Goal: Contribute content: Add original content to the website for others to see

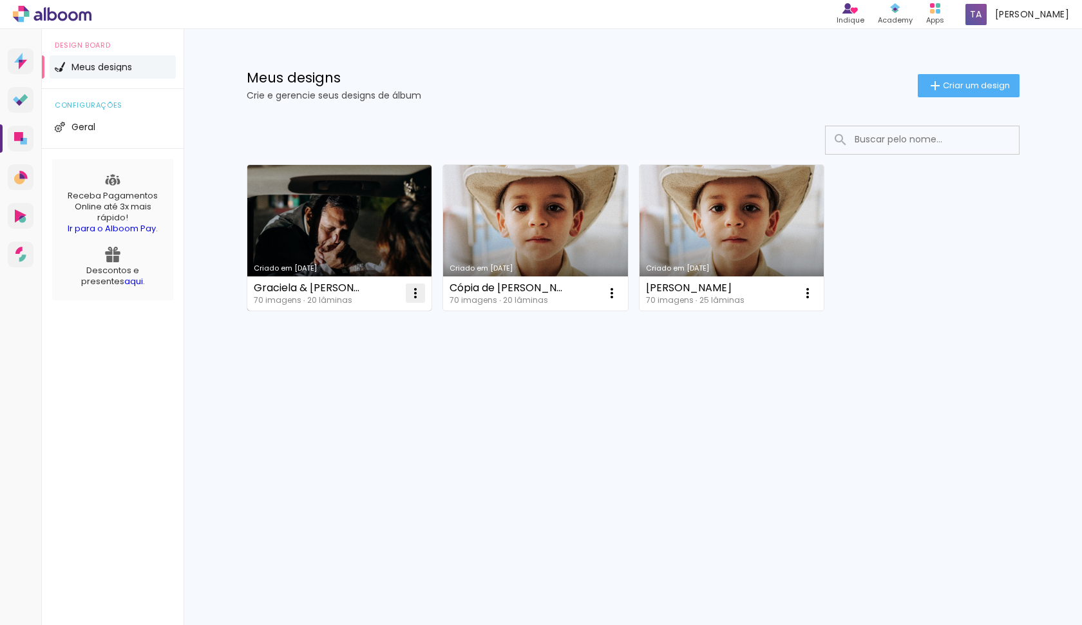
click at [412, 300] on iron-icon at bounding box center [415, 292] width 15 height 15
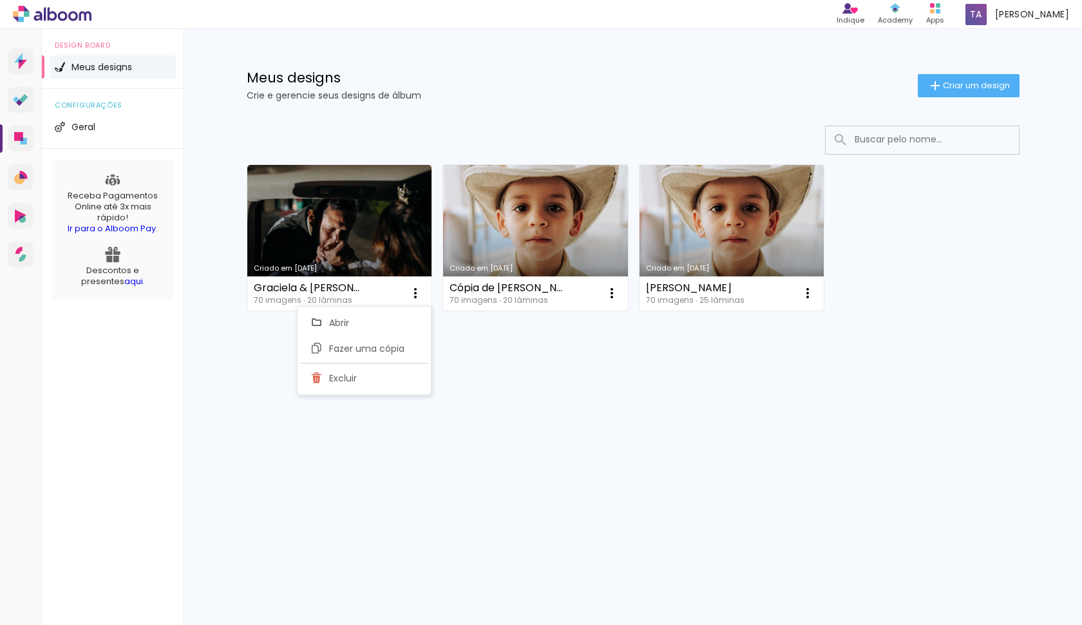
click at [404, 381] on paper-item "Excluir" at bounding box center [364, 378] width 127 height 26
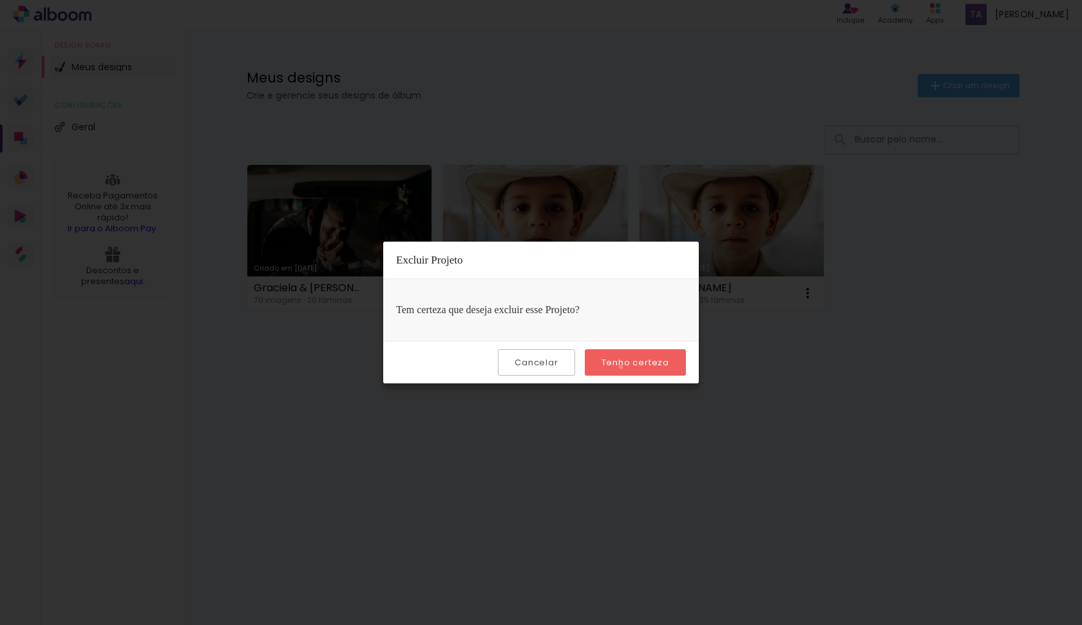
drag, startPoint x: 623, startPoint y: 367, endPoint x: 618, endPoint y: 361, distance: 7.3
click at [0, 0] on slot "Tenho certeza" at bounding box center [0, 0] width 0 height 0
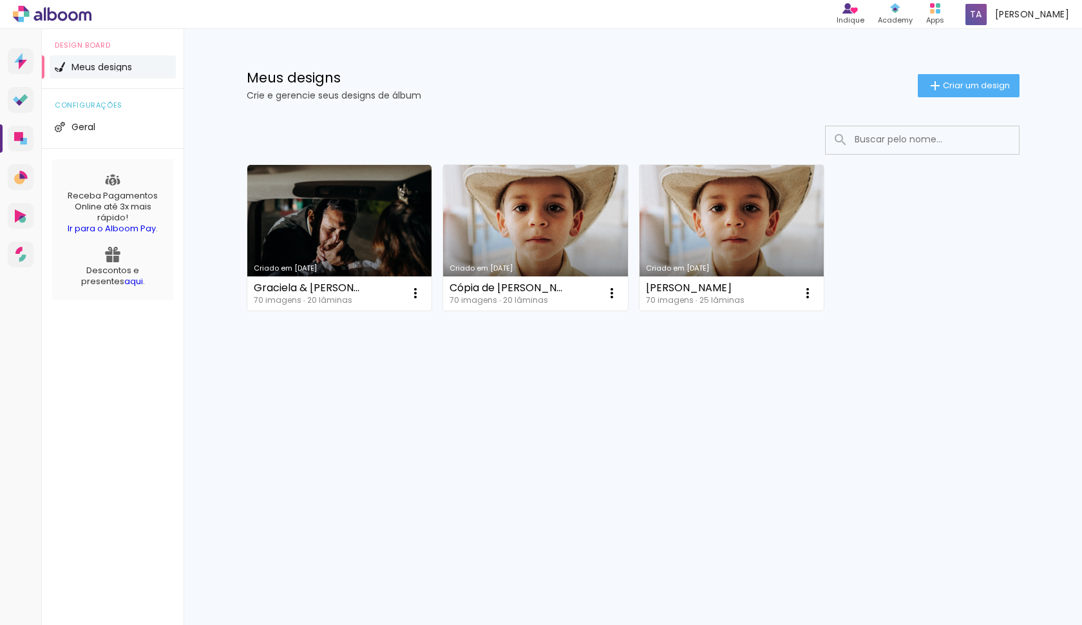
click at [631, 366] on div "Criado em 01/07/25 Graciela & Igor 70 imagens ∙ 20 lâminas Abrir Fazer uma cópi…" at bounding box center [632, 272] width 837 height 318
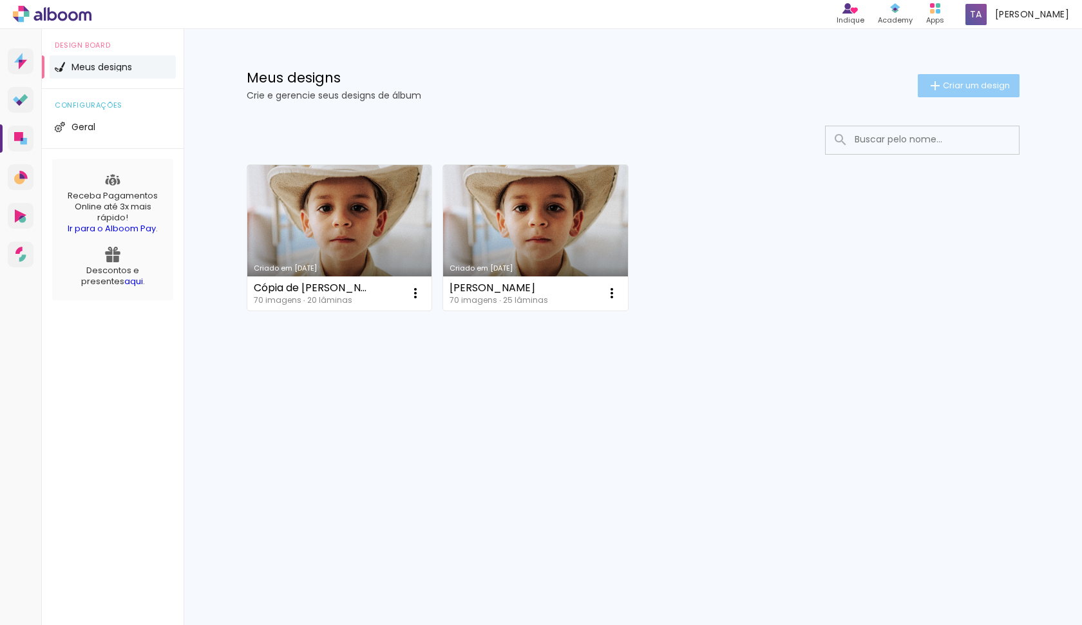
click at [985, 85] on span "Criar um design" at bounding box center [976, 85] width 67 height 8
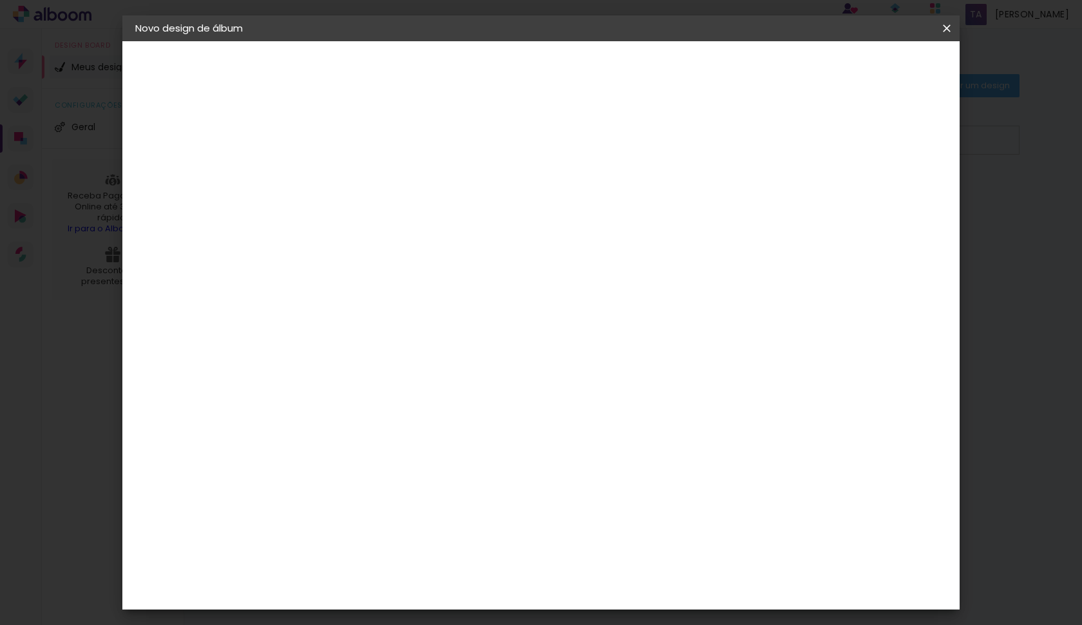
click at [346, 172] on input at bounding box center [346, 173] width 0 height 20
type input "Regis & Família"
type paper-input "Regis & Família"
click at [0, 0] on slot "Avançar" at bounding box center [0, 0] width 0 height 0
drag, startPoint x: 438, startPoint y: 239, endPoint x: 447, endPoint y: 241, distance: 8.6
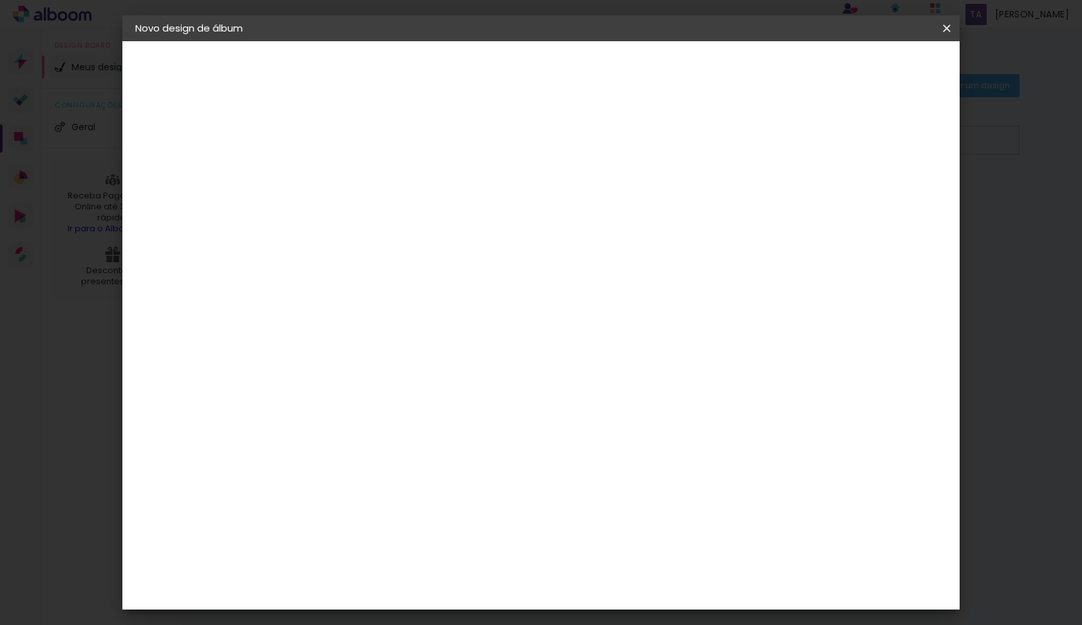
click at [438, 239] on input at bounding box center [379, 245] width 130 height 16
type input "matr"
type paper-input "matr"
click at [410, 297] on paper-item "Matrix" at bounding box center [365, 291] width 113 height 28
click at [0, 0] on slot "Tamanho Livre" at bounding box center [0, 0] width 0 height 0
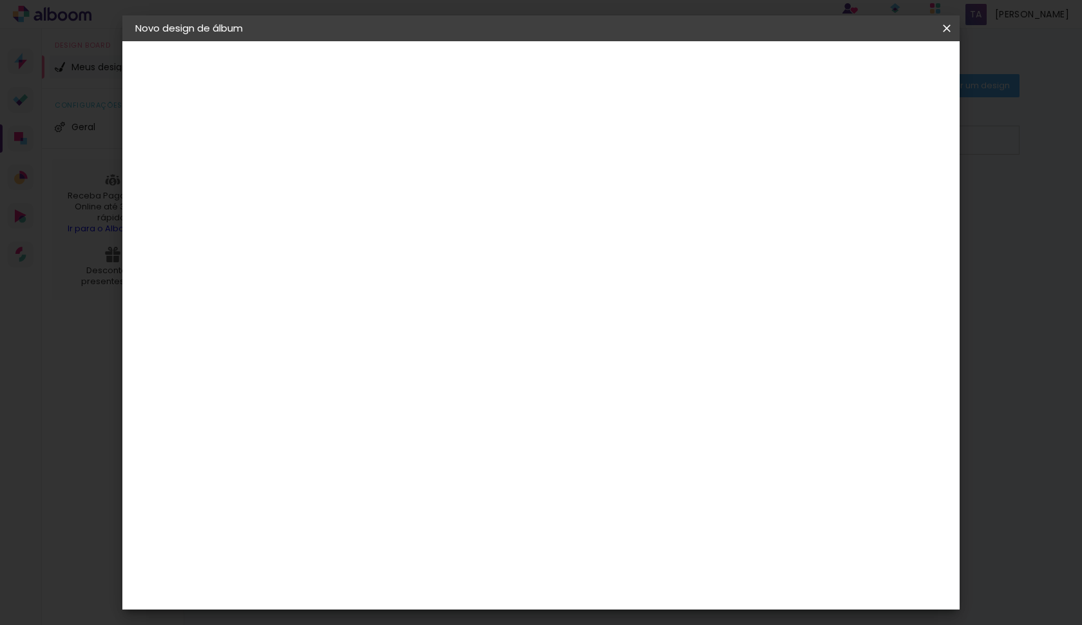
click at [422, 306] on div "Encadernadora Argentina Brasil Bolívia Equador Portugal Peru Uruguai M Matrix" at bounding box center [365, 216] width 113 height 183
click at [552, 273] on paper-item "Sugerir uma encadernadora" at bounding box center [495, 268] width 115 height 33
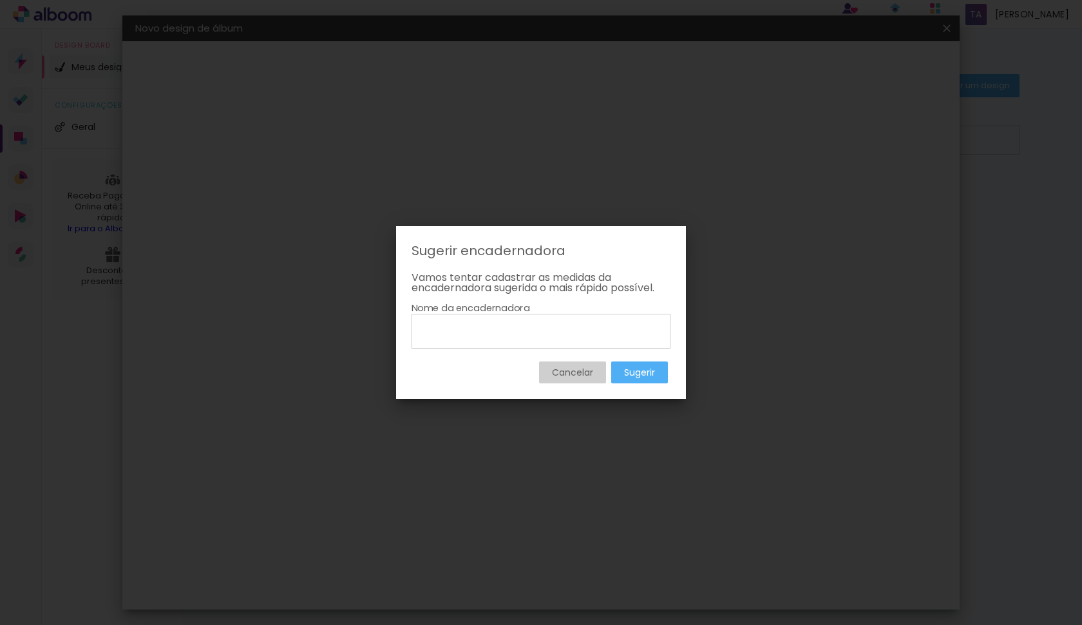
click at [0, 0] on slot "Cancelar" at bounding box center [0, 0] width 0 height 0
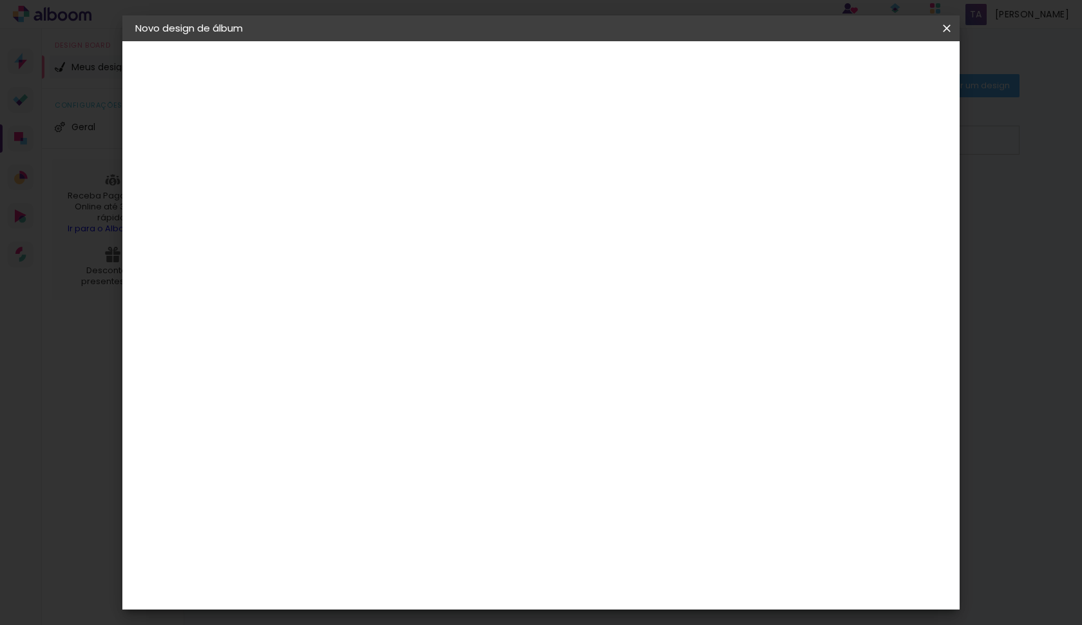
drag, startPoint x: 536, startPoint y: 343, endPoint x: 699, endPoint y: 332, distance: 163.2
click at [572, 151] on div "Fornecedor Escolha um fornecedor ou avance com o tamanho livre. Voltar Avançar" at bounding box center [431, 95] width 282 height 109
click at [0, 0] on slot "Avançar" at bounding box center [0, 0] width 0 height 0
click at [854, 151] on div "Mostrar sangria" at bounding box center [845, 148] width 86 height 16
type paper-checkbox "on"
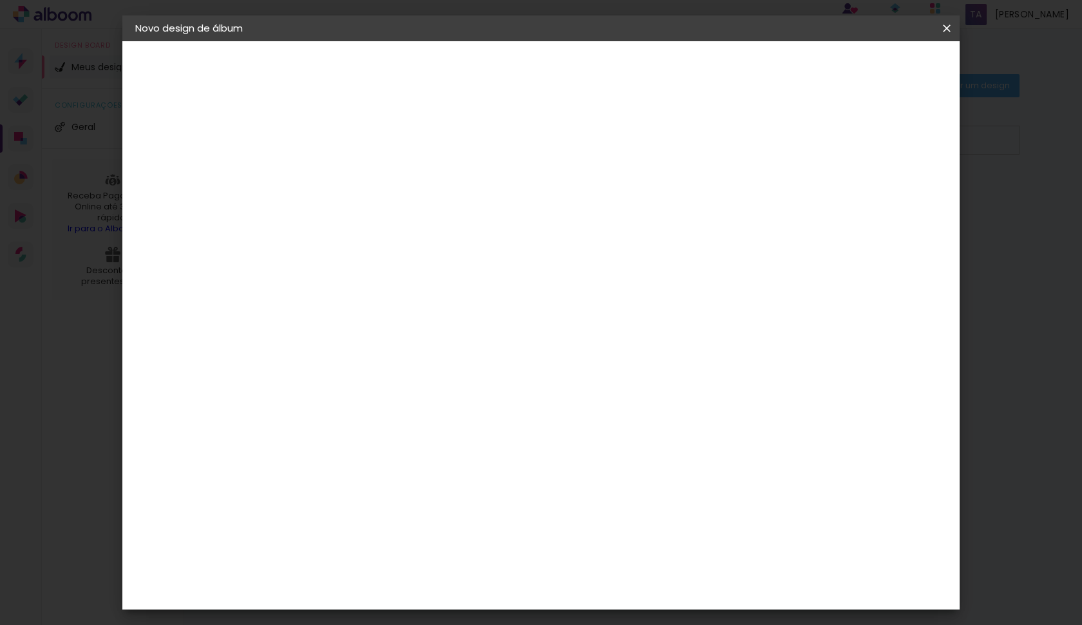
click at [491, 205] on span "30" at bounding box center [485, 201] width 21 height 19
click at [788, 72] on paper-button "Voltar" at bounding box center [762, 68] width 52 height 22
click at [572, 151] on div "Fornecedor Escolha um fornecedor ou avance com o tamanho livre. Voltar Avançar" at bounding box center [431, 95] width 282 height 109
click at [552, 182] on paper-item "Tamanho Livre" at bounding box center [495, 196] width 115 height 28
click at [0, 0] on slot "Avançar" at bounding box center [0, 0] width 0 height 0
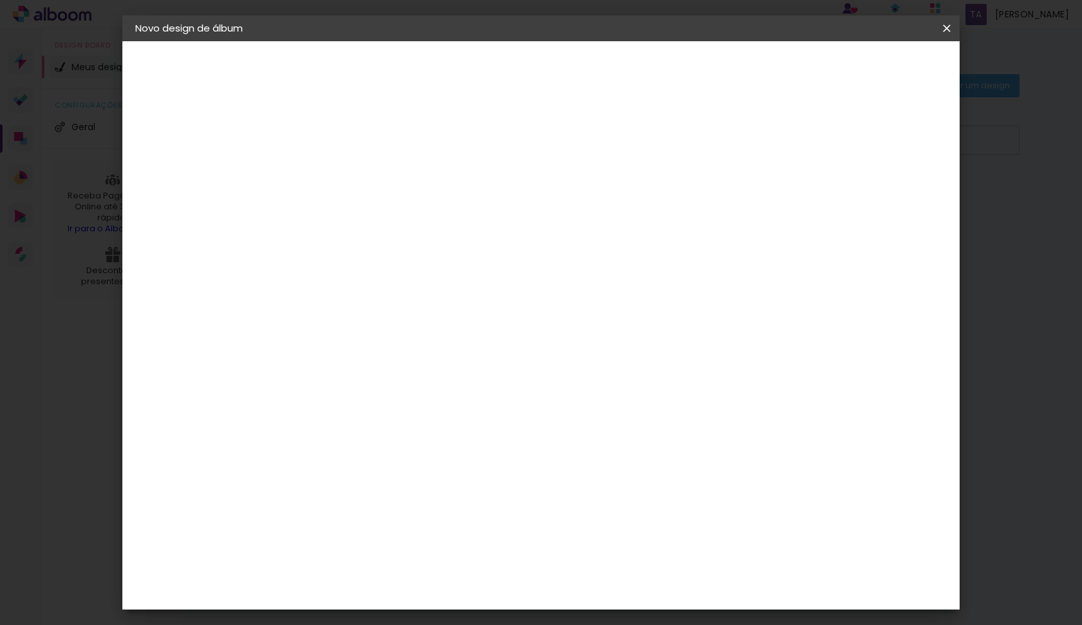
click at [330, 365] on div "cm" at bounding box center [329, 365] width 15 height 19
click at [312, 373] on input "30" at bounding box center [304, 365] width 33 height 19
type input "20"
type paper-input "20"
click at [485, 197] on span "30" at bounding box center [485, 201] width 21 height 19
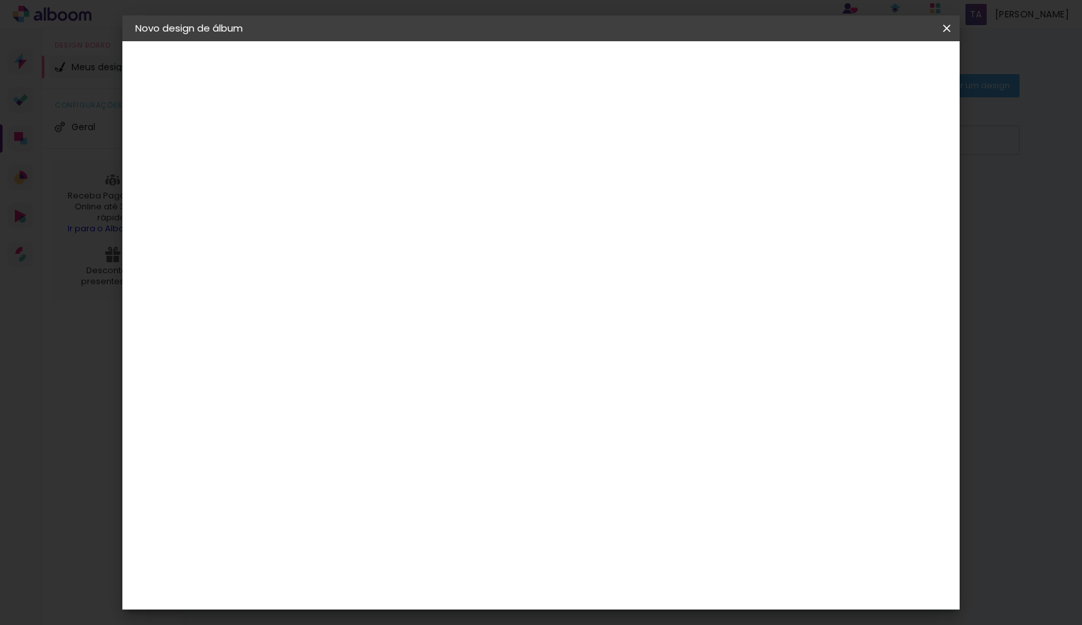
click at [482, 203] on span "30" at bounding box center [485, 201] width 21 height 19
click at [485, 203] on span "30" at bounding box center [485, 201] width 21 height 19
click at [485, 196] on span "30" at bounding box center [485, 201] width 21 height 19
click at [486, 197] on span "30" at bounding box center [485, 201] width 21 height 19
click at [487, 204] on span "30" at bounding box center [485, 201] width 21 height 19
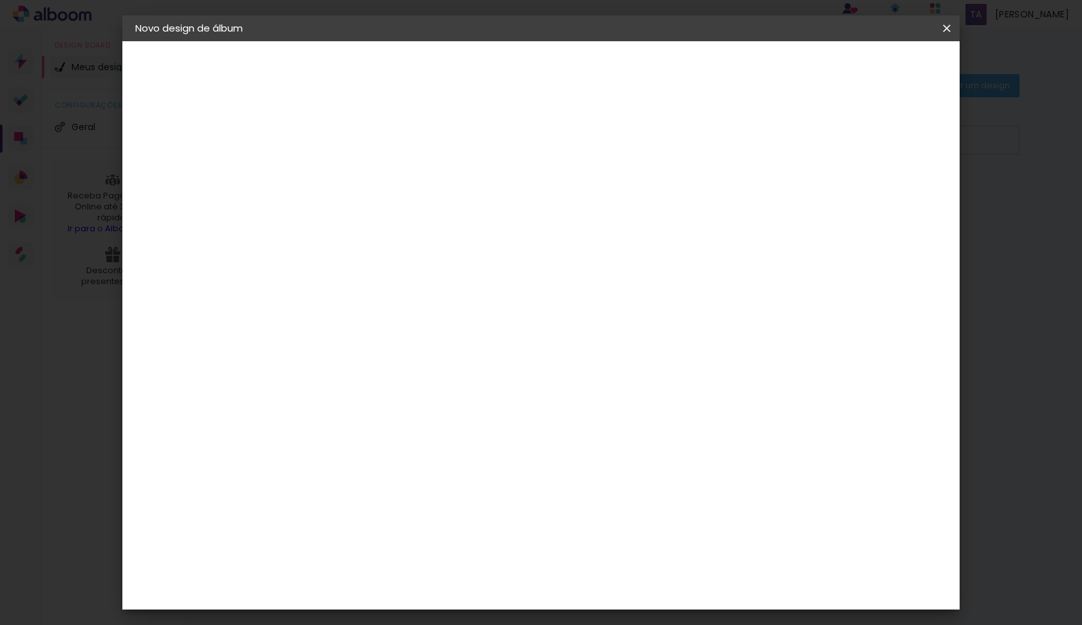
drag, startPoint x: 488, startPoint y: 203, endPoint x: 493, endPoint y: 212, distance: 9.8
click at [487, 203] on span "30" at bounding box center [485, 201] width 21 height 19
click at [464, 473] on div "cm" at bounding box center [619, 453] width 505 height 45
drag, startPoint x: 621, startPoint y: 449, endPoint x: 625, endPoint y: 455, distance: 7.5
click at [621, 451] on input "60" at bounding box center [612, 452] width 33 height 19
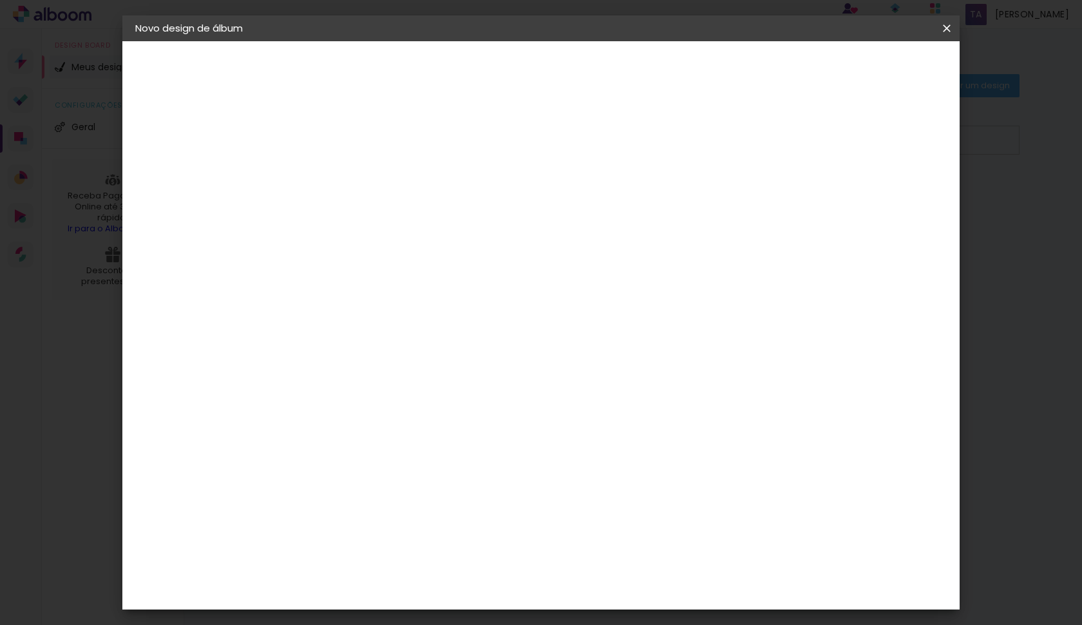
type input "40"
type paper-input "40"
drag, startPoint x: 890, startPoint y: 70, endPoint x: 884, endPoint y: 81, distance: 12.4
click at [866, 70] on span "Iniciar design" at bounding box center [836, 68] width 59 height 9
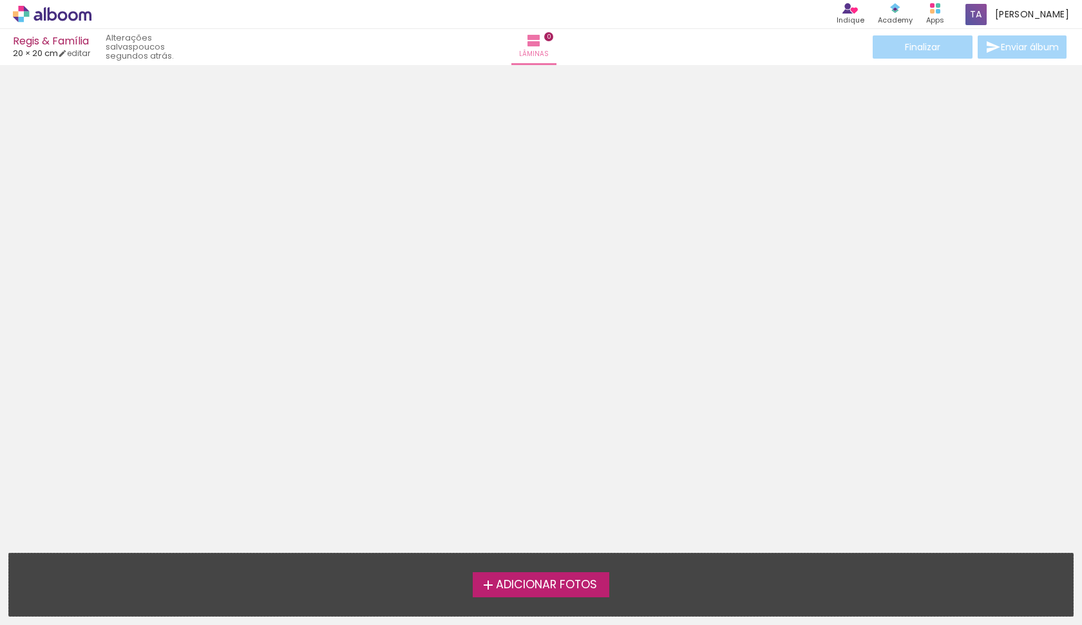
click at [549, 590] on span "Adicionar Fotos" at bounding box center [546, 585] width 101 height 12
click at [0, 0] on input "file" at bounding box center [0, 0] width 0 height 0
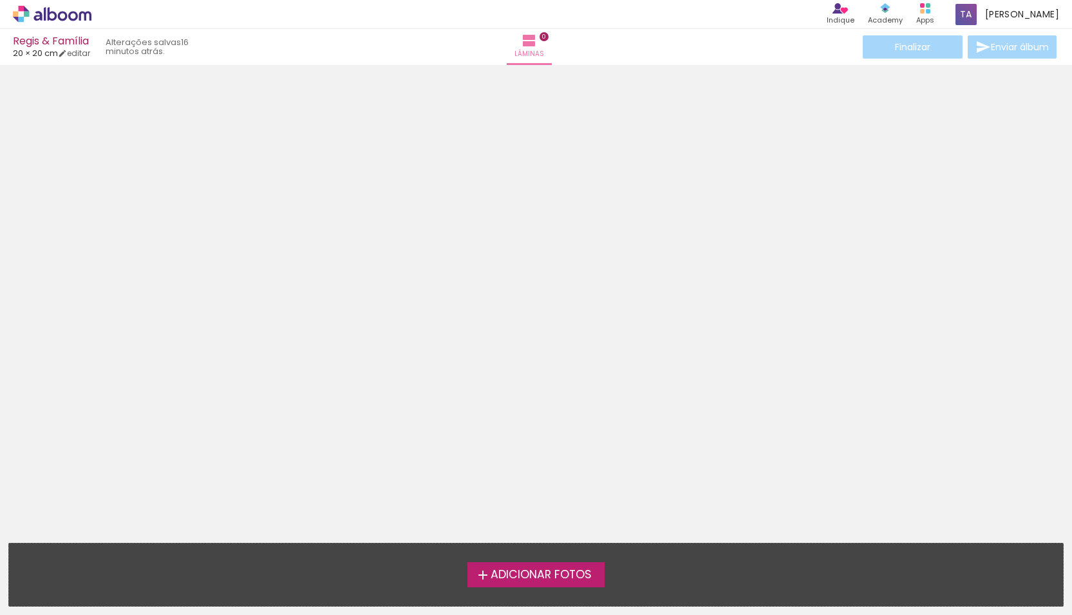
click at [520, 573] on span "Adicionar Fotos" at bounding box center [541, 575] width 101 height 12
click at [0, 0] on input "file" at bounding box center [0, 0] width 0 height 0
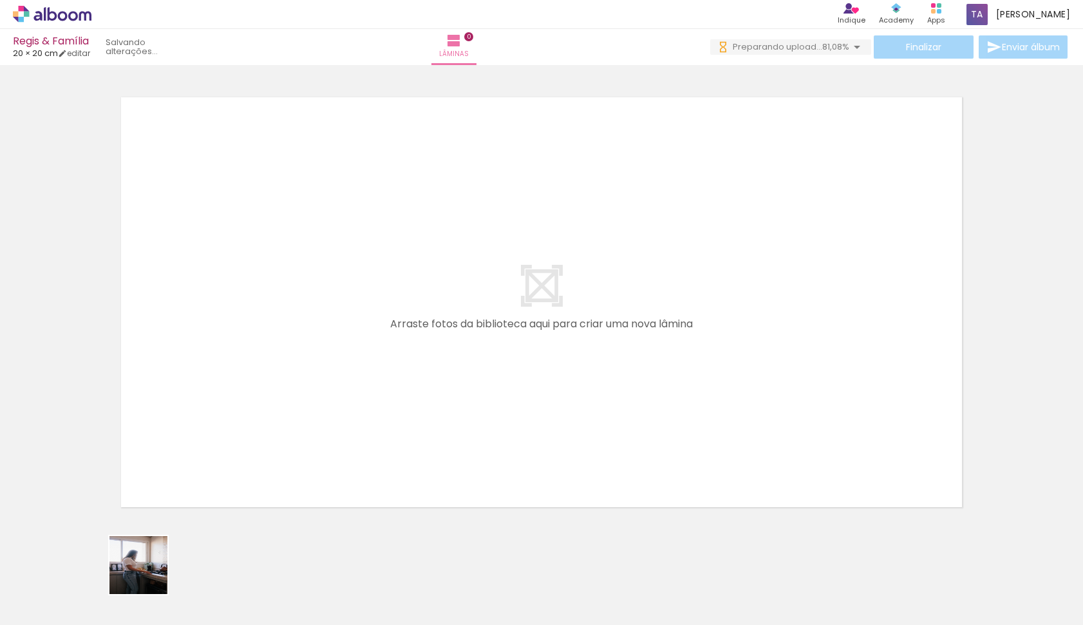
drag, startPoint x: 146, startPoint y: 578, endPoint x: 224, endPoint y: 395, distance: 199.4
click at [224, 395] on quentale-workspace at bounding box center [541, 312] width 1083 height 625
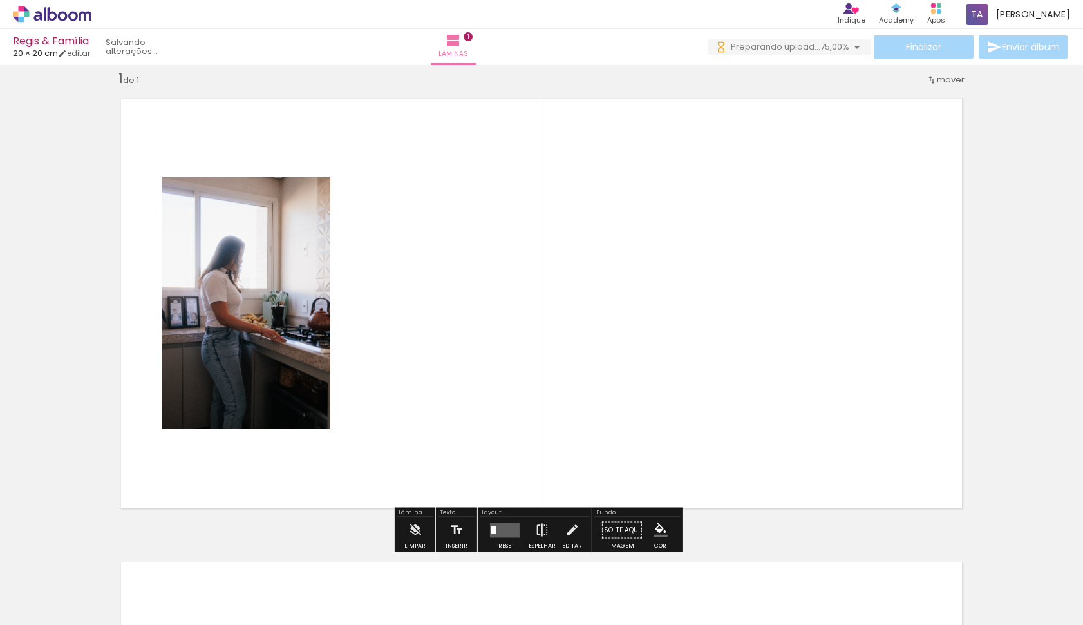
scroll to position [14, 0]
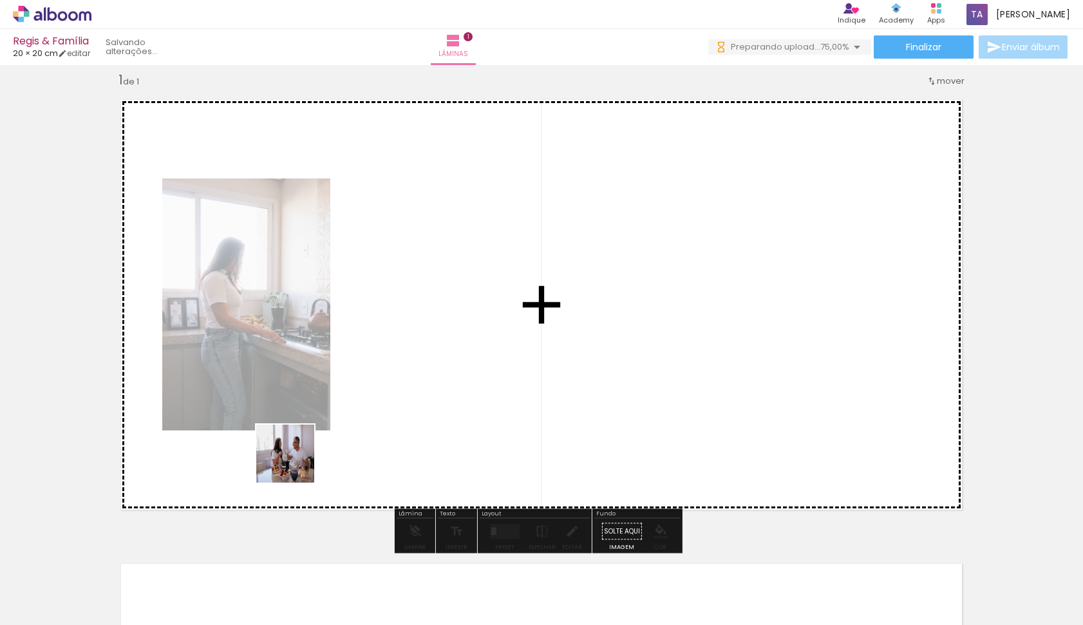
drag, startPoint x: 237, startPoint y: 551, endPoint x: 306, endPoint y: 449, distance: 123.2
click at [306, 449] on quentale-workspace at bounding box center [541, 312] width 1083 height 625
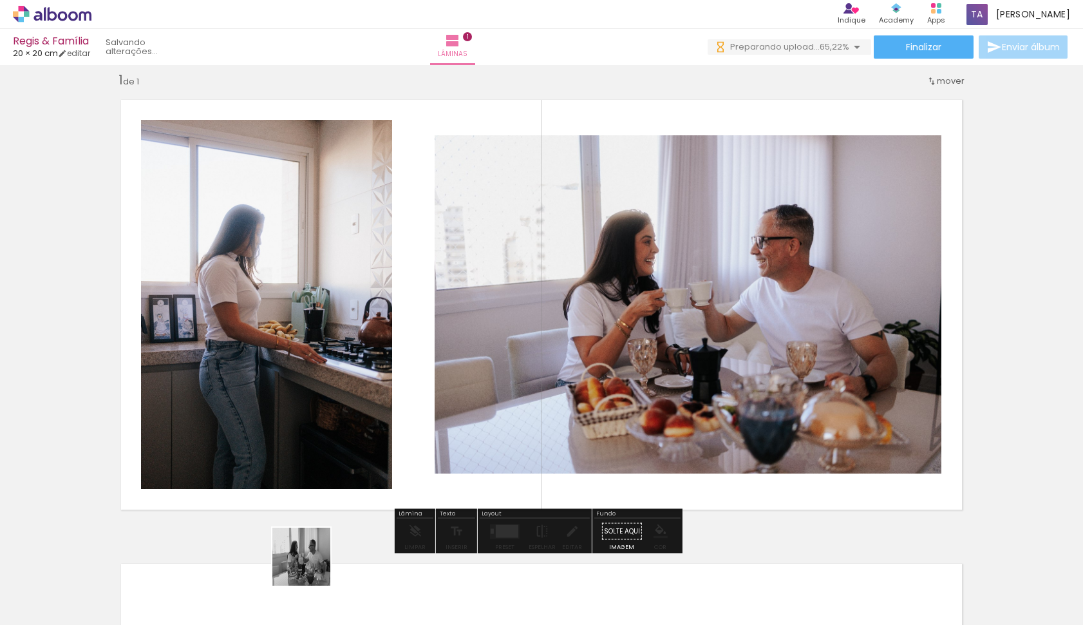
drag, startPoint x: 311, startPoint y: 566, endPoint x: 461, endPoint y: 457, distance: 185.7
click at [461, 457] on quentale-workspace at bounding box center [541, 312] width 1083 height 625
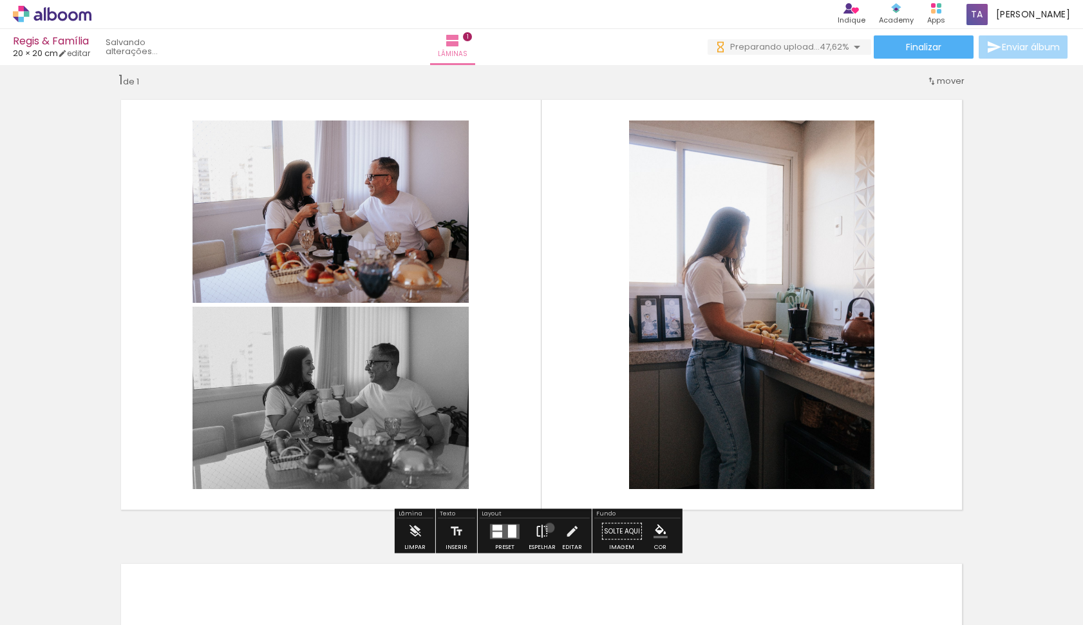
click at [547, 527] on paper-button "Espelhar" at bounding box center [541, 534] width 33 height 33
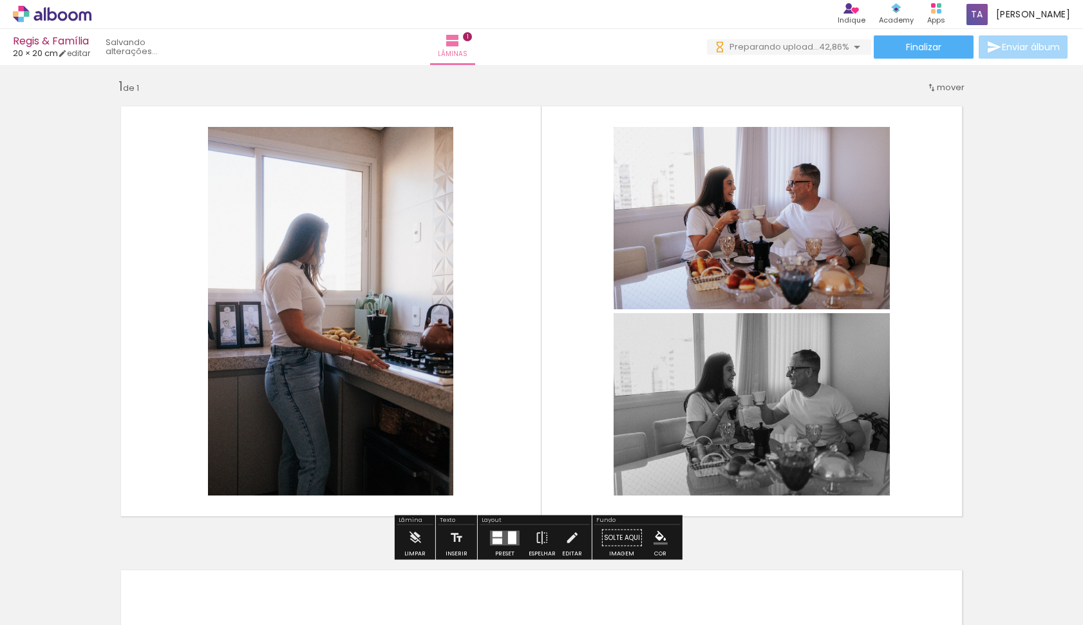
scroll to position [6, 0]
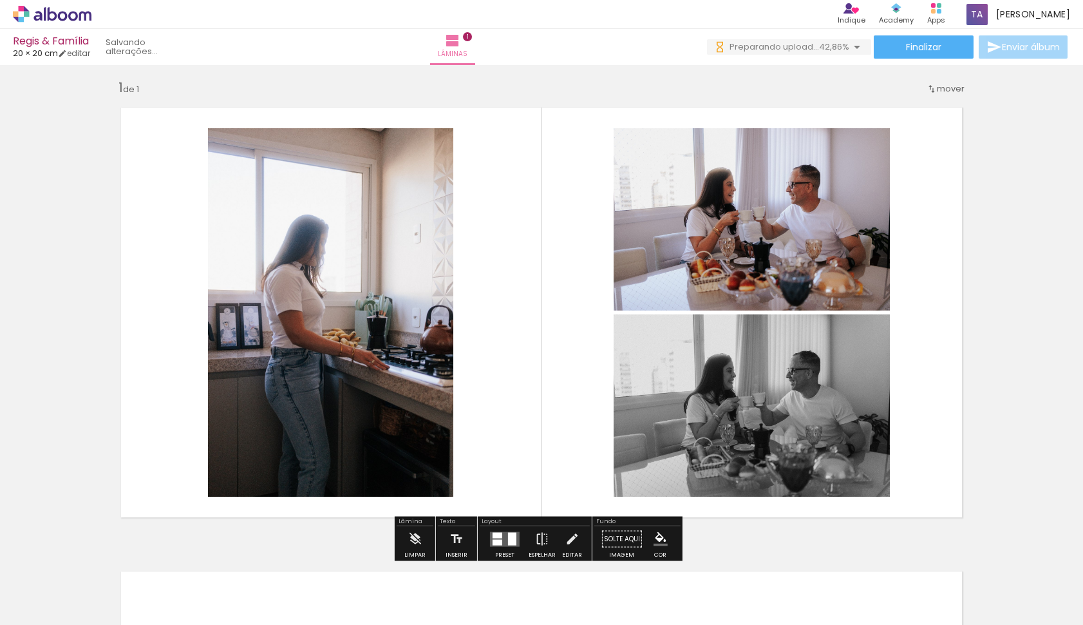
click at [569, 535] on iron-icon at bounding box center [572, 539] width 14 height 26
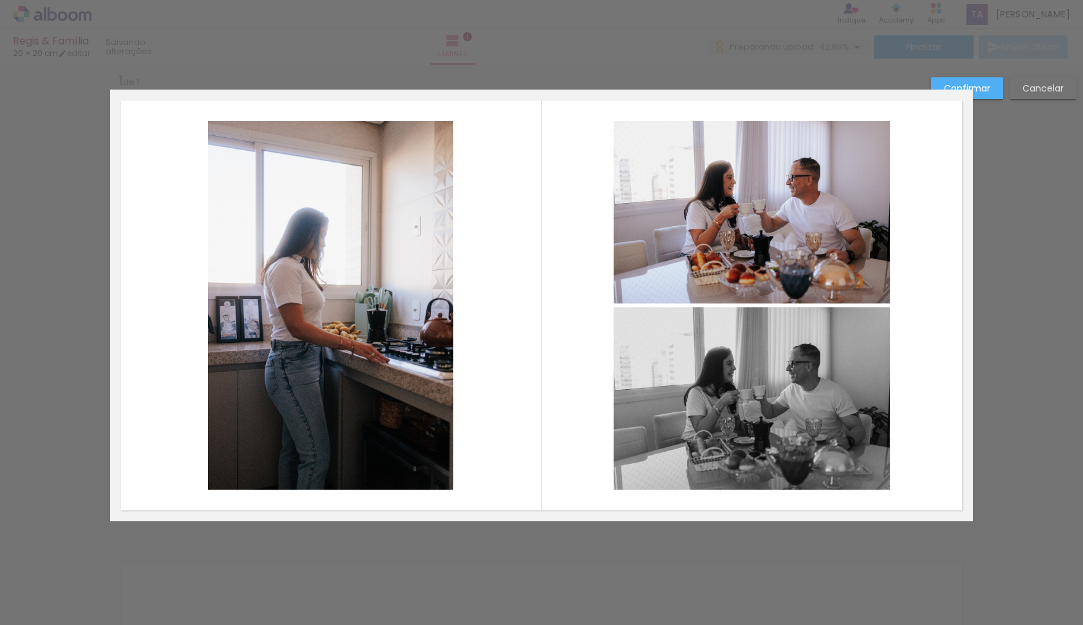
scroll to position [14, 0]
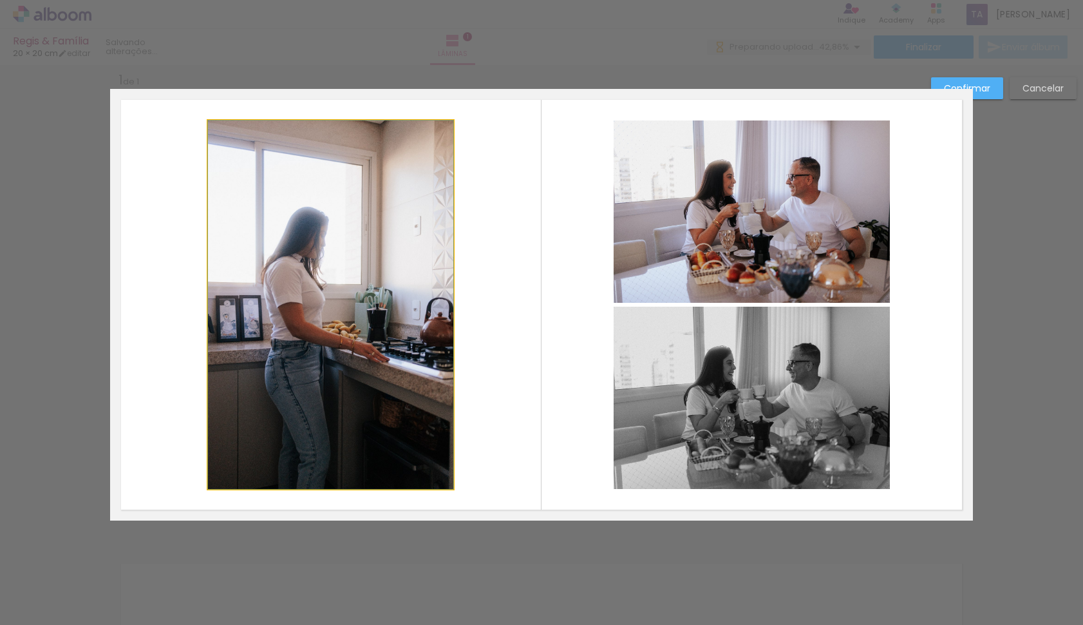
drag, startPoint x: 391, startPoint y: 348, endPoint x: 435, endPoint y: 343, distance: 44.1
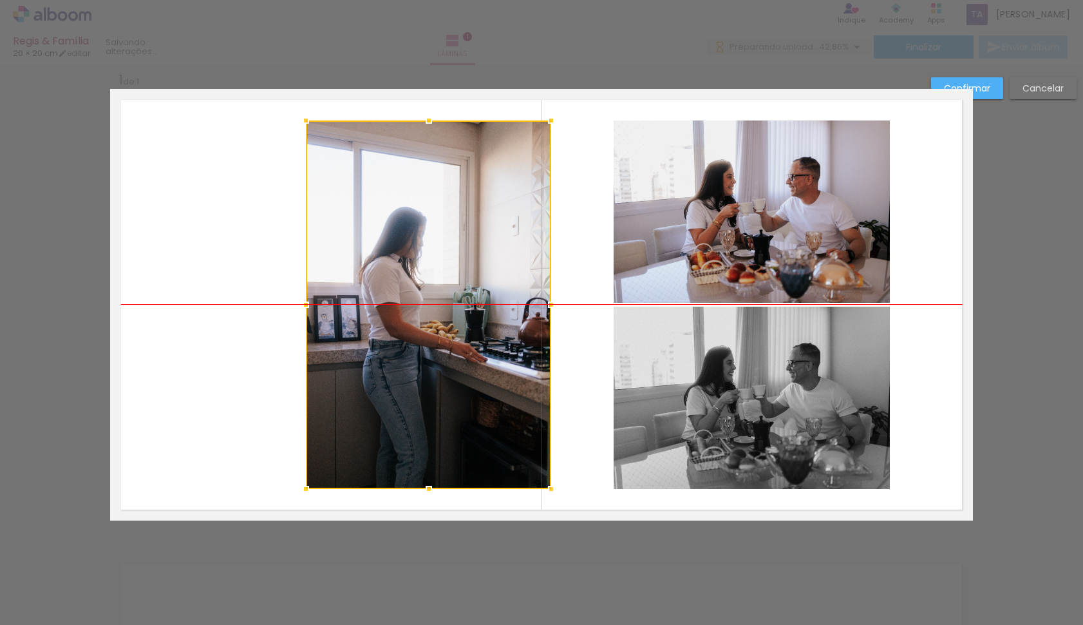
drag, startPoint x: 392, startPoint y: 335, endPoint x: 487, endPoint y: 334, distance: 94.7
click at [490, 330] on div at bounding box center [428, 304] width 245 height 368
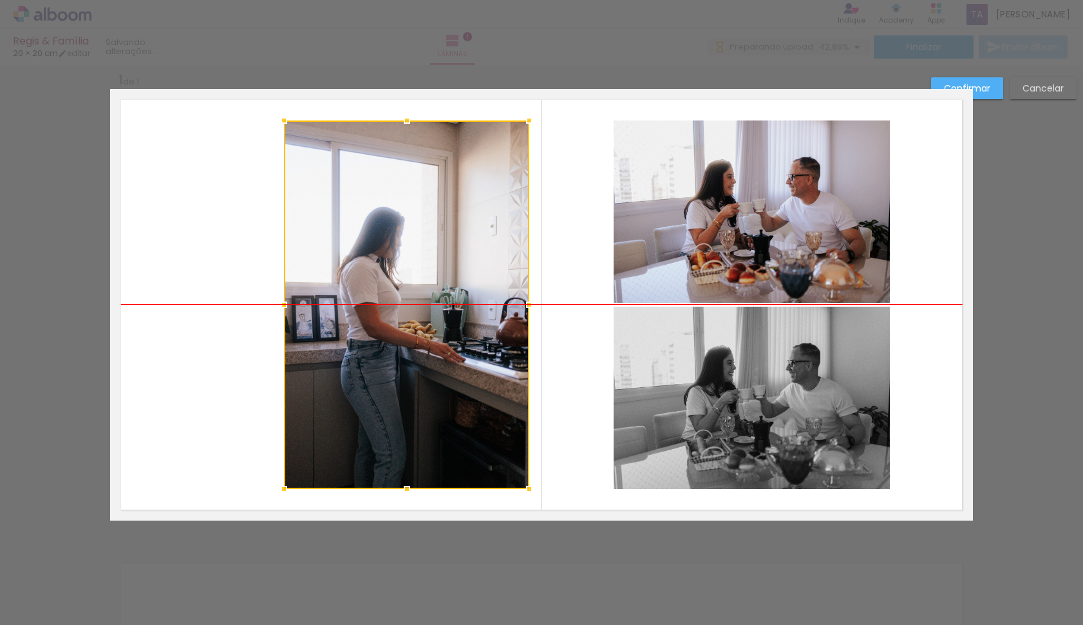
drag, startPoint x: 491, startPoint y: 332, endPoint x: 469, endPoint y: 333, distance: 21.9
click at [469, 333] on div at bounding box center [406, 304] width 245 height 368
click at [0, 0] on slot "Confirmar" at bounding box center [0, 0] width 0 height 0
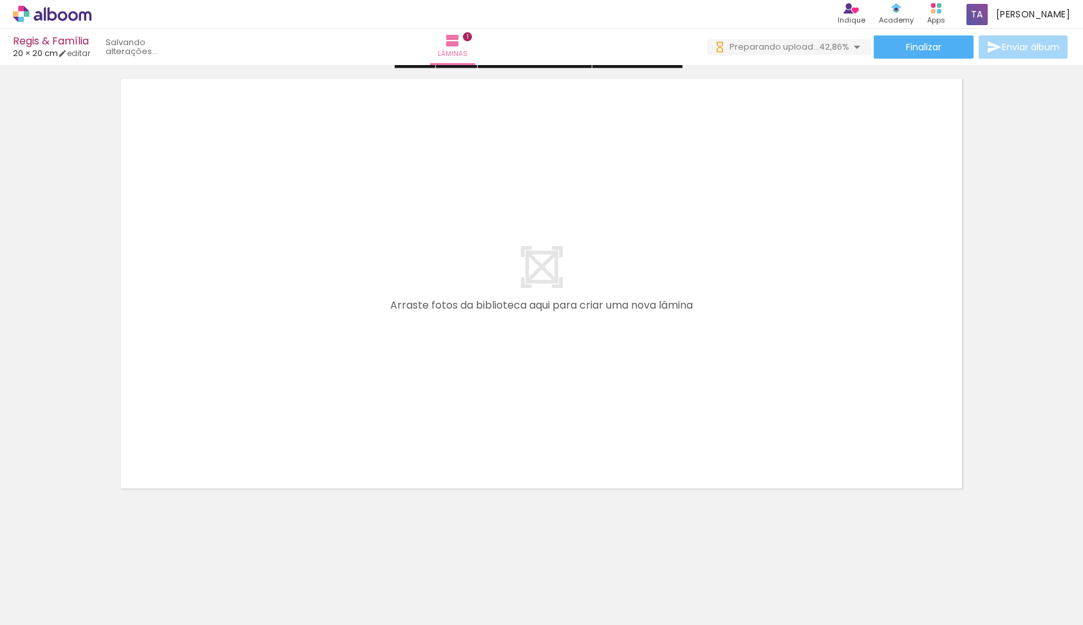
scroll to position [0, 0]
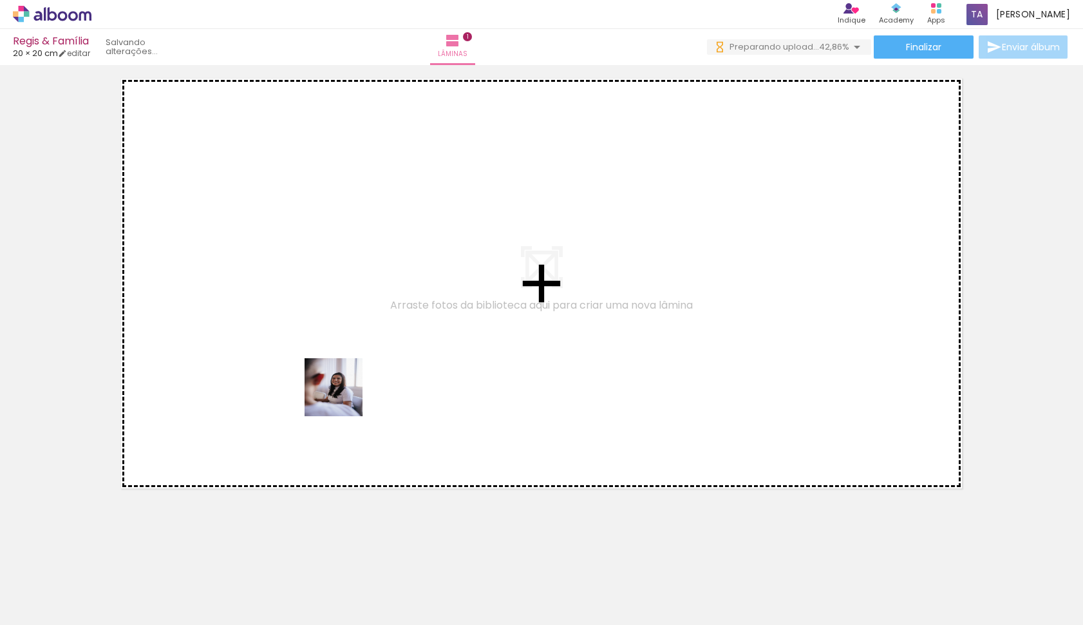
drag, startPoint x: 344, startPoint y: 469, endPoint x: 347, endPoint y: 370, distance: 99.2
click at [347, 370] on quentale-workspace at bounding box center [541, 312] width 1083 height 625
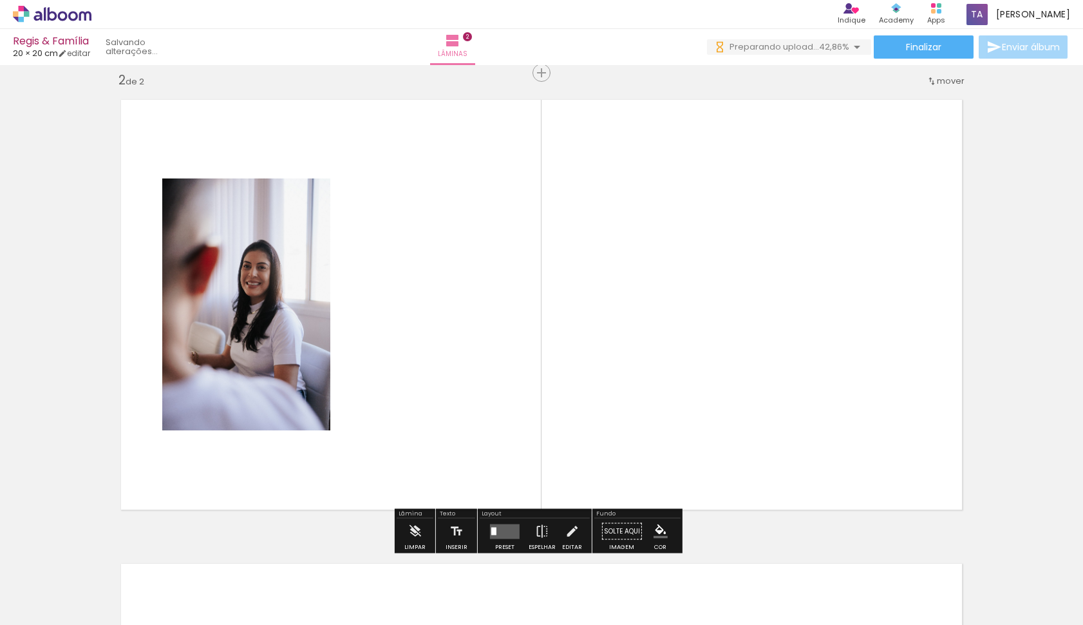
scroll to position [477, 0]
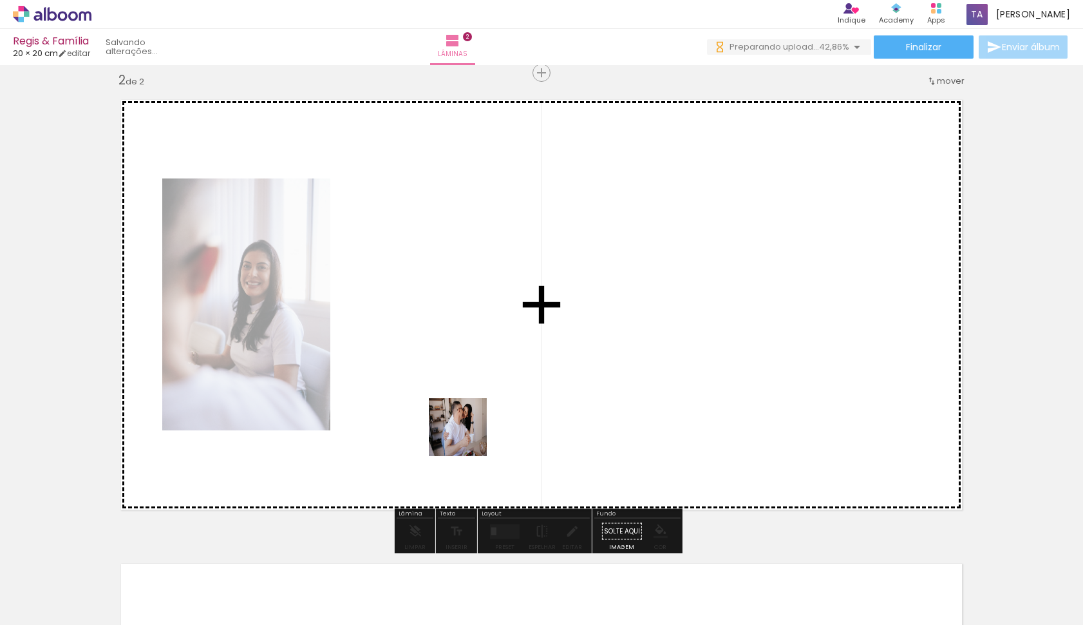
drag, startPoint x: 447, startPoint y: 558, endPoint x: 484, endPoint y: 395, distance: 167.6
click at [484, 395] on quentale-workspace at bounding box center [541, 312] width 1083 height 625
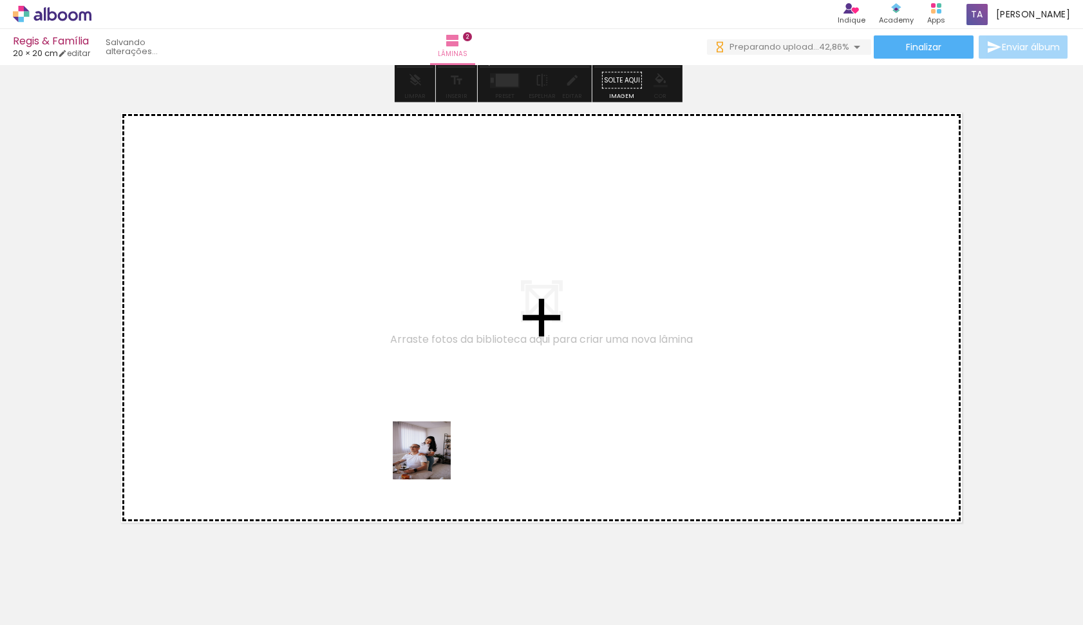
drag, startPoint x: 491, startPoint y: 574, endPoint x: 412, endPoint y: 435, distance: 159.5
click at [412, 435] on quentale-workspace at bounding box center [541, 312] width 1083 height 625
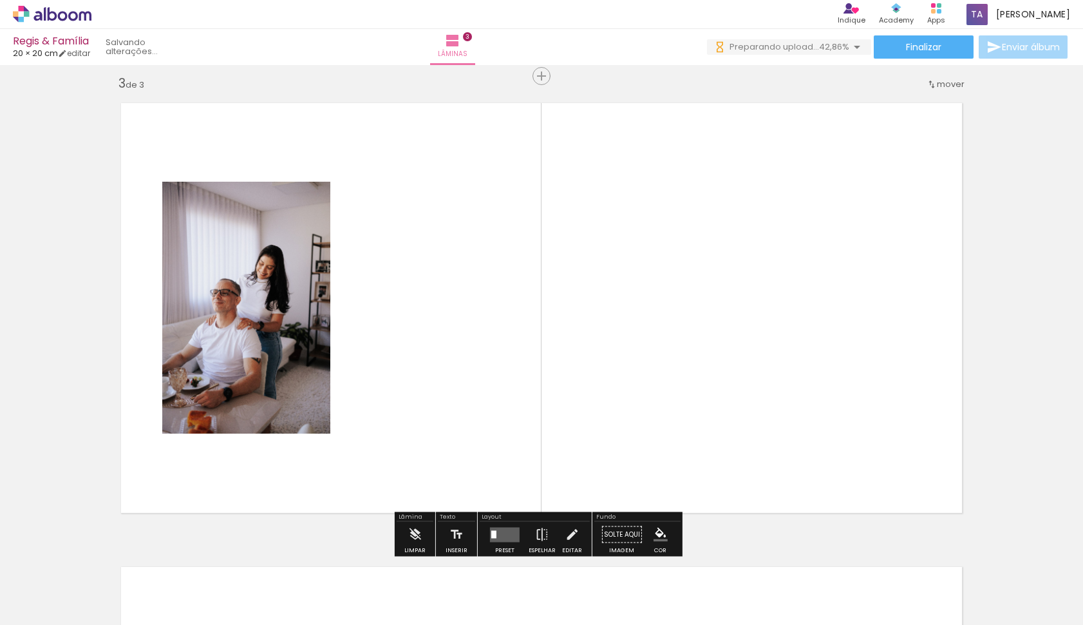
scroll to position [941, 0]
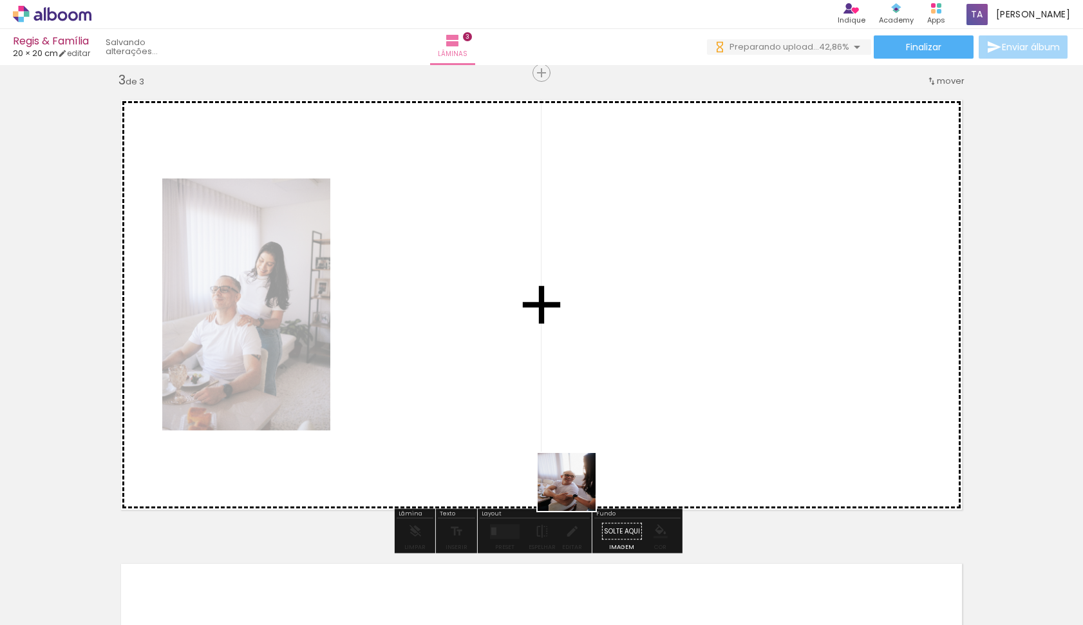
drag, startPoint x: 572, startPoint y: 578, endPoint x: 616, endPoint y: 408, distance: 175.7
click at [616, 408] on quentale-workspace at bounding box center [541, 312] width 1083 height 625
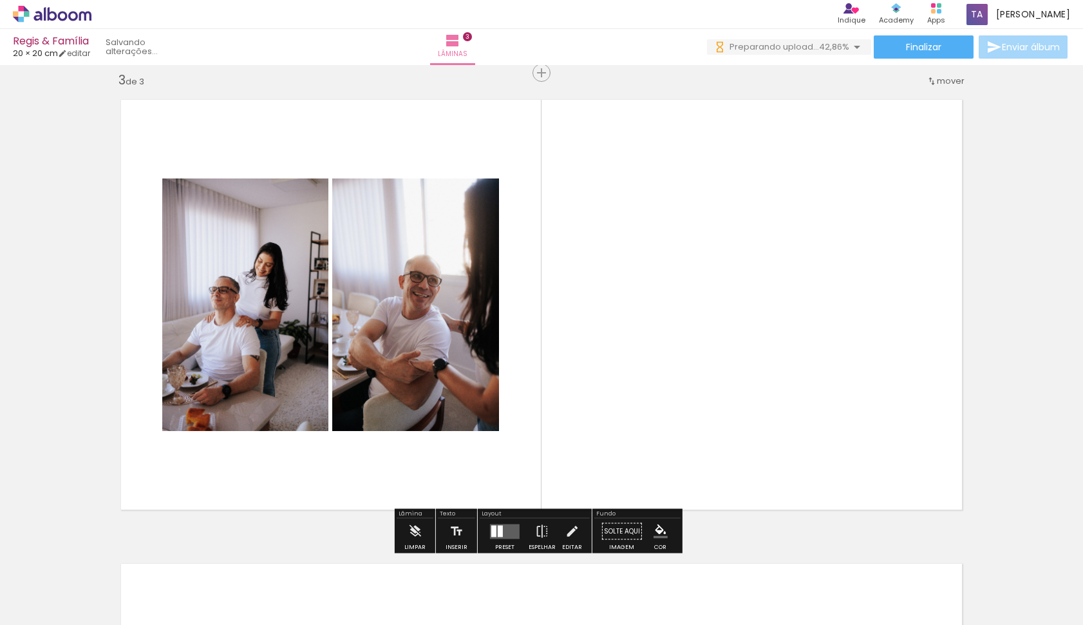
click at [502, 529] on quentale-layouter at bounding box center [505, 530] width 30 height 15
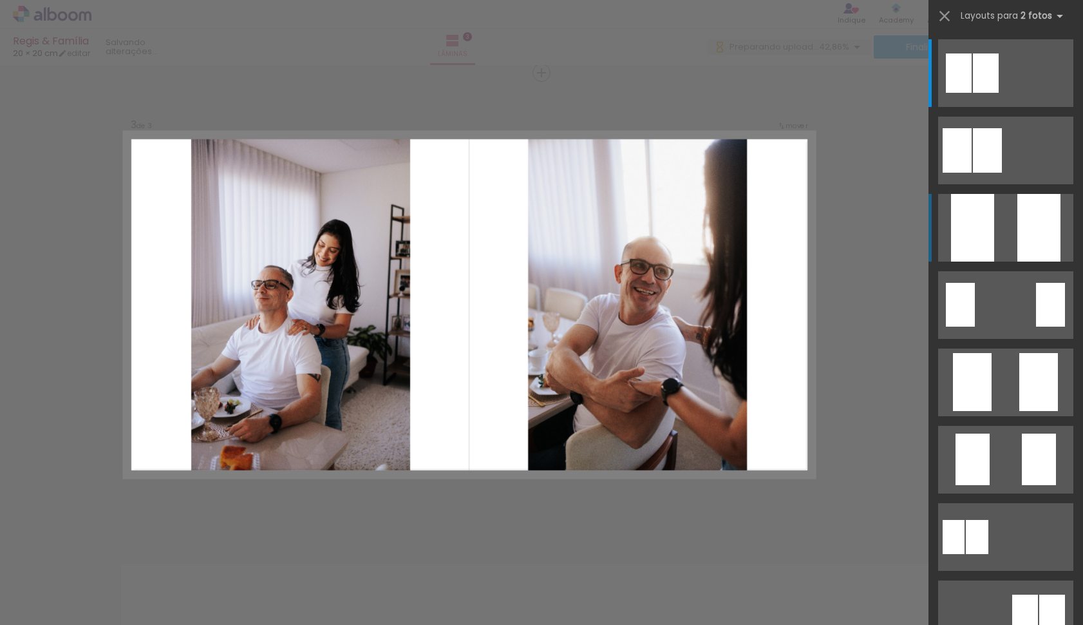
click at [983, 227] on div at bounding box center [972, 228] width 43 height 68
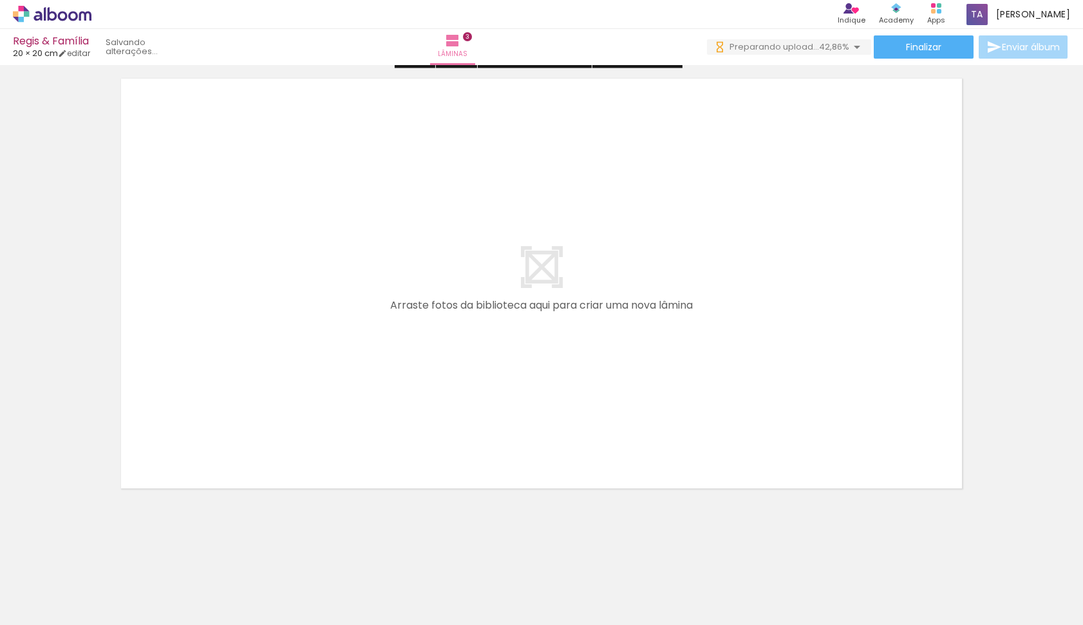
scroll to position [0, 0]
drag, startPoint x: 621, startPoint y: 558, endPoint x: 487, endPoint y: 420, distance: 192.2
click at [487, 420] on quentale-workspace at bounding box center [541, 312] width 1083 height 625
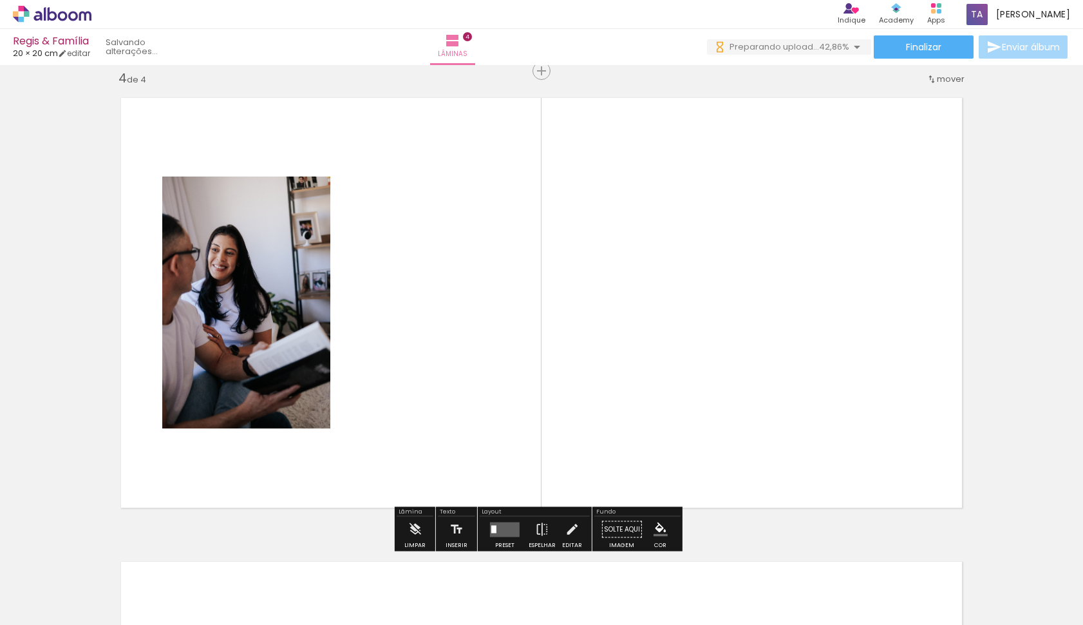
scroll to position [1404, 0]
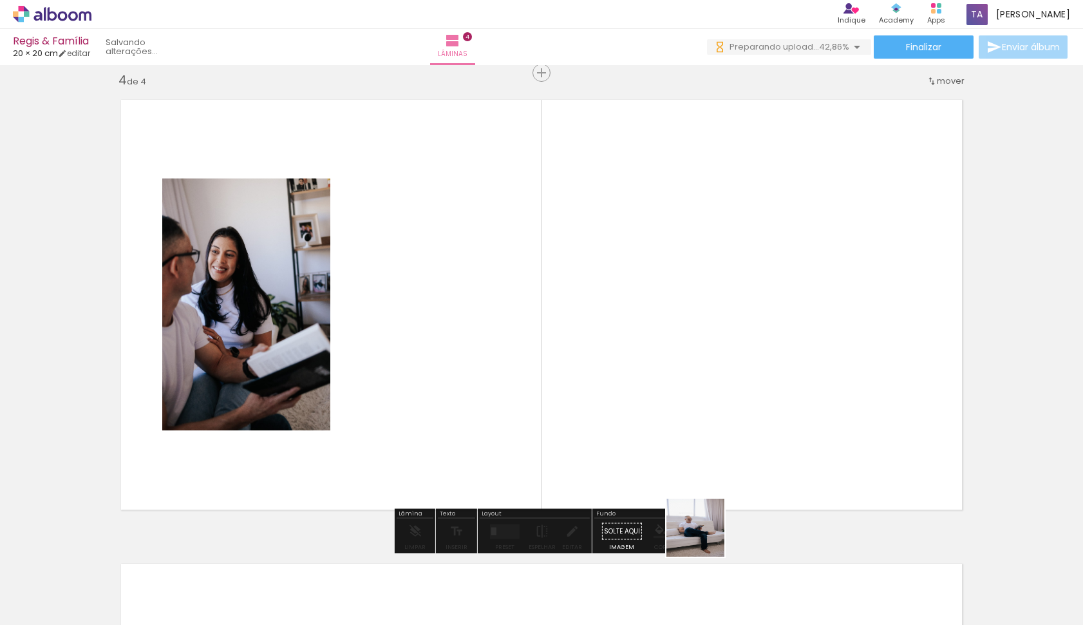
drag, startPoint x: 711, startPoint y: 567, endPoint x: 670, endPoint y: 407, distance: 165.1
click at [646, 409] on quentale-workspace at bounding box center [541, 312] width 1083 height 625
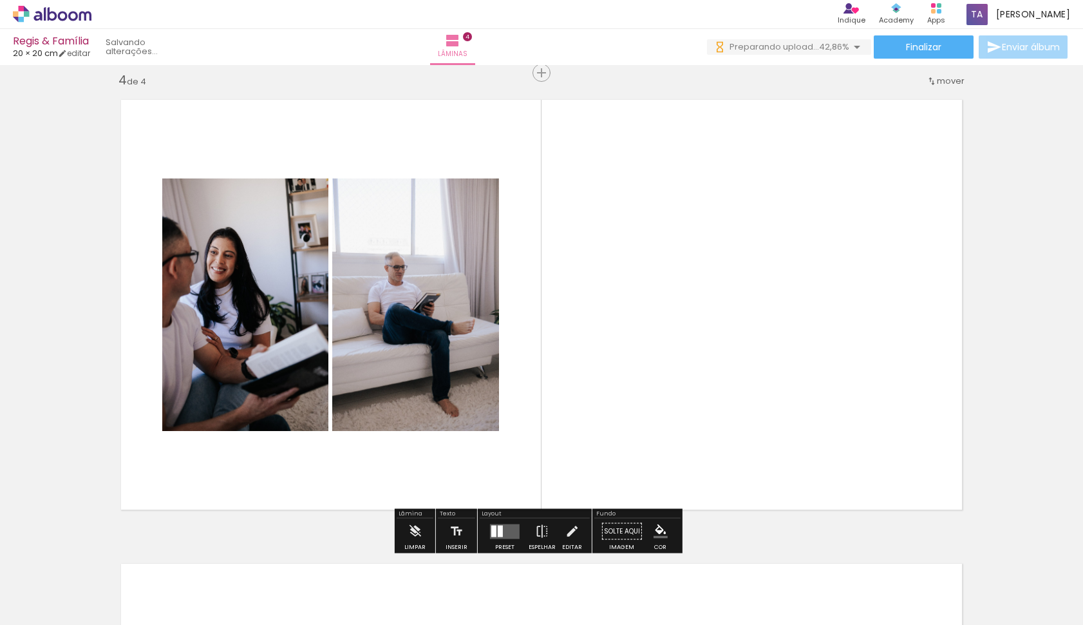
drag, startPoint x: 789, startPoint y: 578, endPoint x: 803, endPoint y: 388, distance: 190.5
click at [803, 388] on quentale-workspace at bounding box center [541, 312] width 1083 height 625
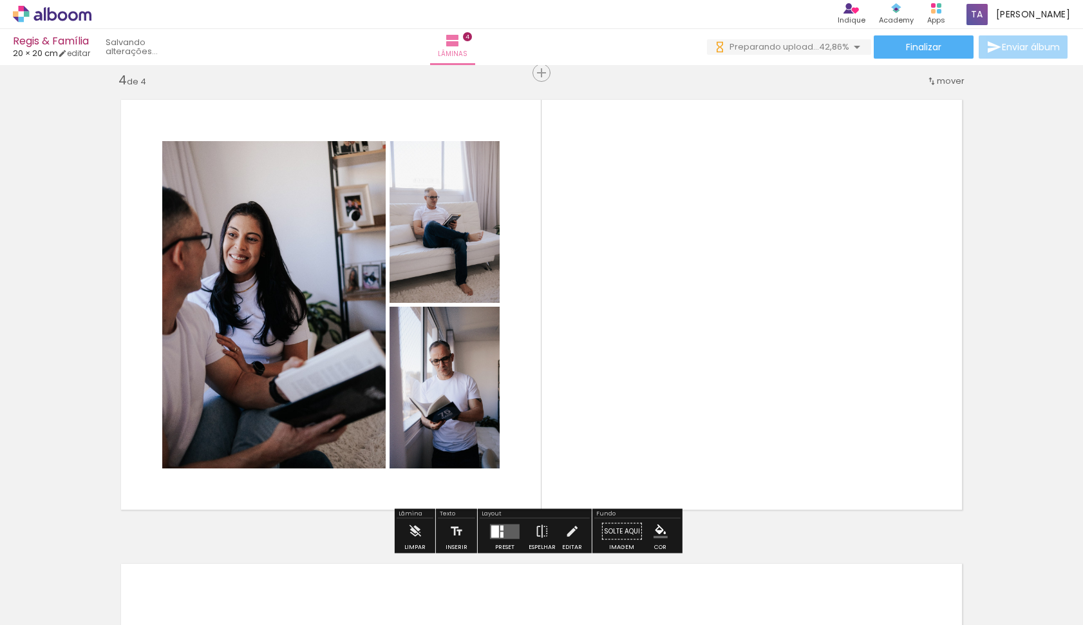
click at [509, 534] on quentale-layouter at bounding box center [505, 530] width 30 height 15
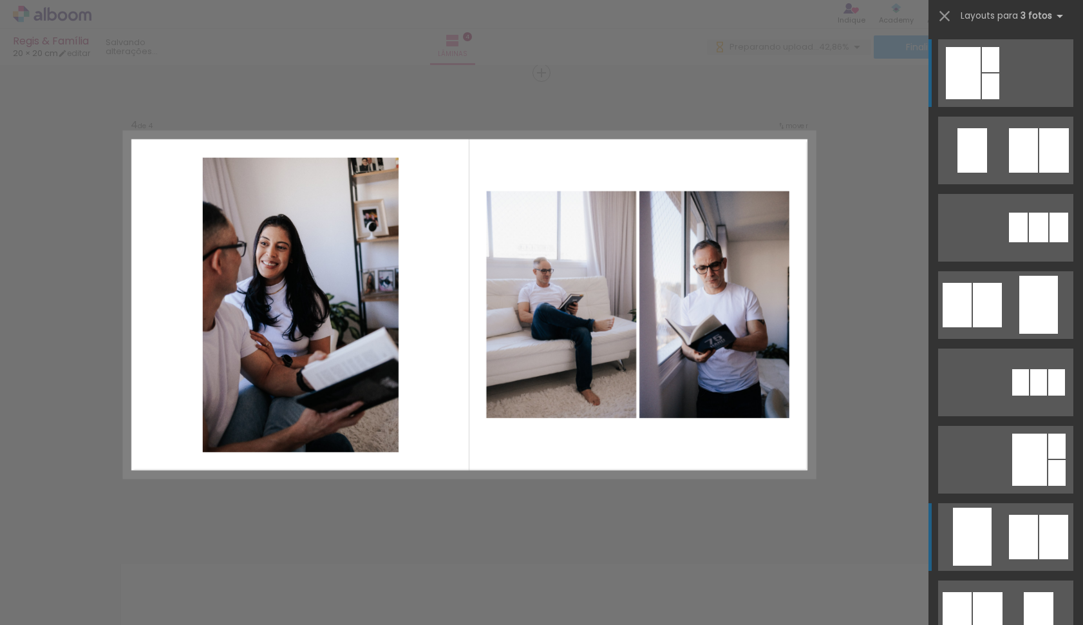
click at [1025, 515] on div at bounding box center [1023, 536] width 29 height 44
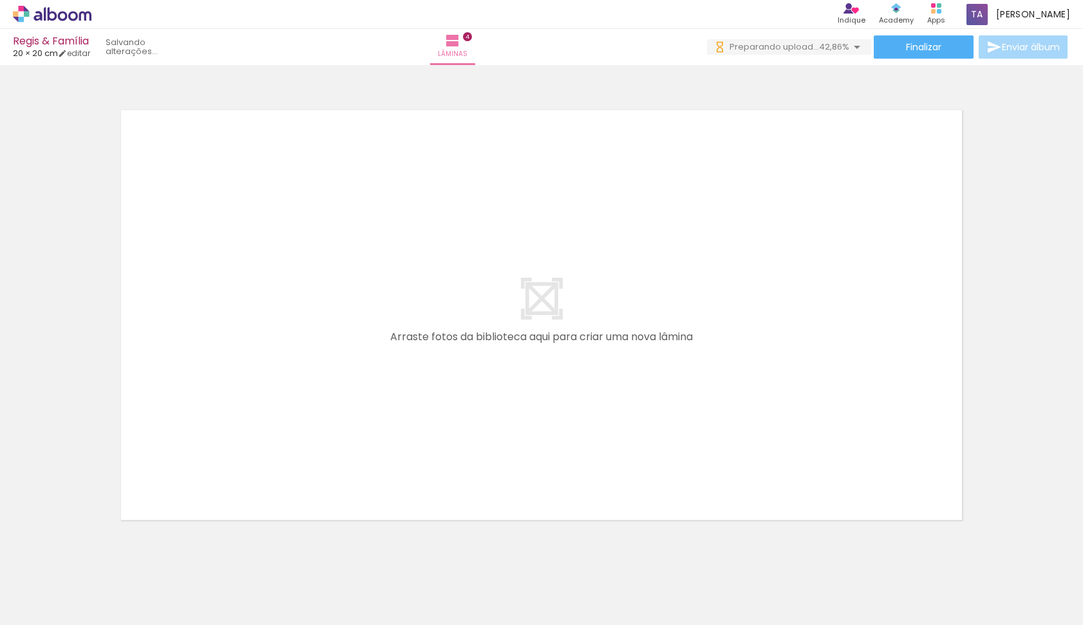
scroll to position [0, 440]
drag, startPoint x: 407, startPoint y: 524, endPoint x: 407, endPoint y: 426, distance: 97.9
click at [407, 426] on quentale-workspace at bounding box center [541, 312] width 1083 height 625
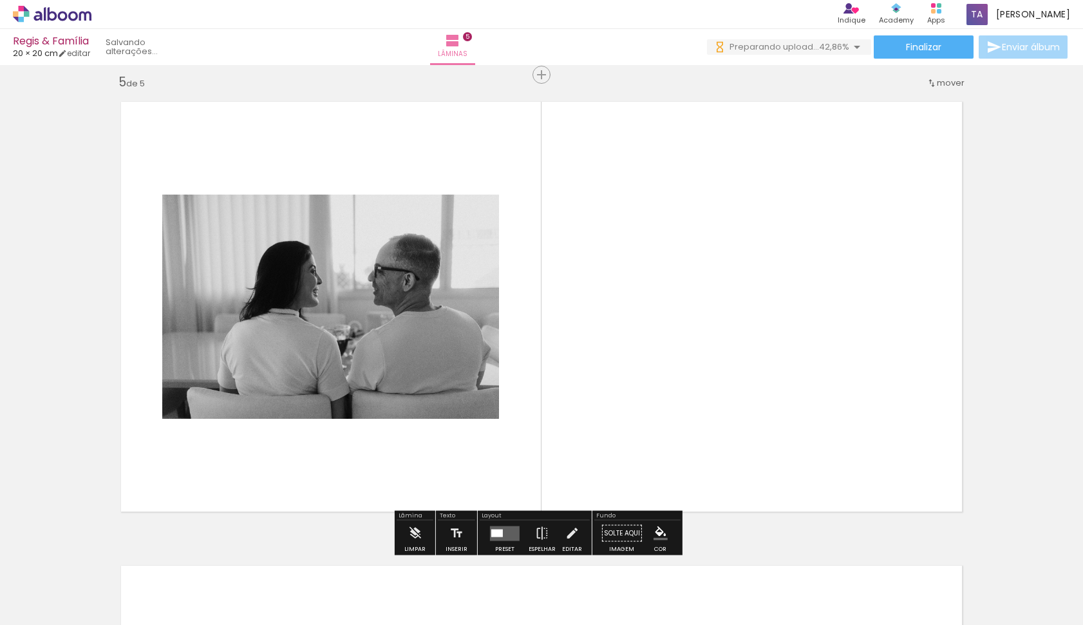
scroll to position [1868, 0]
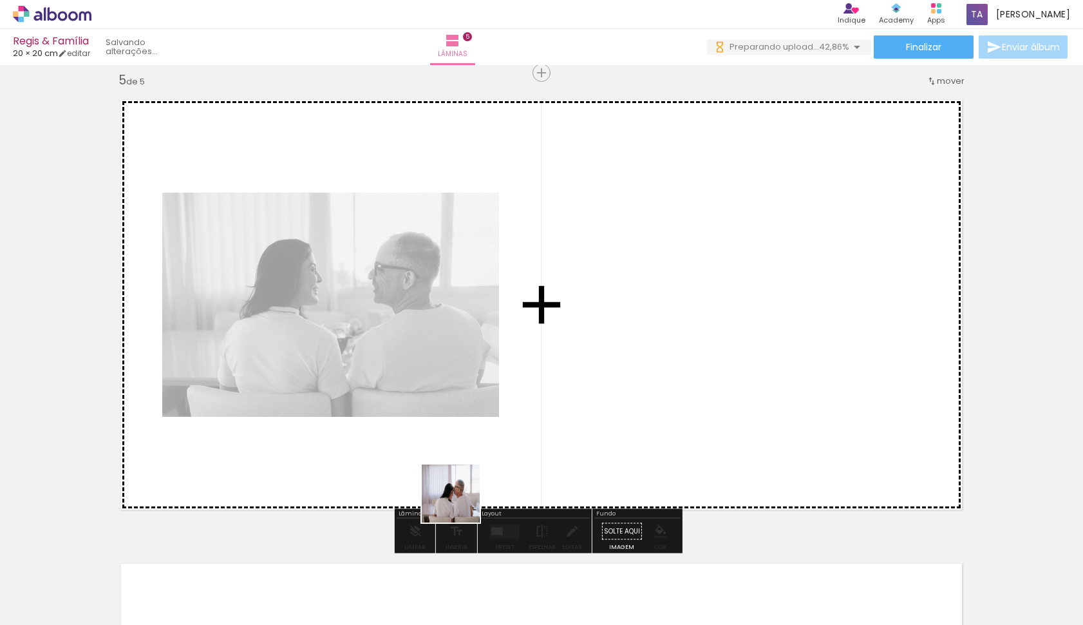
drag, startPoint x: 487, startPoint y: 576, endPoint x: 426, endPoint y: 445, distance: 145.2
click at [426, 445] on quentale-workspace at bounding box center [541, 312] width 1083 height 625
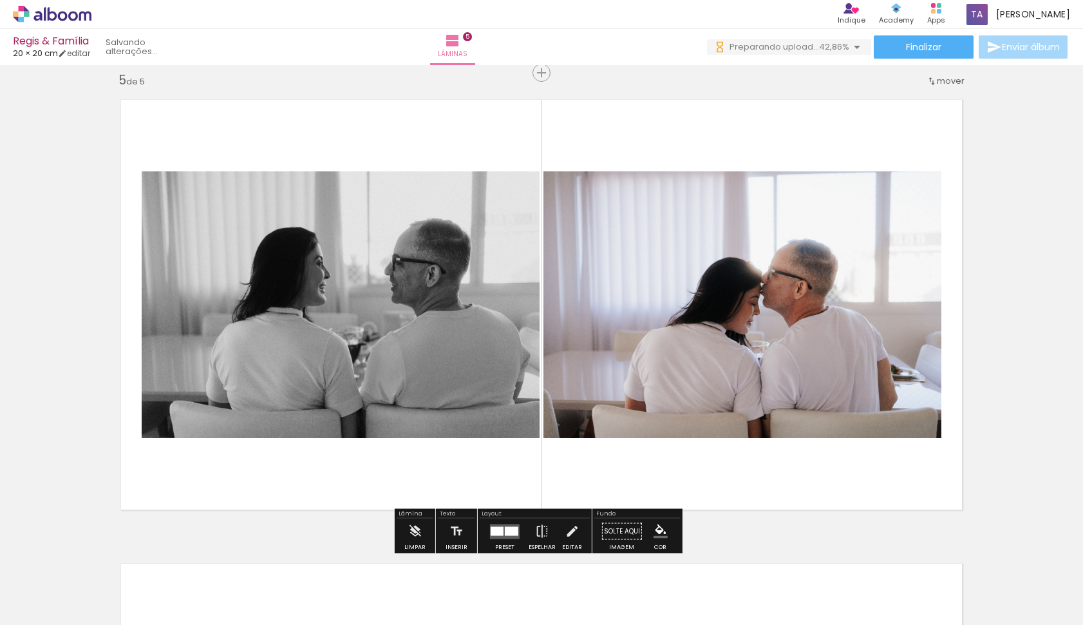
drag, startPoint x: 577, startPoint y: 584, endPoint x: 594, endPoint y: 451, distance: 134.4
click at [594, 451] on quentale-workspace at bounding box center [541, 312] width 1083 height 625
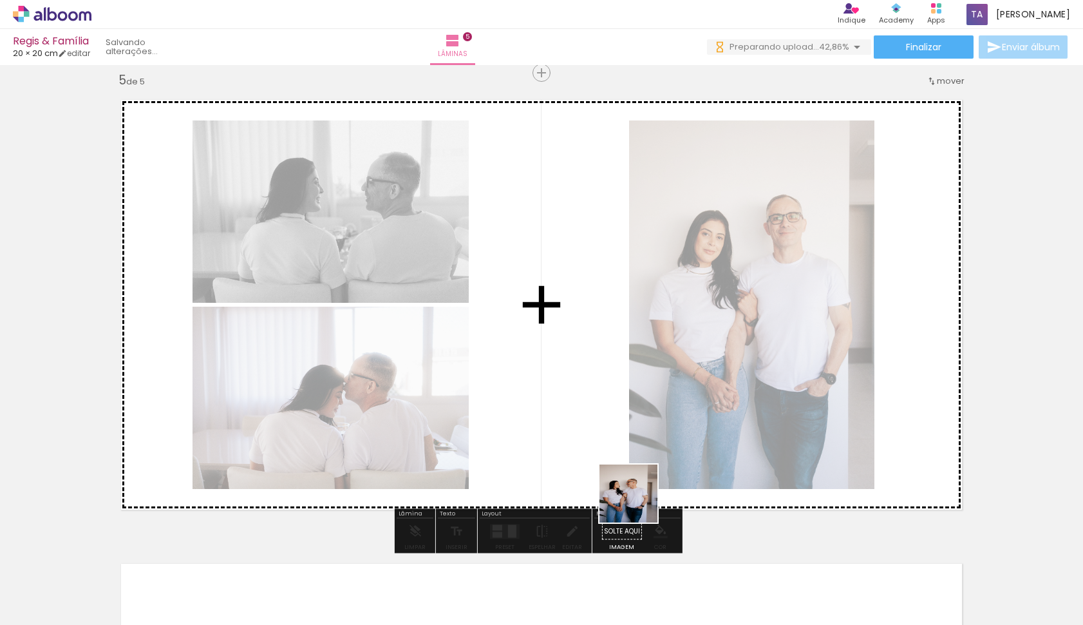
drag, startPoint x: 628, startPoint y: 579, endPoint x: 643, endPoint y: 473, distance: 107.9
click at [643, 473] on quentale-workspace at bounding box center [541, 312] width 1083 height 625
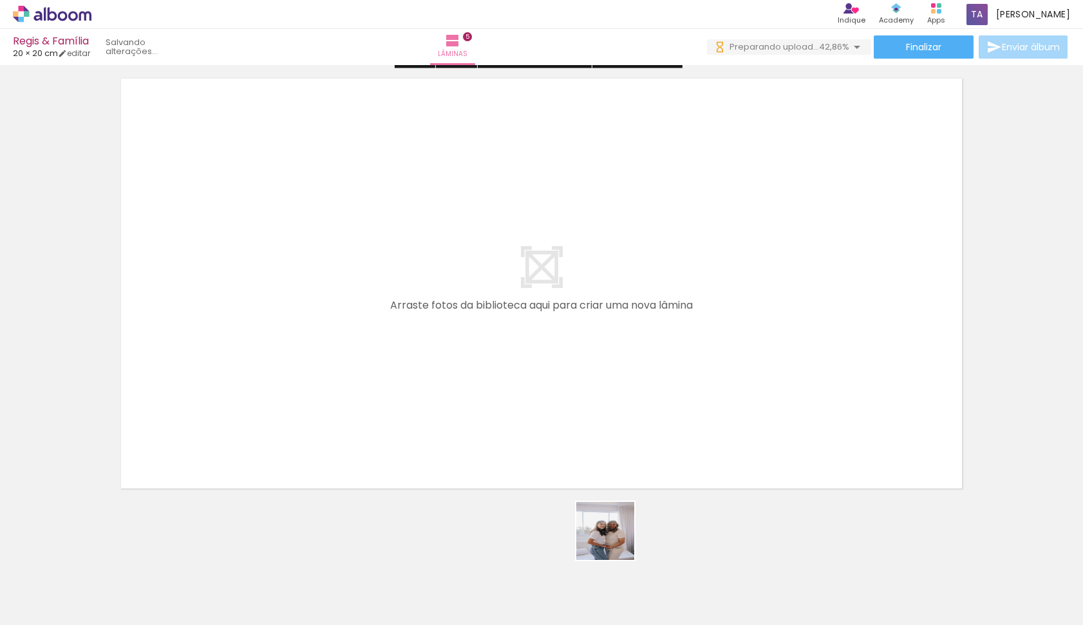
drag, startPoint x: 701, startPoint y: 585, endPoint x: 431, endPoint y: 437, distance: 307.8
click at [431, 437] on quentale-workspace at bounding box center [541, 312] width 1083 height 625
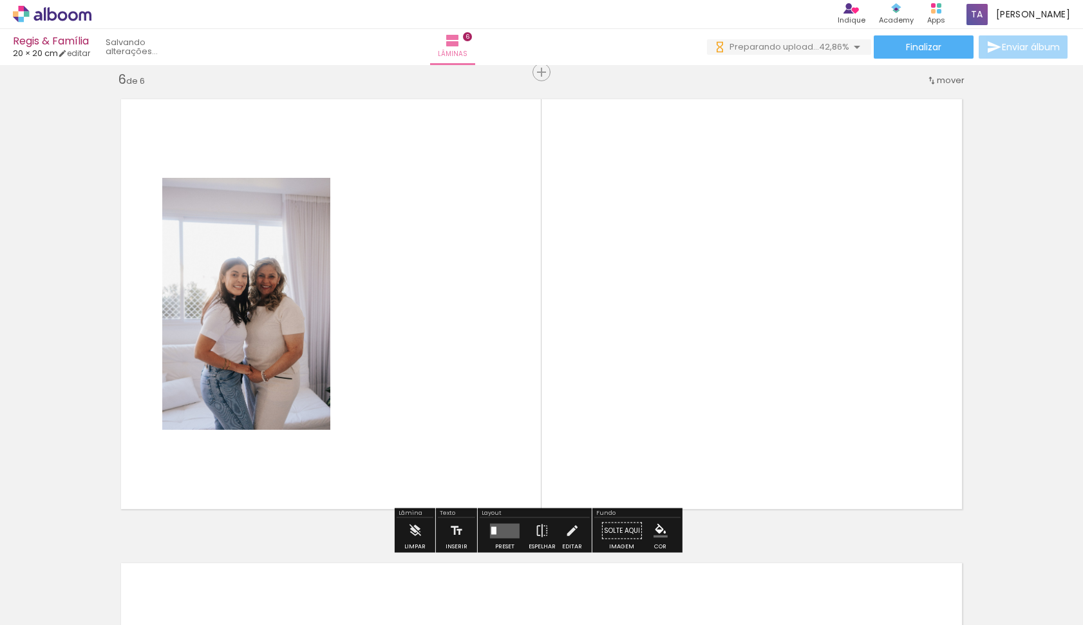
scroll to position [2331, 0]
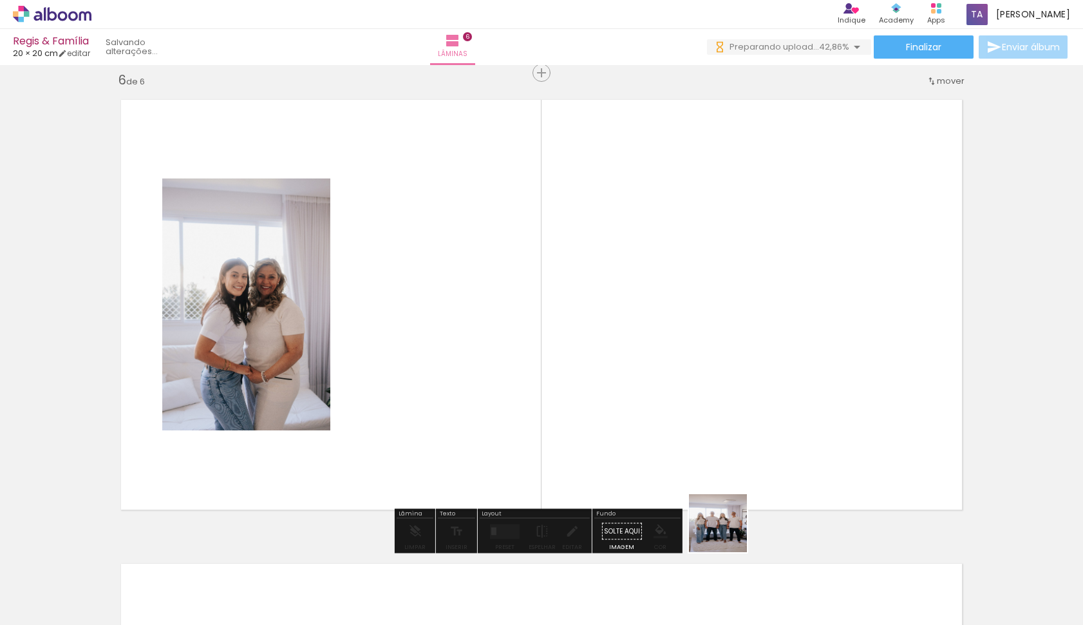
drag, startPoint x: 775, startPoint y: 573, endPoint x: 626, endPoint y: 411, distance: 219.6
click at [626, 411] on quentale-workspace at bounding box center [541, 312] width 1083 height 625
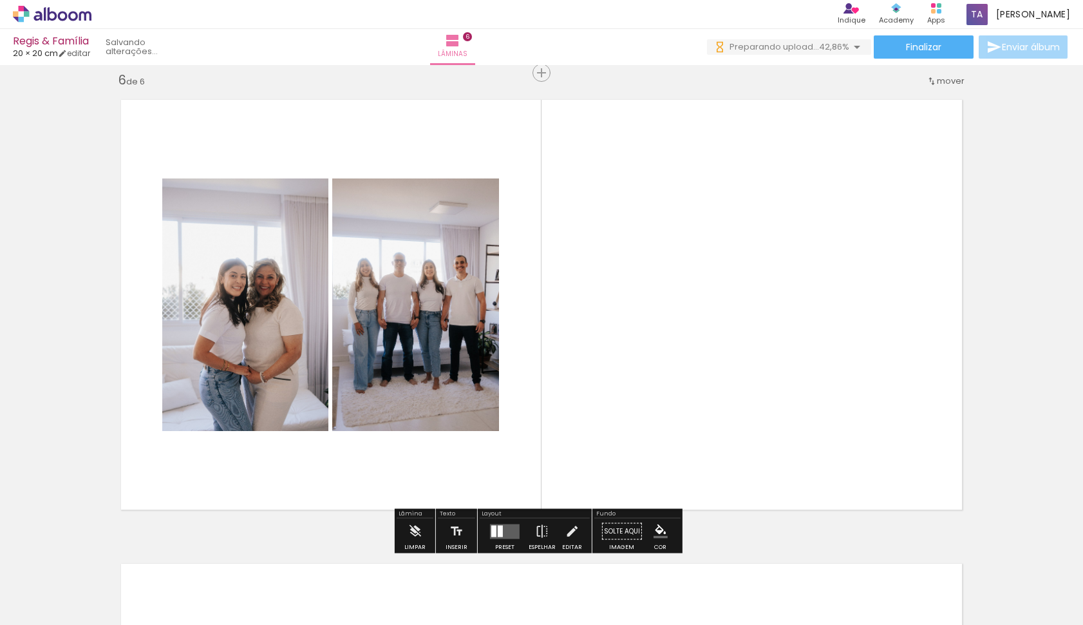
drag, startPoint x: 824, startPoint y: 547, endPoint x: 746, endPoint y: 382, distance: 182.6
click at [746, 382] on quentale-workspace at bounding box center [541, 312] width 1083 height 625
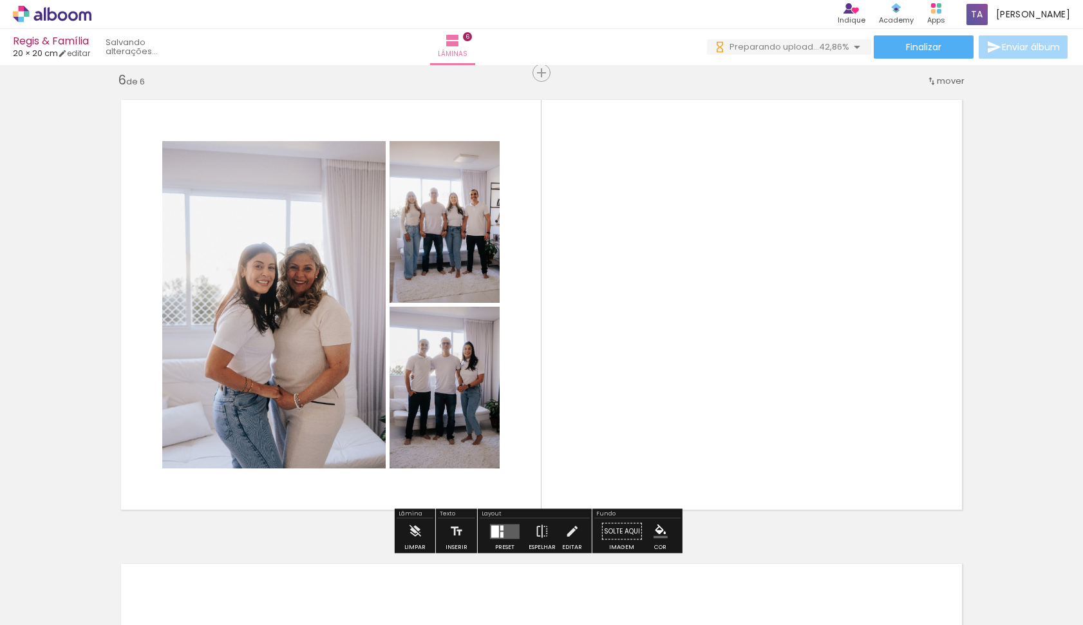
click at [496, 531] on div at bounding box center [495, 531] width 8 height 12
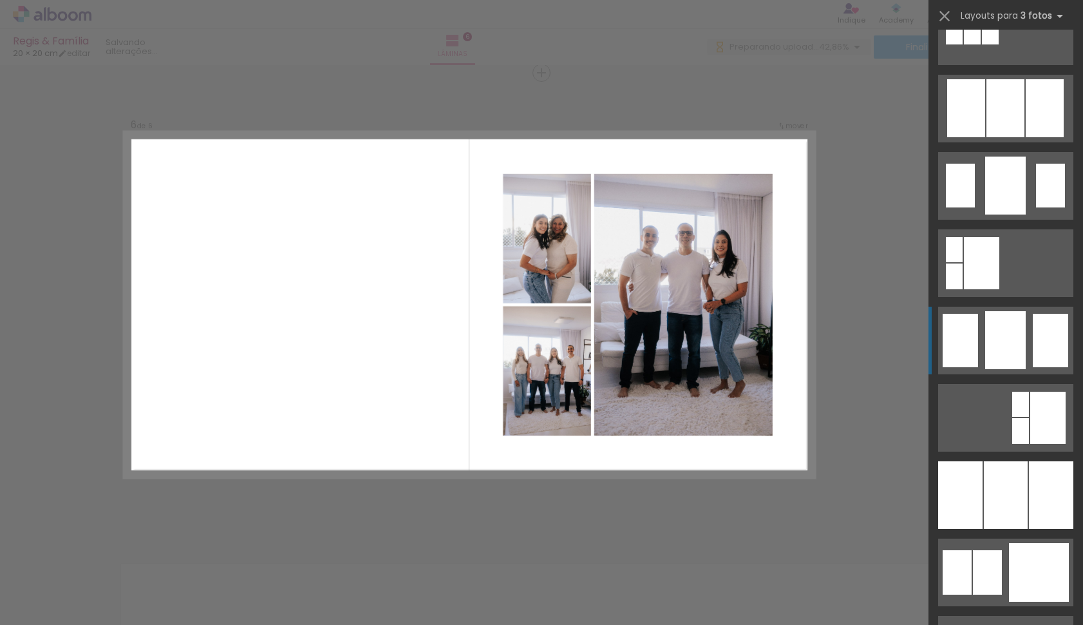
scroll to position [813, 0]
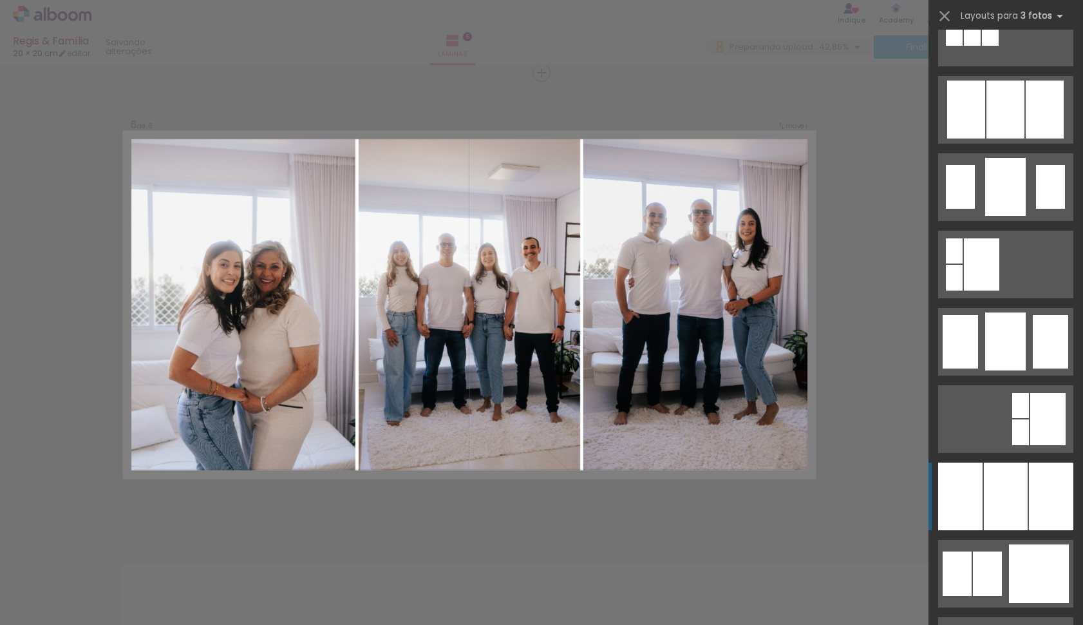
click at [994, 500] on div at bounding box center [1006, 496] width 44 height 68
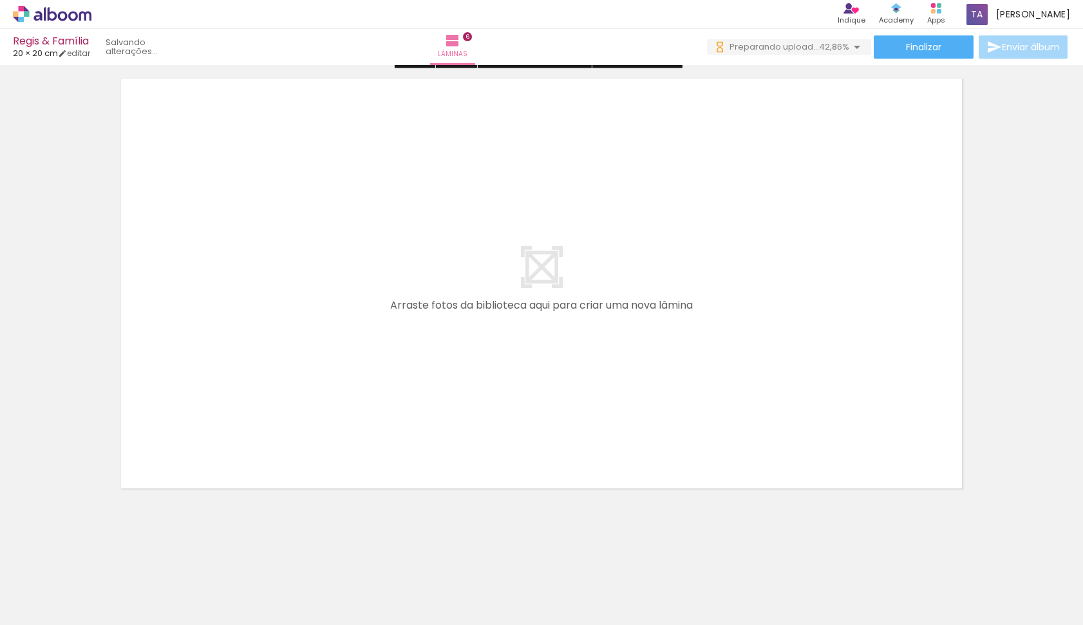
scroll to position [0, 804]
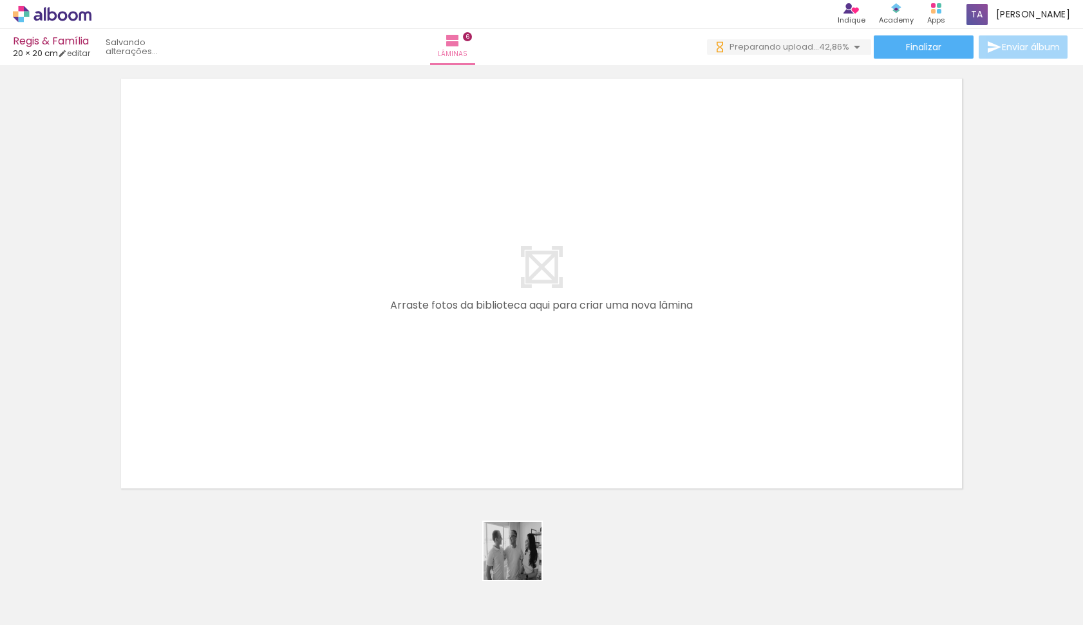
drag, startPoint x: 542, startPoint y: 570, endPoint x: 442, endPoint y: 434, distance: 168.6
click at [442, 434] on quentale-workspace at bounding box center [541, 312] width 1083 height 625
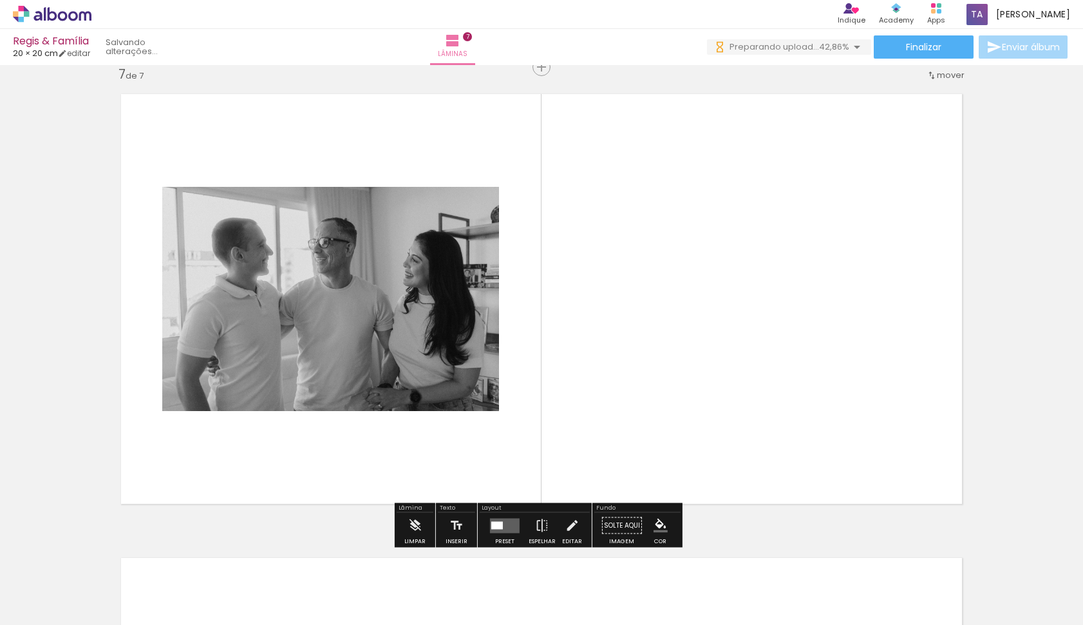
scroll to position [2795, 0]
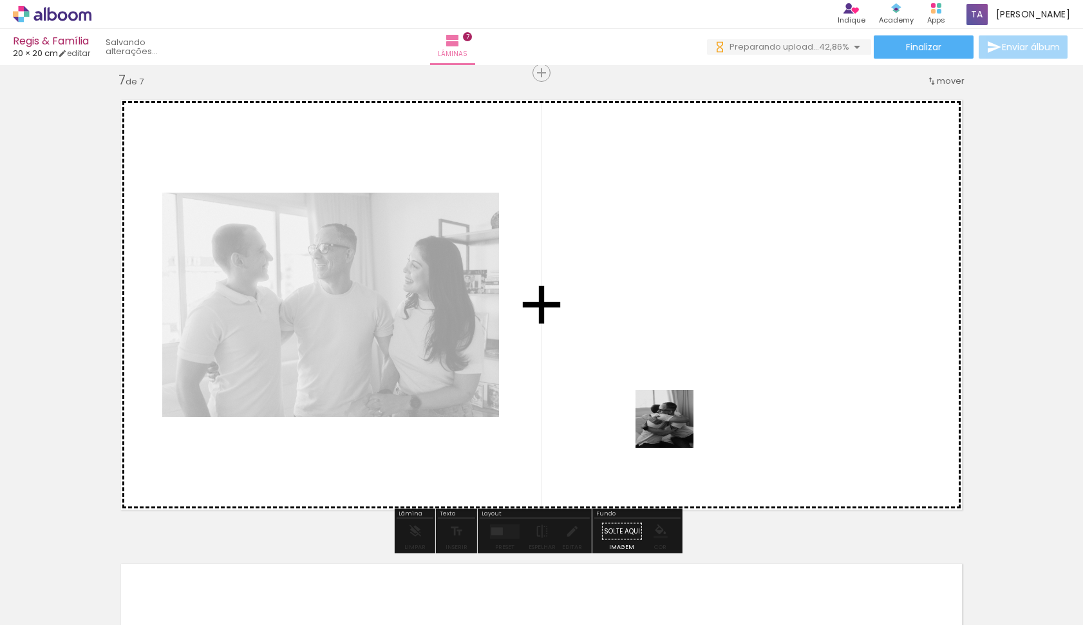
drag, startPoint x: 649, startPoint y: 522, endPoint x: 688, endPoint y: 398, distance: 129.5
click at [688, 398] on quentale-workspace at bounding box center [541, 312] width 1083 height 625
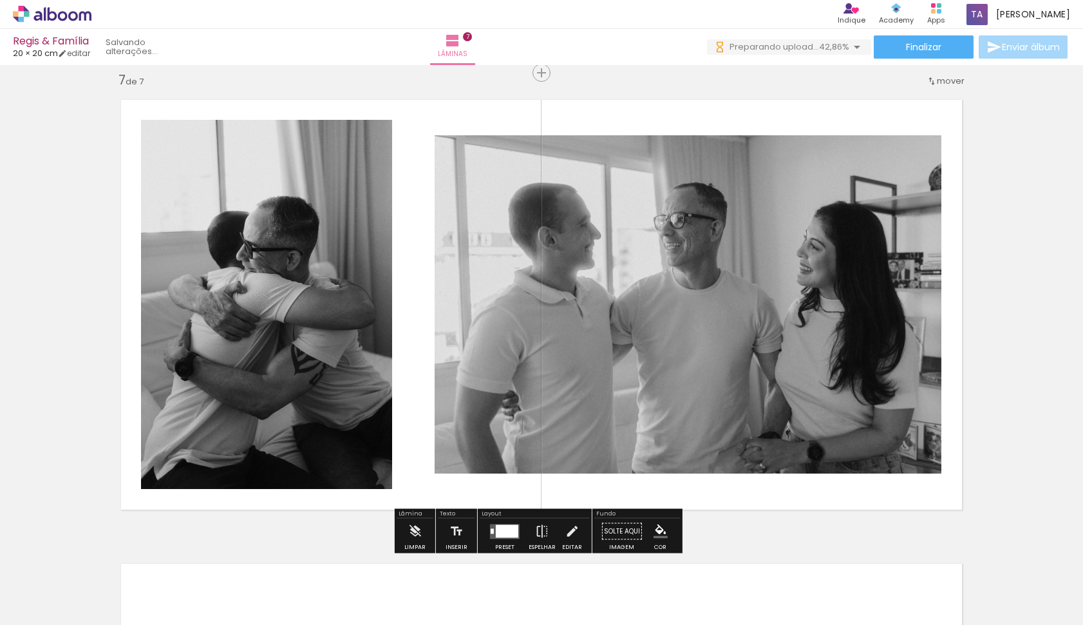
drag, startPoint x: 709, startPoint y: 537, endPoint x: 728, endPoint y: 464, distance: 75.1
click at [728, 464] on quentale-workspace at bounding box center [541, 312] width 1083 height 625
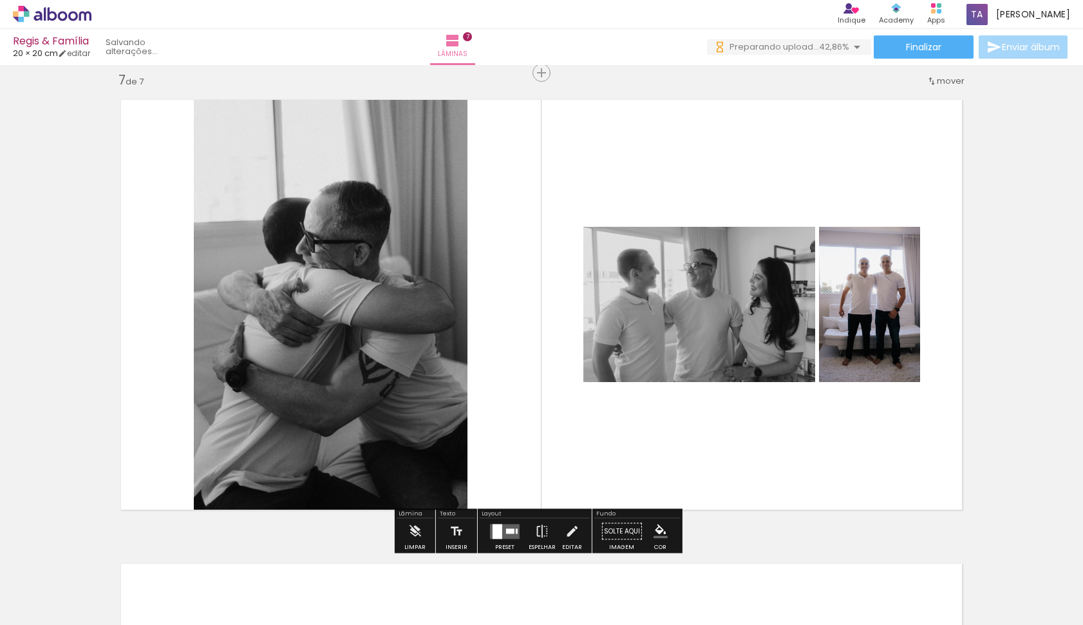
drag, startPoint x: 774, startPoint y: 586, endPoint x: 795, endPoint y: 460, distance: 127.2
click at [795, 460] on quentale-workspace at bounding box center [541, 312] width 1083 height 625
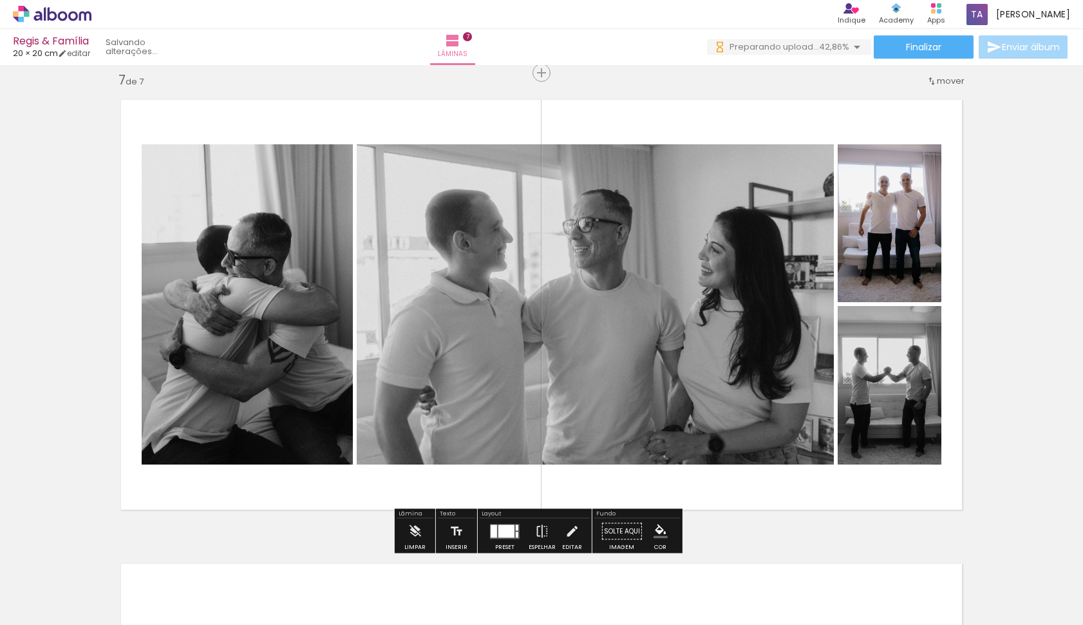
click at [487, 531] on div at bounding box center [504, 531] width 35 height 26
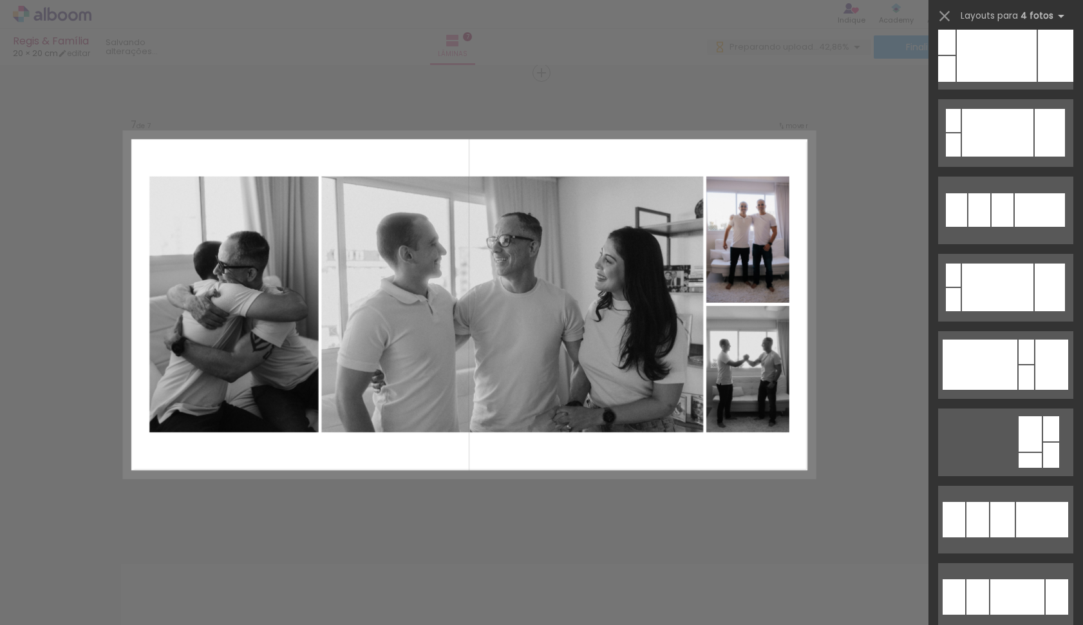
scroll to position [0, 0]
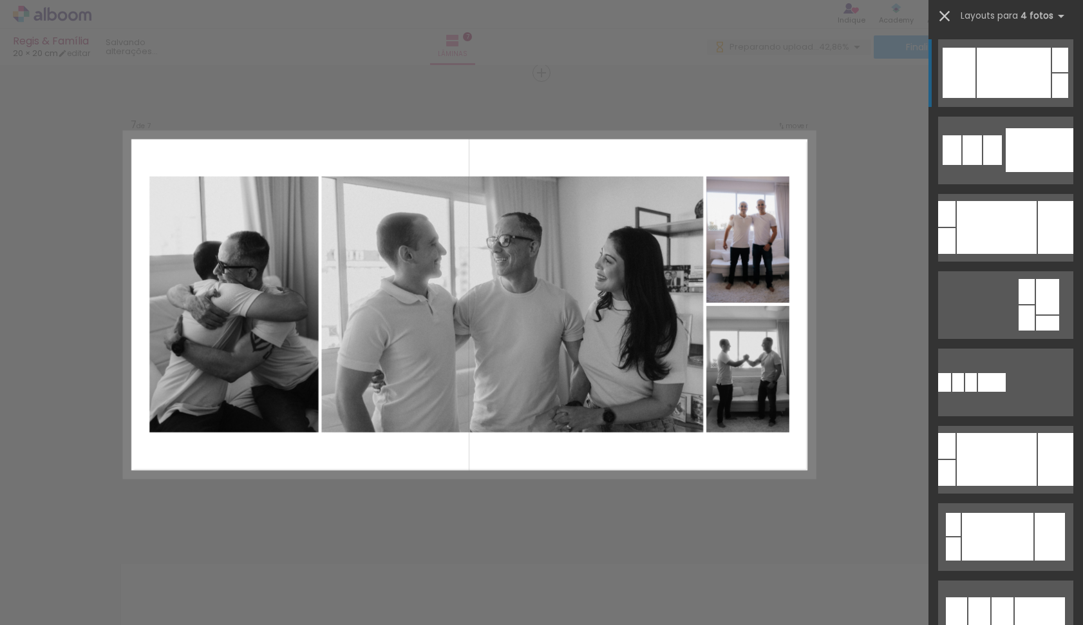
click at [943, 14] on iron-icon at bounding box center [945, 16] width 18 height 18
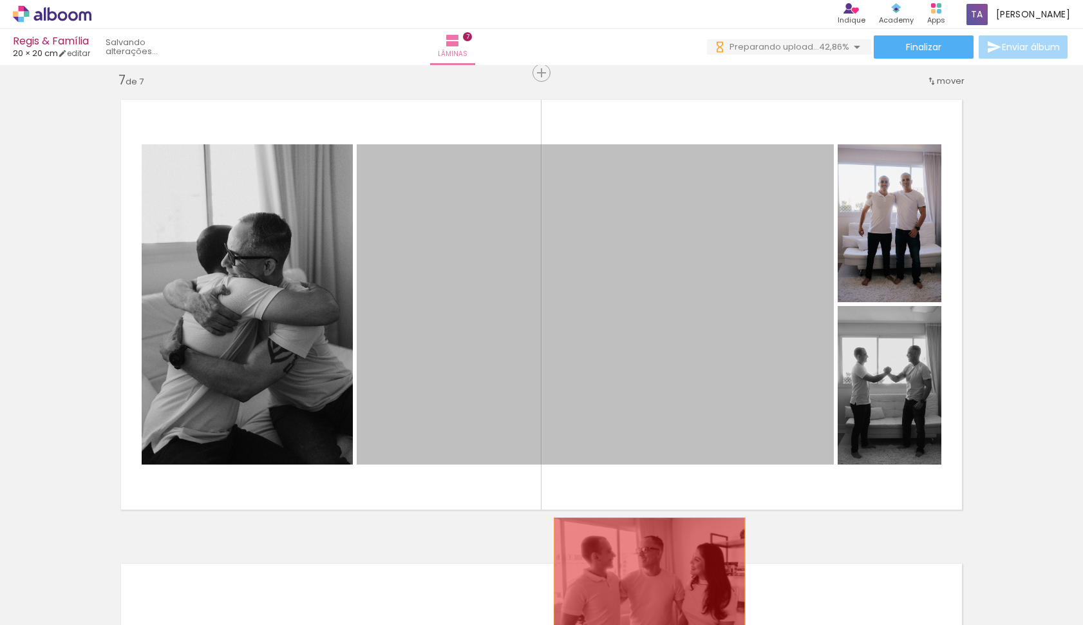
drag, startPoint x: 649, startPoint y: 363, endPoint x: 645, endPoint y: 594, distance: 231.8
click at [645, 594] on quentale-workspace at bounding box center [541, 312] width 1083 height 625
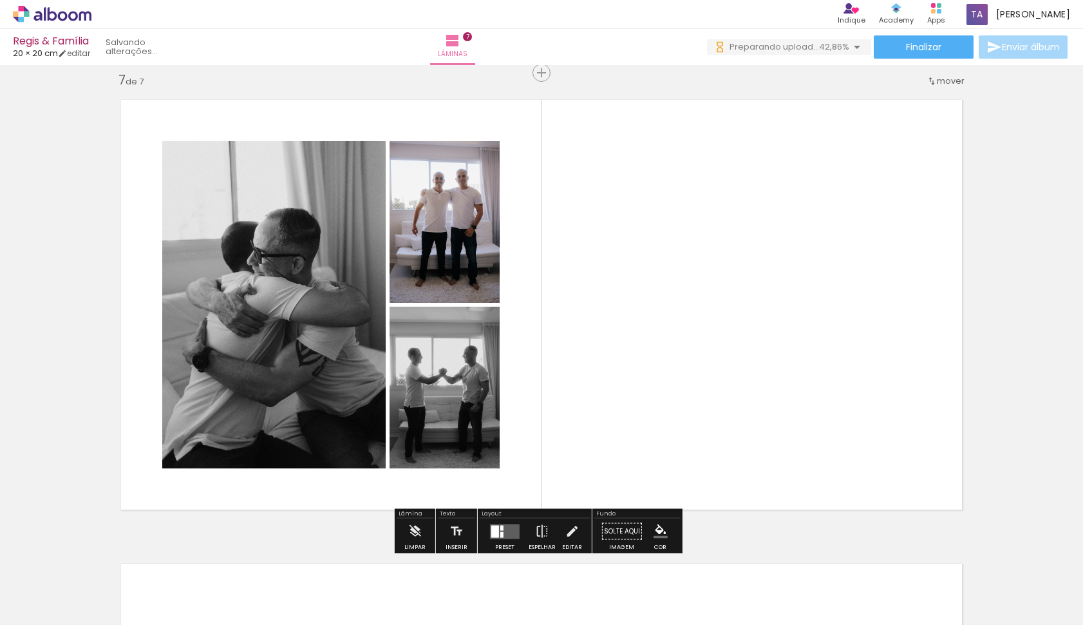
click at [504, 530] on quentale-layouter at bounding box center [505, 530] width 30 height 15
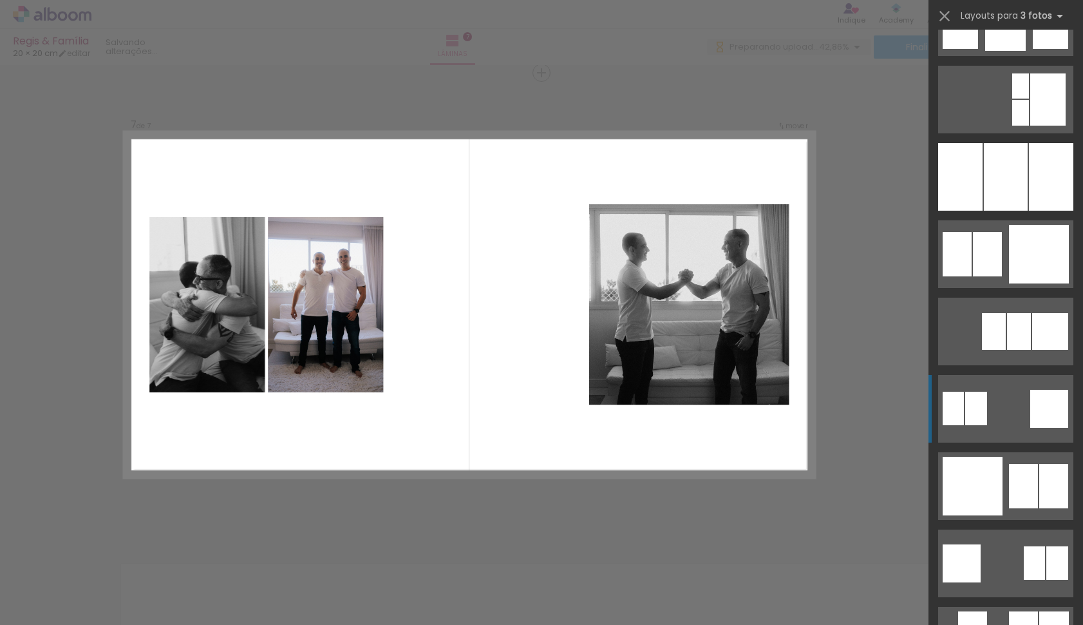
scroll to position [540, 0]
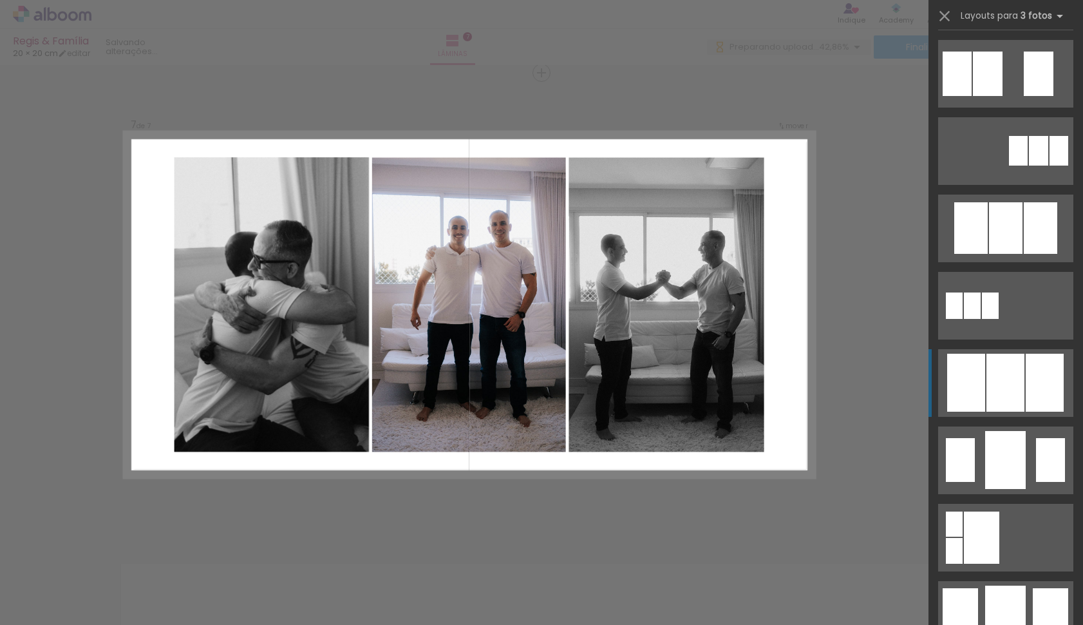
click at [1003, 382] on div at bounding box center [1005, 382] width 38 height 58
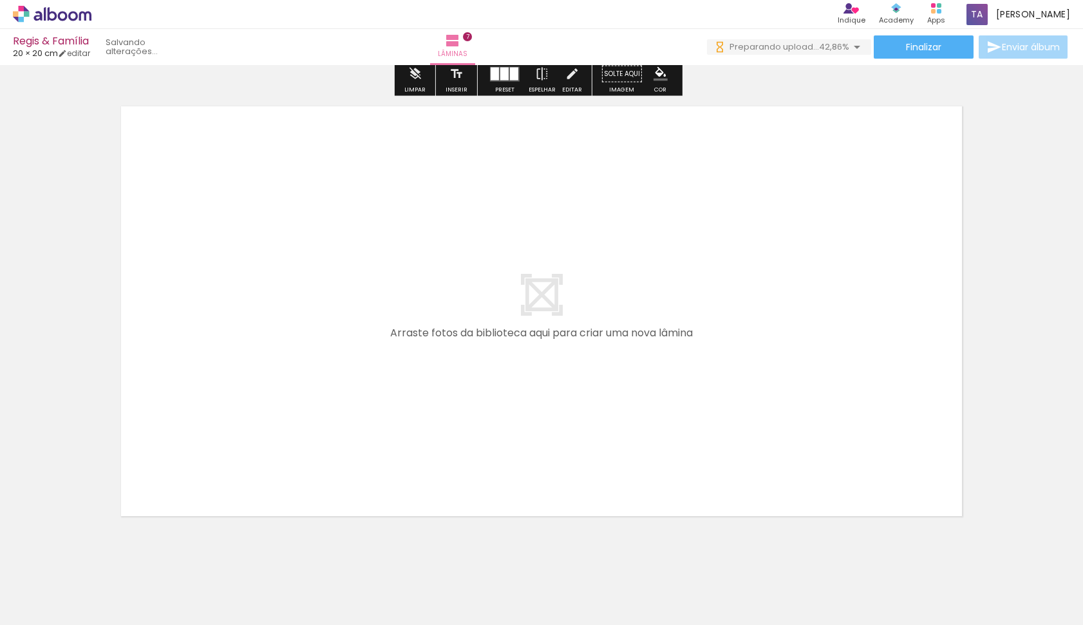
scroll to position [3253, 0]
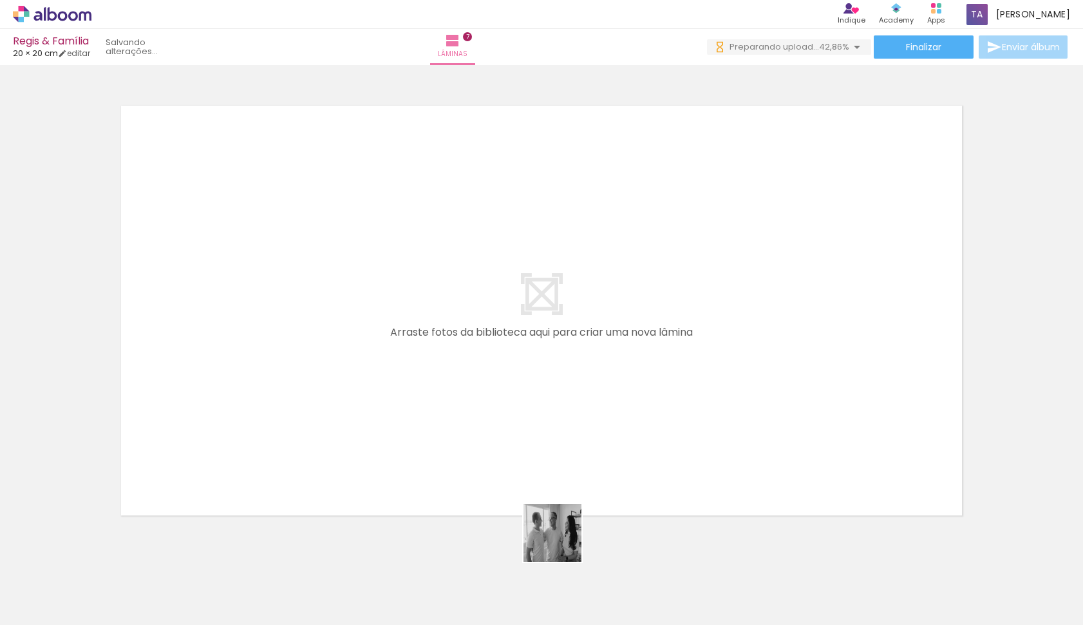
drag, startPoint x: 558, startPoint y: 576, endPoint x: 585, endPoint y: 409, distance: 168.9
click at [585, 409] on quentale-workspace at bounding box center [541, 312] width 1083 height 625
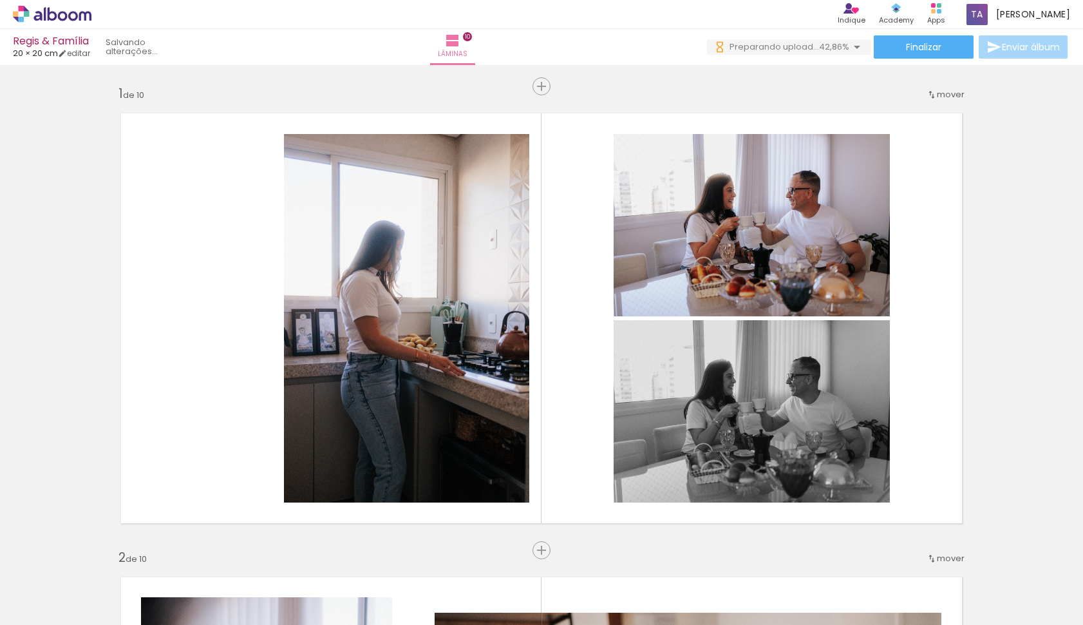
click at [645, 451] on quentale-workspace at bounding box center [541, 312] width 1083 height 625
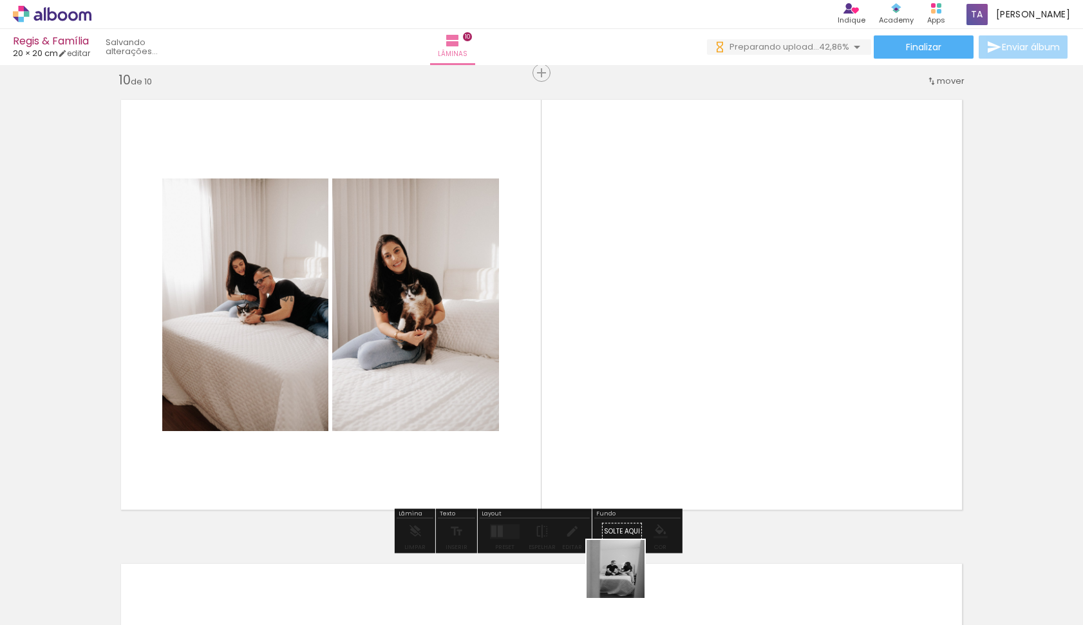
drag, startPoint x: 625, startPoint y: 578, endPoint x: 648, endPoint y: 386, distance: 193.9
click at [648, 386] on quentale-workspace at bounding box center [541, 312] width 1083 height 625
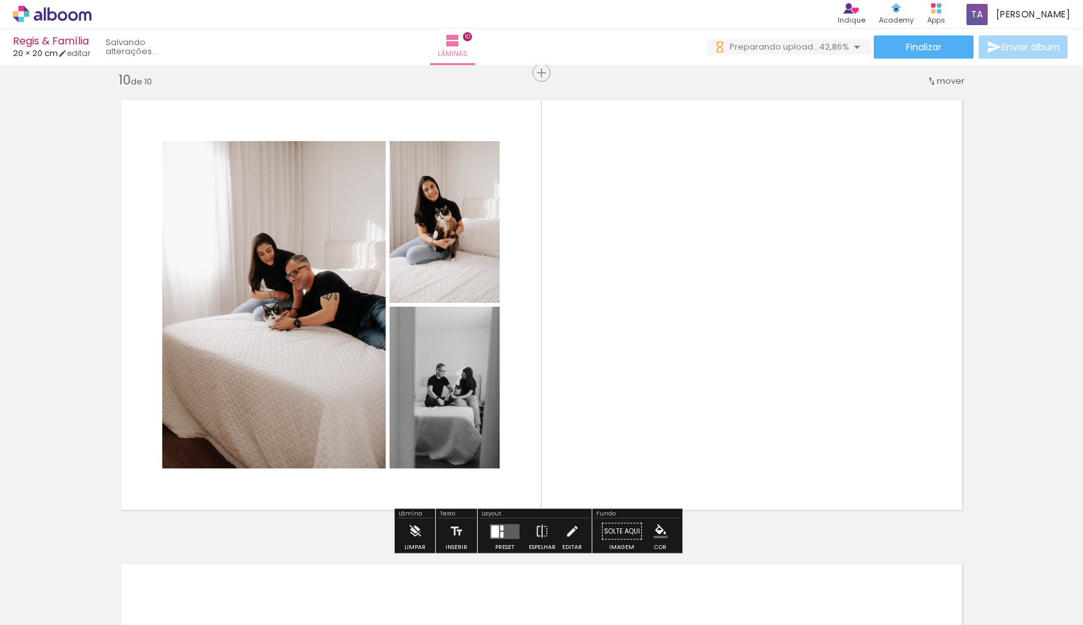
drag, startPoint x: 694, startPoint y: 581, endPoint x: 708, endPoint y: 388, distance: 194.3
click at [708, 388] on quentale-workspace at bounding box center [541, 312] width 1083 height 625
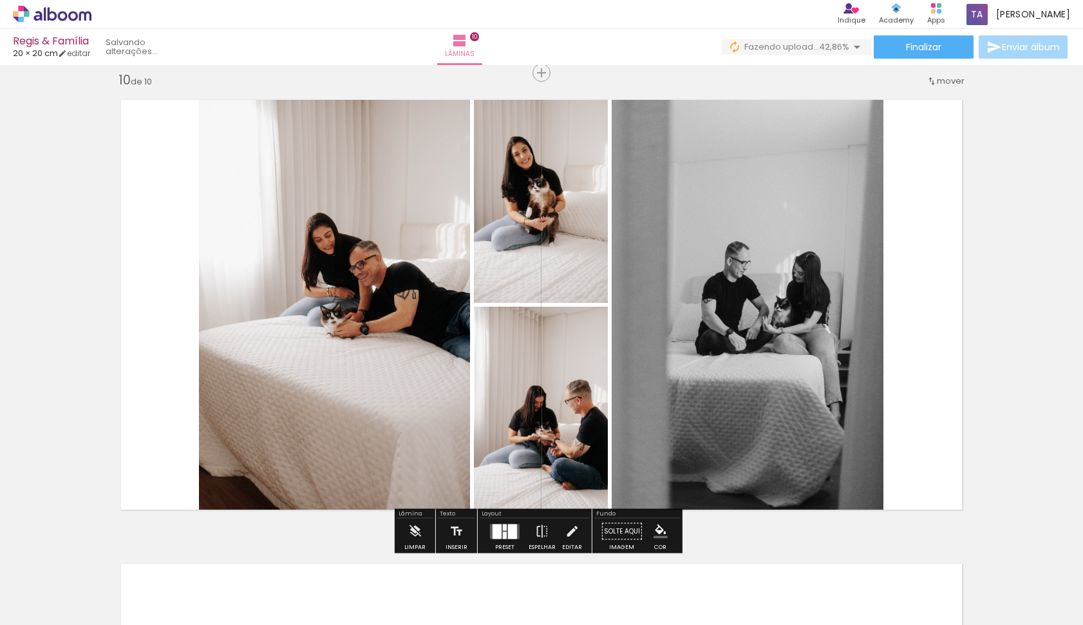
drag, startPoint x: 502, startPoint y: 243, endPoint x: 381, endPoint y: 354, distance: 164.1
click at [0, 0] on slot at bounding box center [0, 0] width 0 height 0
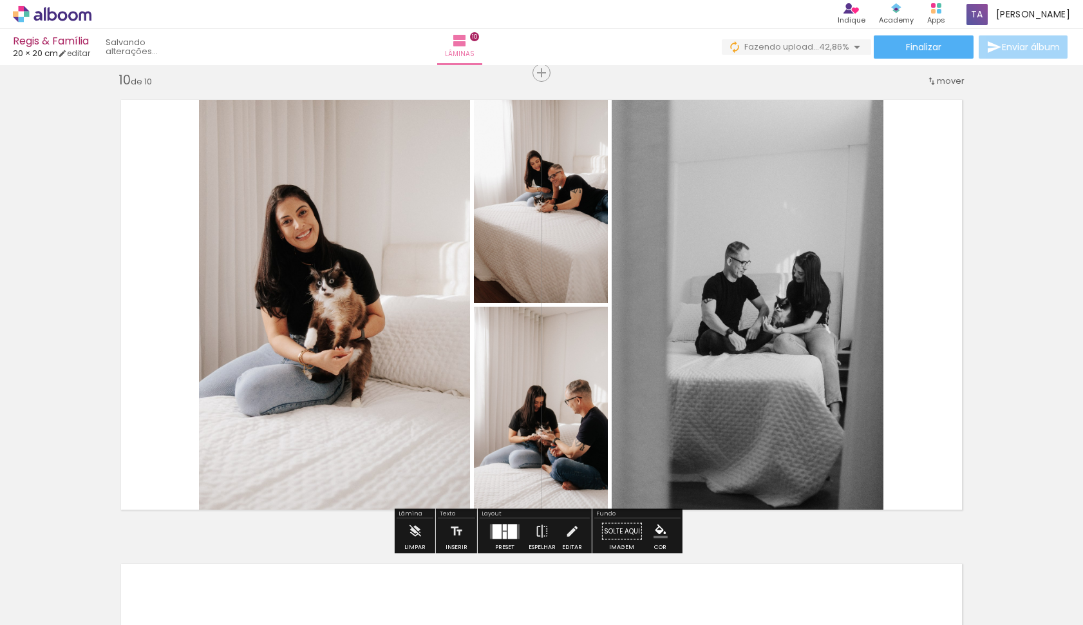
click at [562, 386] on quentale-photo at bounding box center [541, 413] width 134 height 214
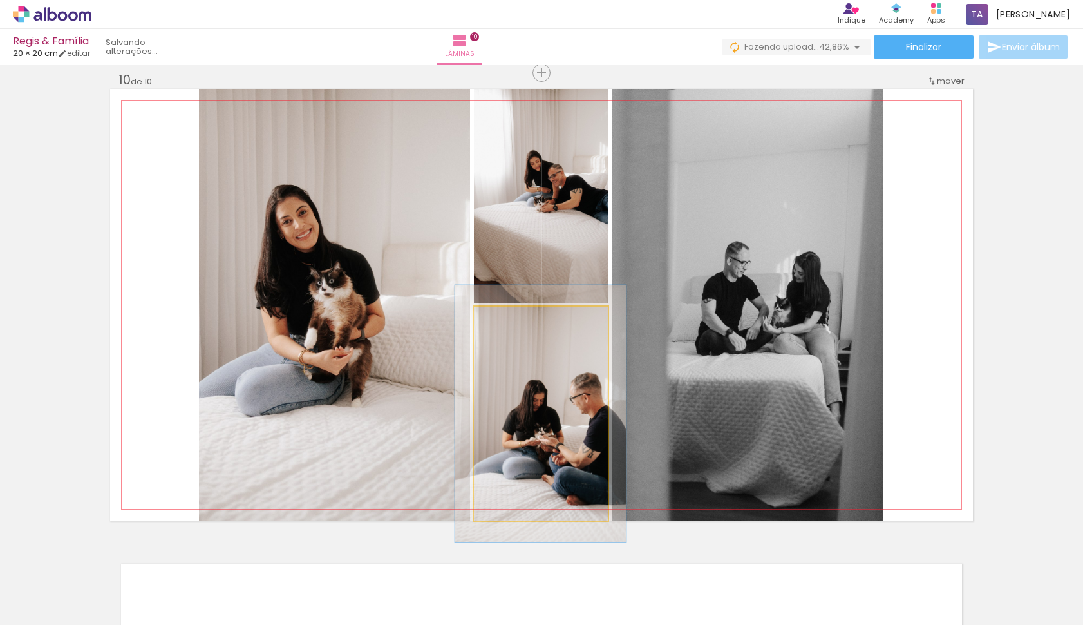
drag, startPoint x: 500, startPoint y: 324, endPoint x: 520, endPoint y: 323, distance: 20.0
type paper-slider "121"
click at [509, 317] on div at bounding box center [513, 320] width 21 height 21
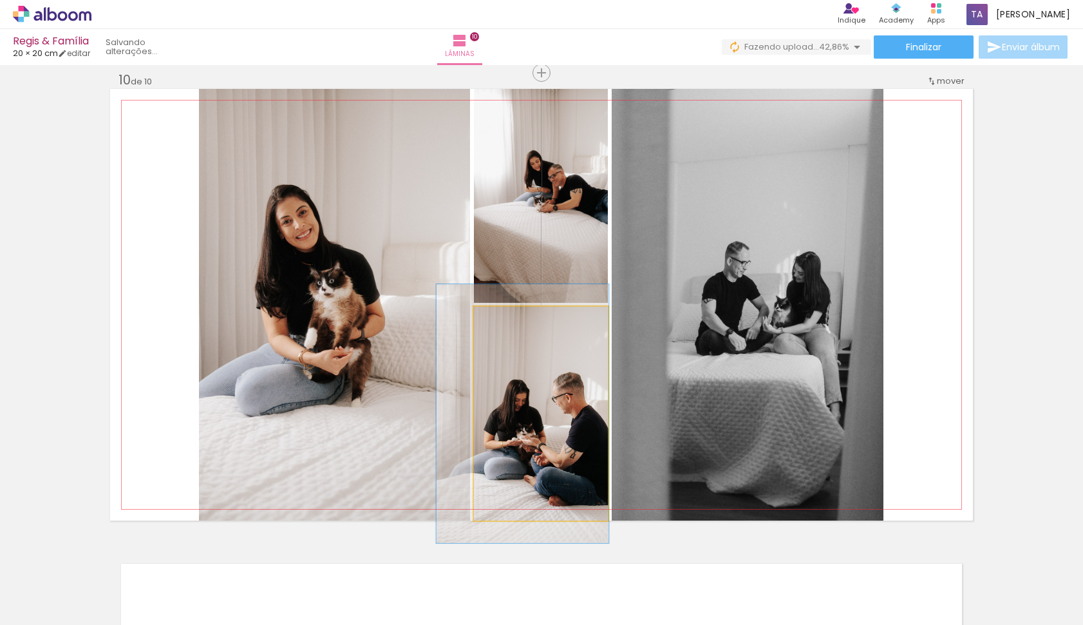
drag, startPoint x: 568, startPoint y: 380, endPoint x: 551, endPoint y: 381, distance: 17.4
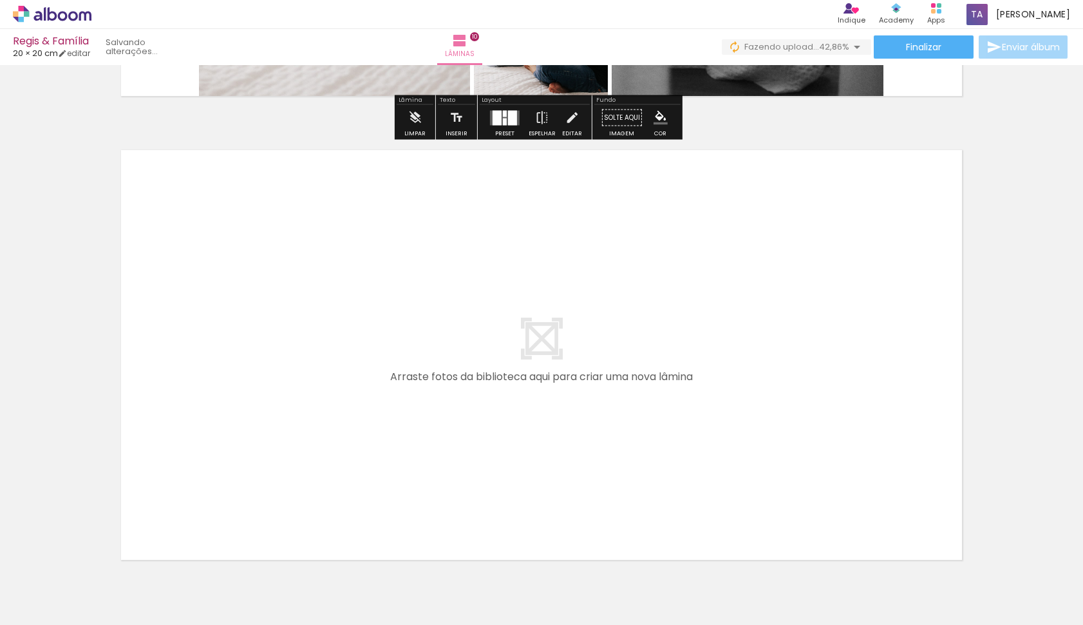
scroll to position [4588, 0]
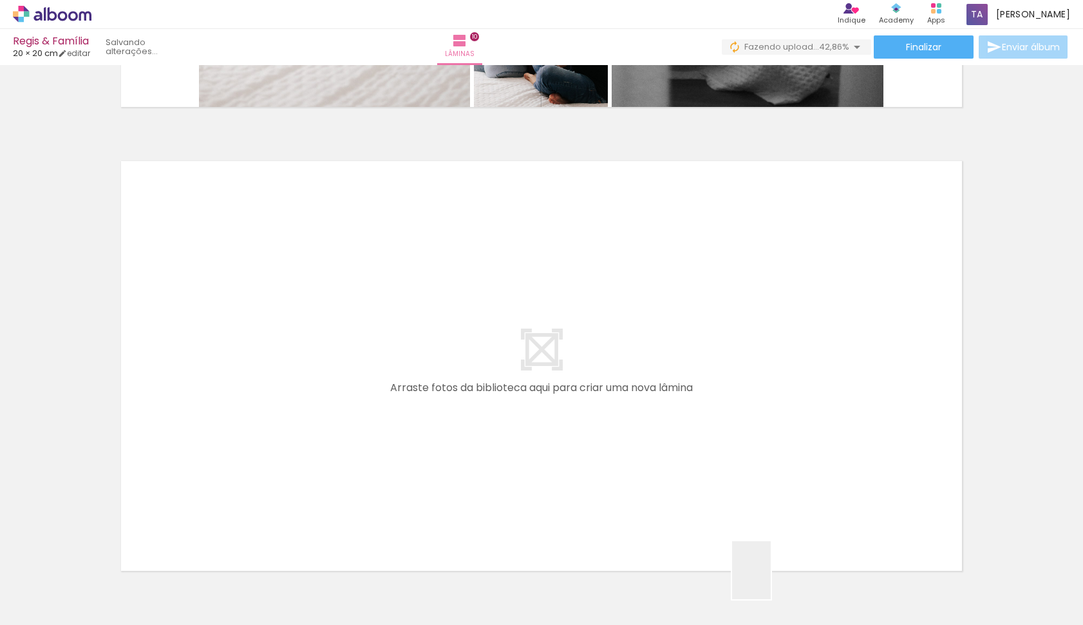
drag, startPoint x: 775, startPoint y: 581, endPoint x: 428, endPoint y: 402, distance: 390.2
click at [428, 402] on quentale-workspace at bounding box center [541, 312] width 1083 height 625
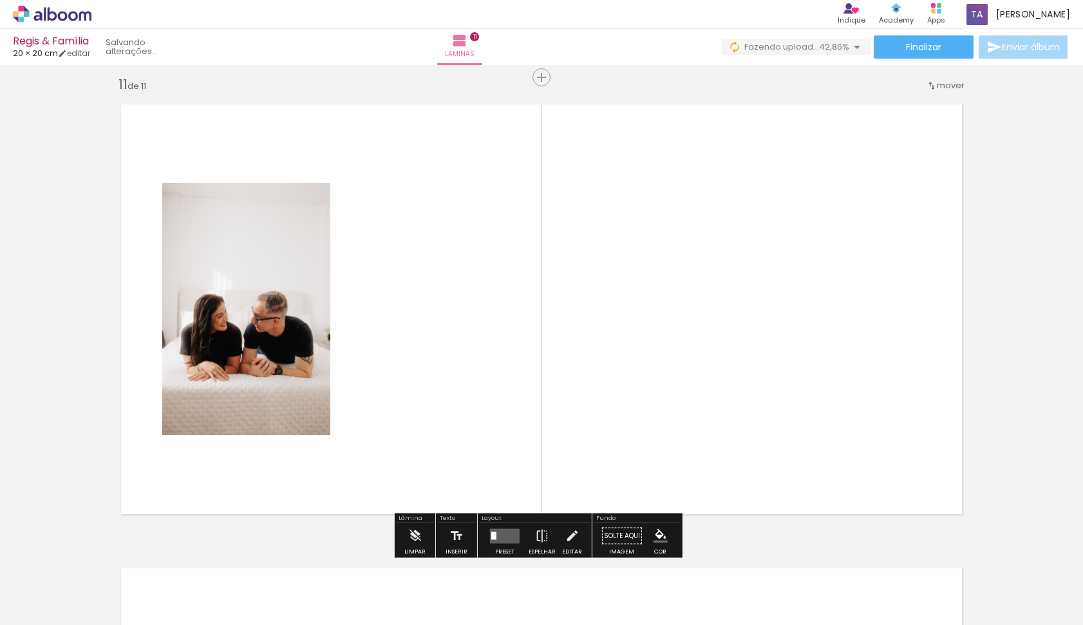
scroll to position [4649, 0]
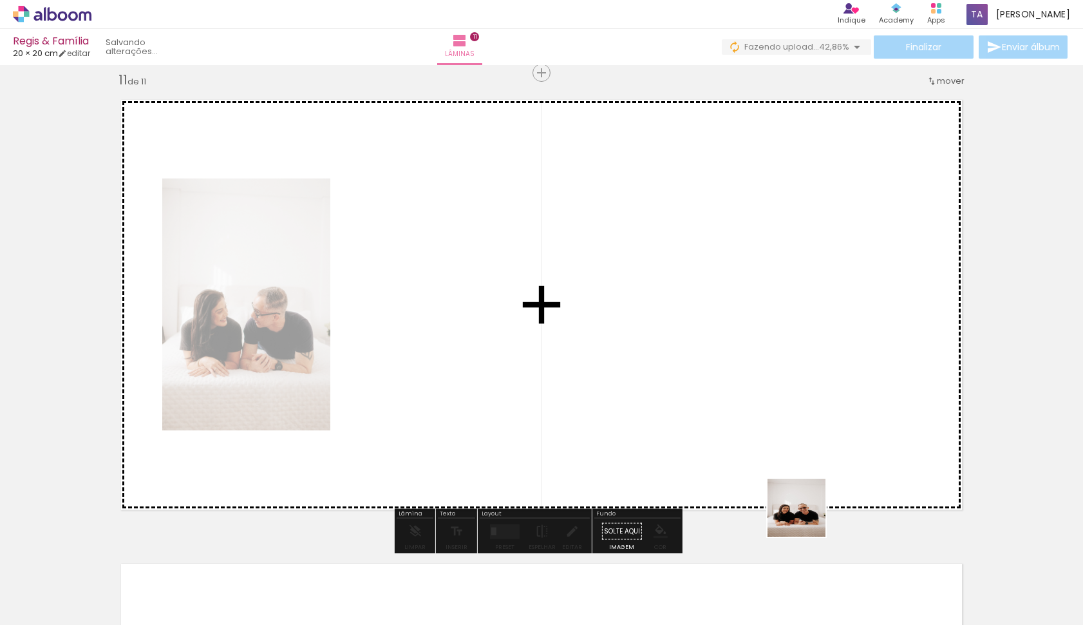
drag, startPoint x: 812, startPoint y: 524, endPoint x: 699, endPoint y: 393, distance: 172.6
click at [699, 393] on quentale-workspace at bounding box center [541, 312] width 1083 height 625
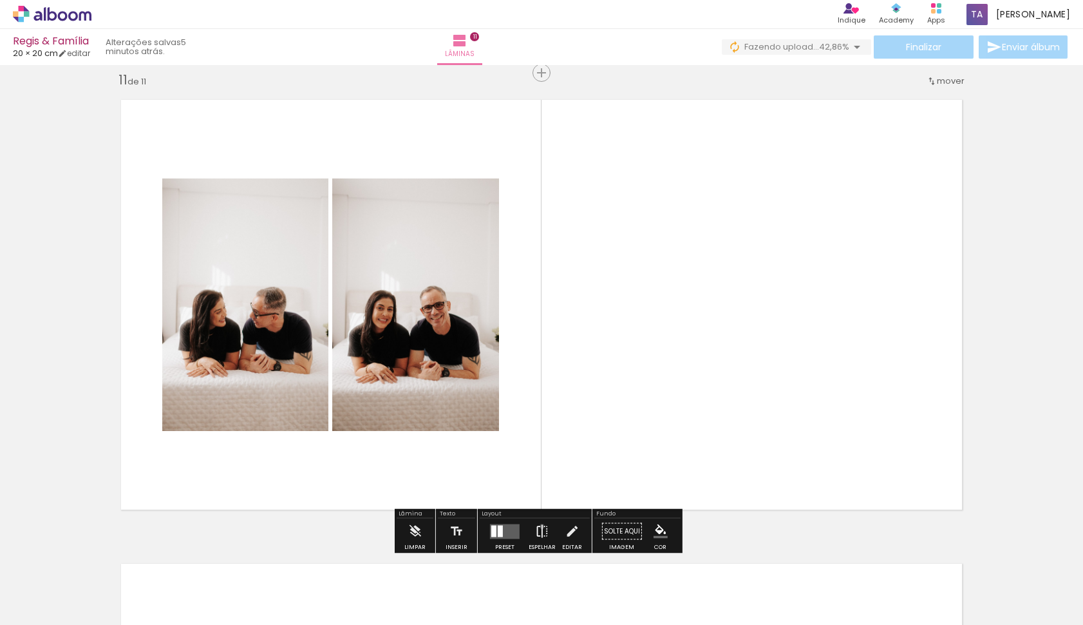
click at [539, 526] on iron-icon at bounding box center [542, 531] width 14 height 26
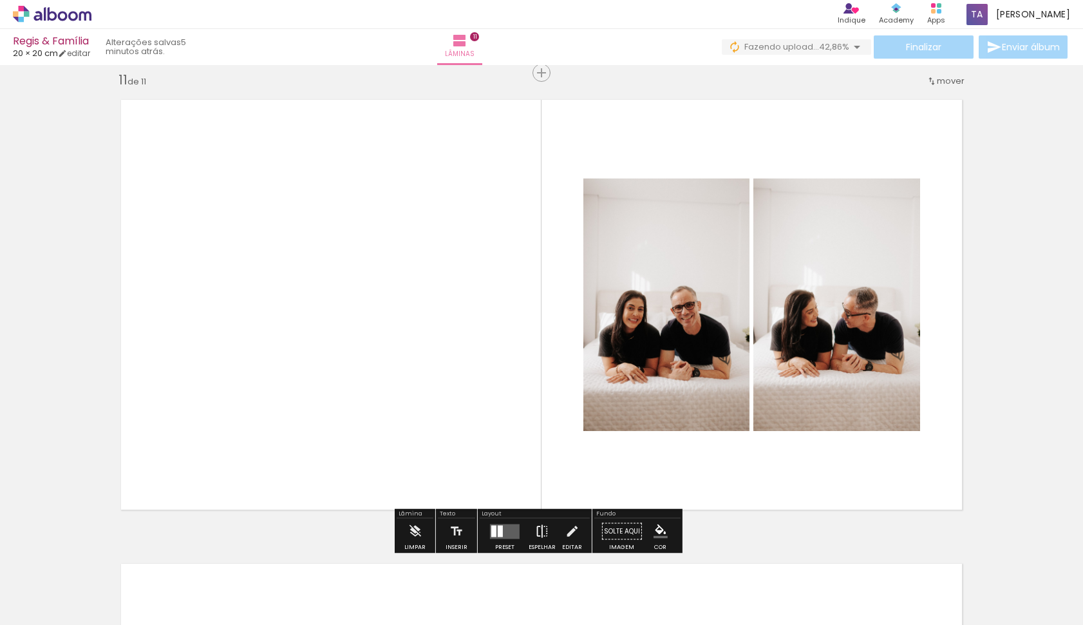
click at [538, 527] on iron-icon at bounding box center [542, 531] width 14 height 26
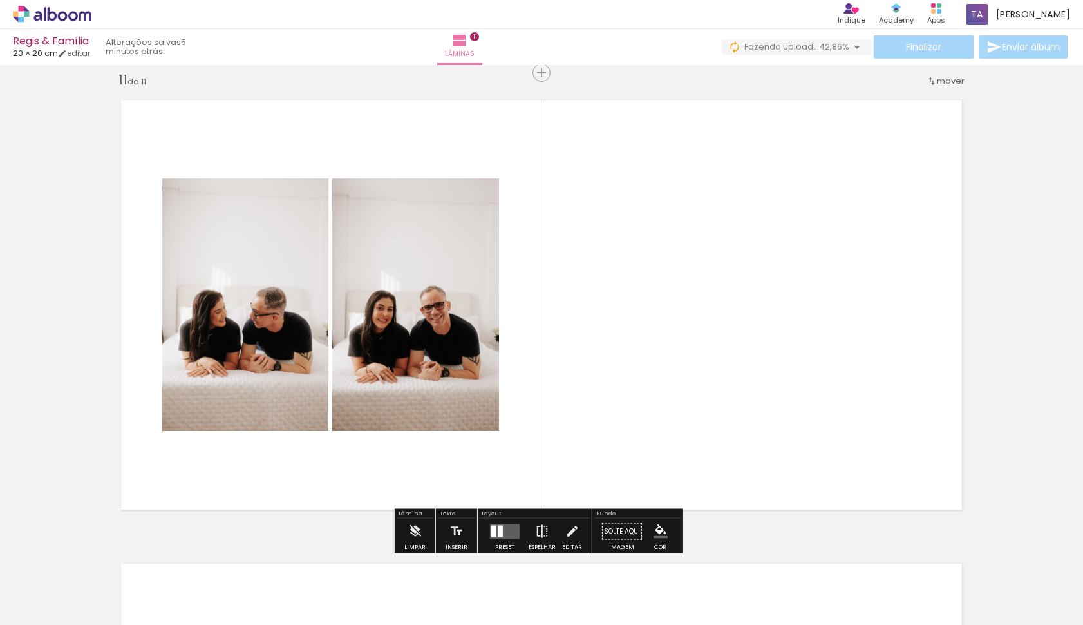
click at [501, 536] on quentale-layouter at bounding box center [505, 530] width 30 height 15
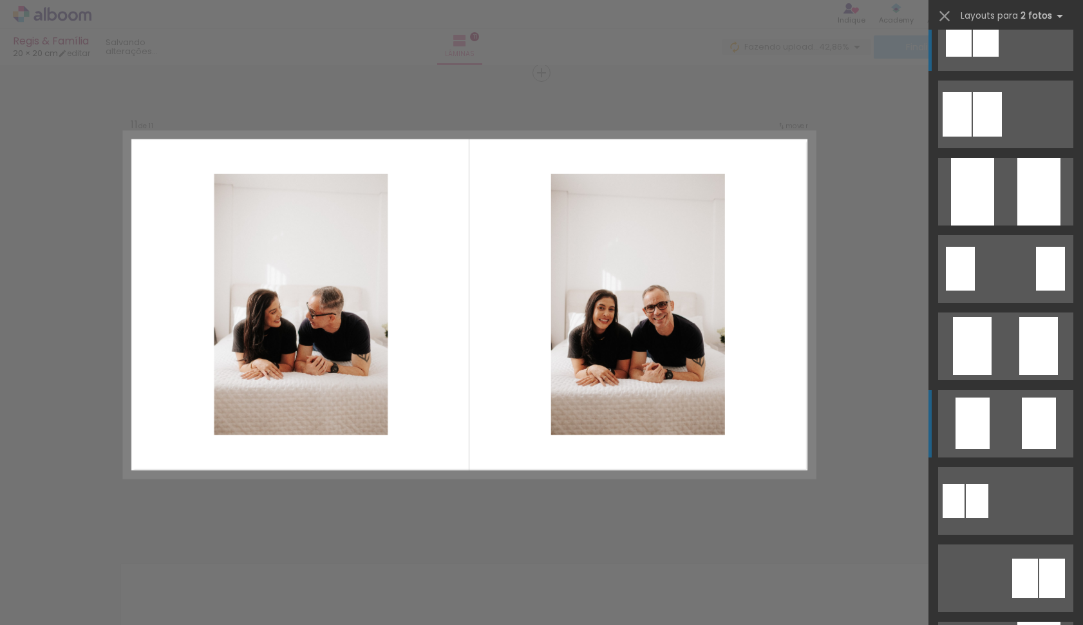
scroll to position [34, 0]
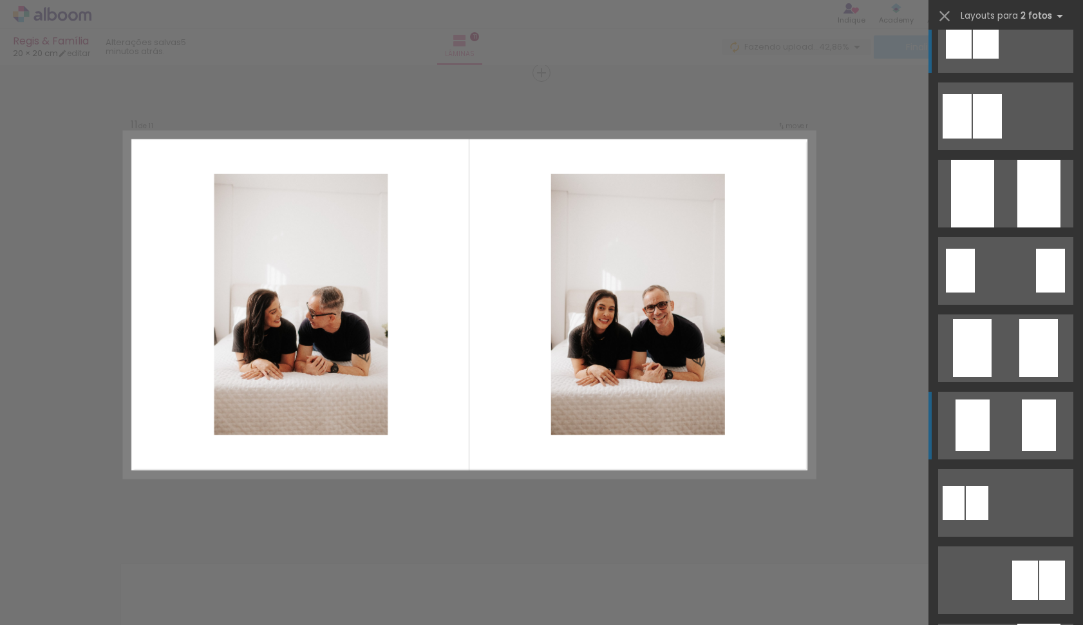
click at [972, 421] on div at bounding box center [973, 425] width 34 height 52
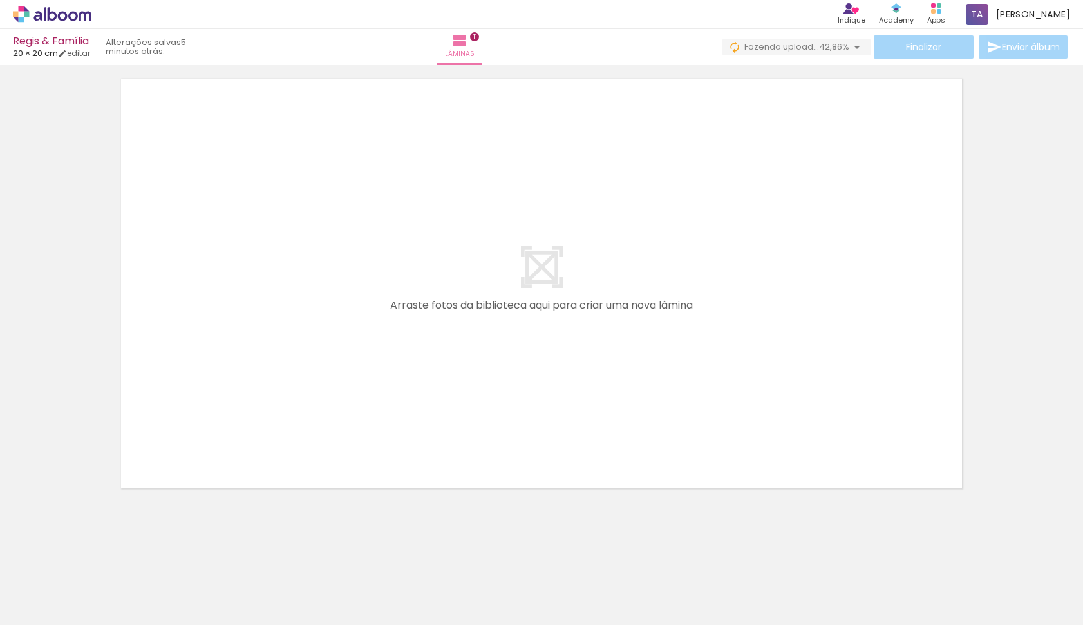
scroll to position [0, 1866]
drag, startPoint x: 516, startPoint y: 461, endPoint x: 482, endPoint y: 393, distance: 76.0
click at [482, 393] on quentale-workspace at bounding box center [541, 312] width 1083 height 625
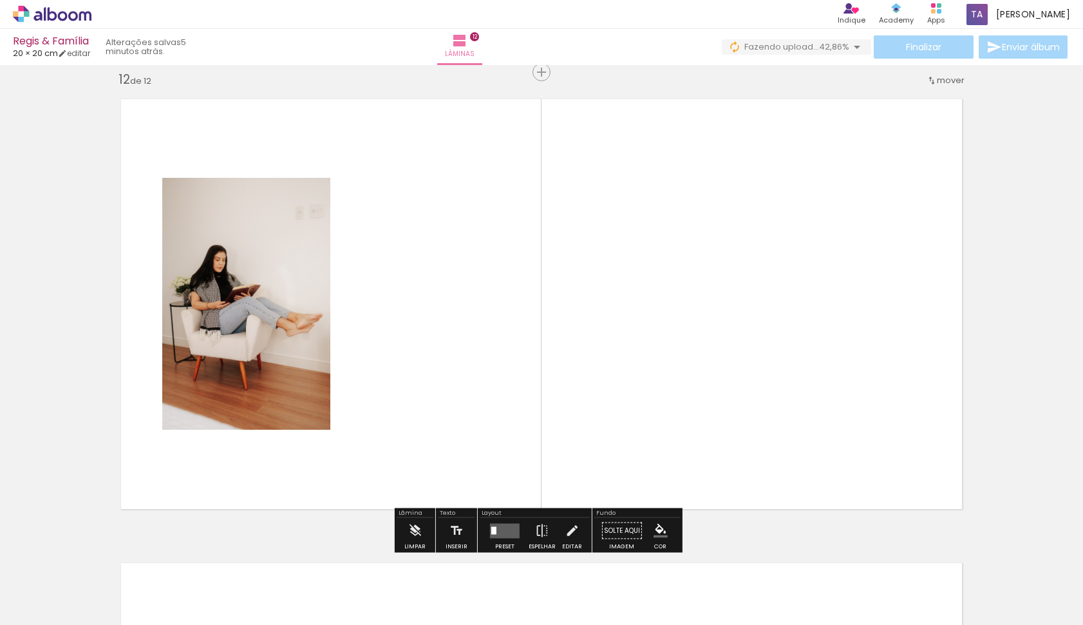
scroll to position [5113, 0]
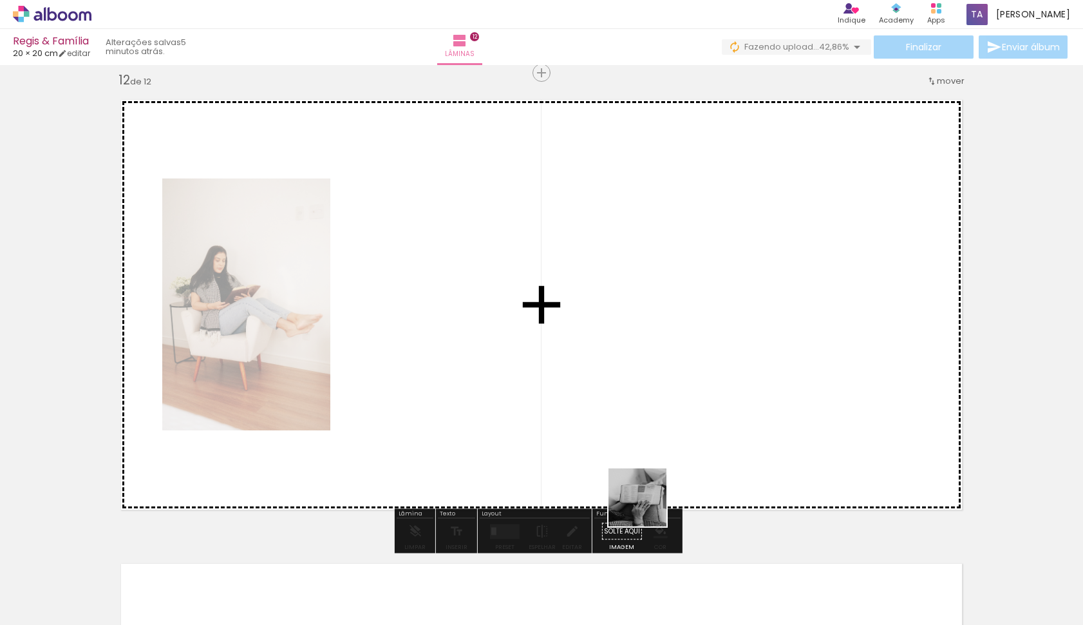
drag, startPoint x: 655, startPoint y: 579, endPoint x: 658, endPoint y: 408, distance: 170.7
click at [645, 372] on quentale-workspace at bounding box center [541, 312] width 1083 height 625
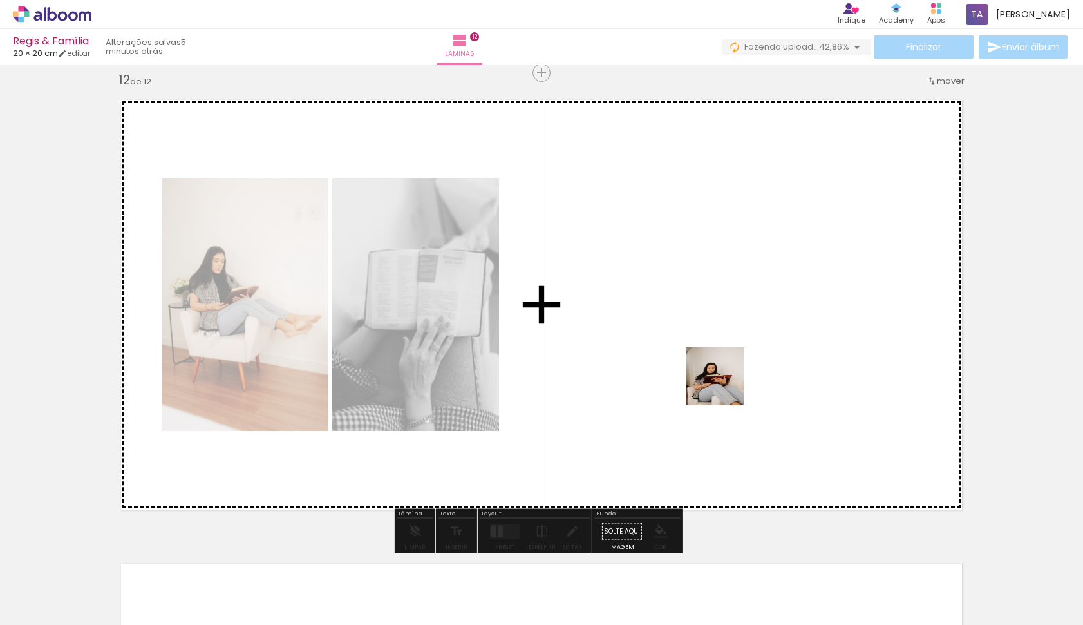
drag, startPoint x: 725, startPoint y: 581, endPoint x: 728, endPoint y: 359, distance: 222.2
click at [728, 359] on quentale-workspace at bounding box center [541, 312] width 1083 height 625
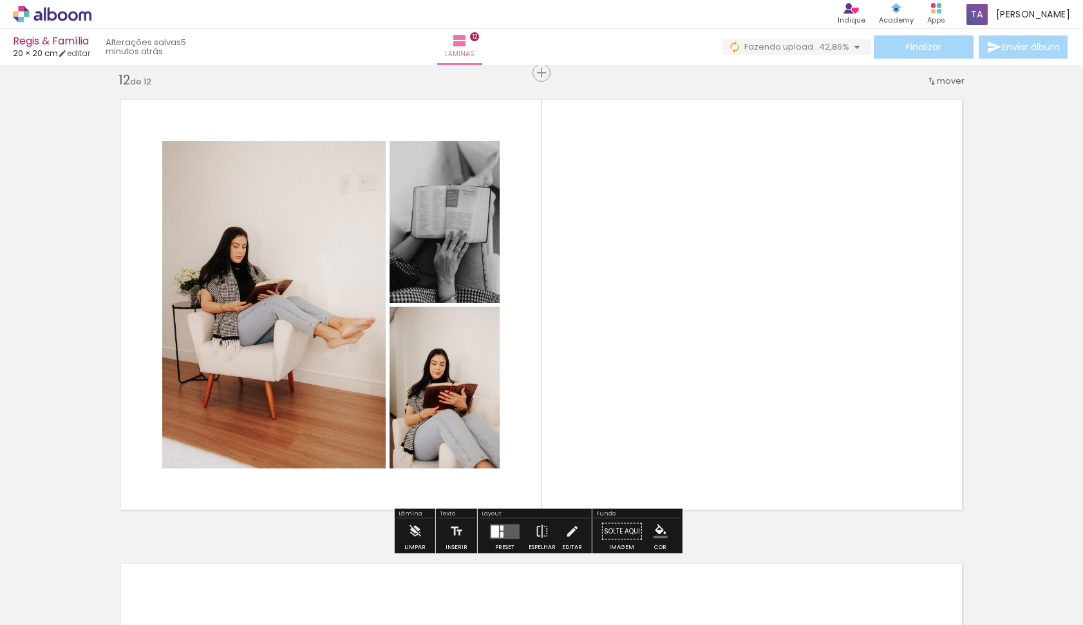
click at [501, 533] on quentale-layouter at bounding box center [505, 530] width 30 height 15
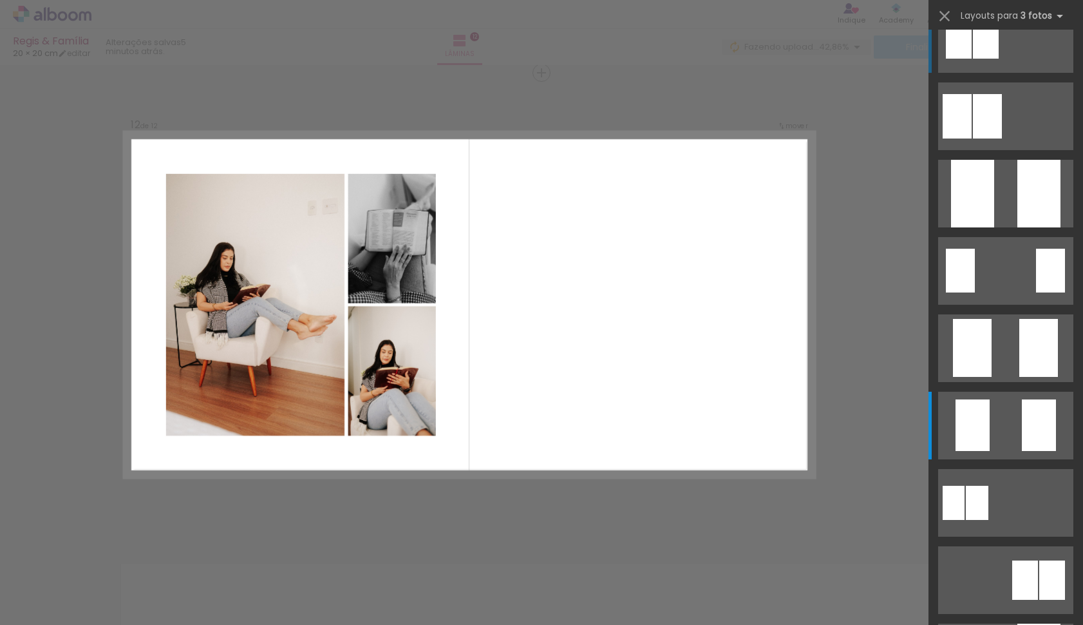
scroll to position [0, 0]
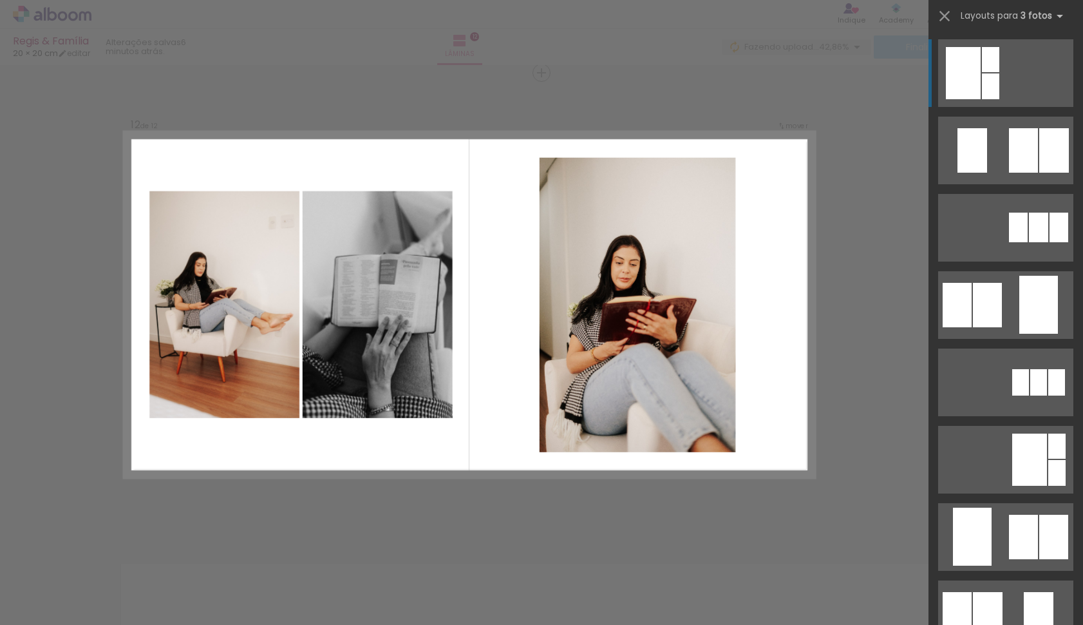
drag, startPoint x: 963, startPoint y: 304, endPoint x: 956, endPoint y: 304, distance: 7.1
click at [961, 304] on div at bounding box center [957, 305] width 29 height 44
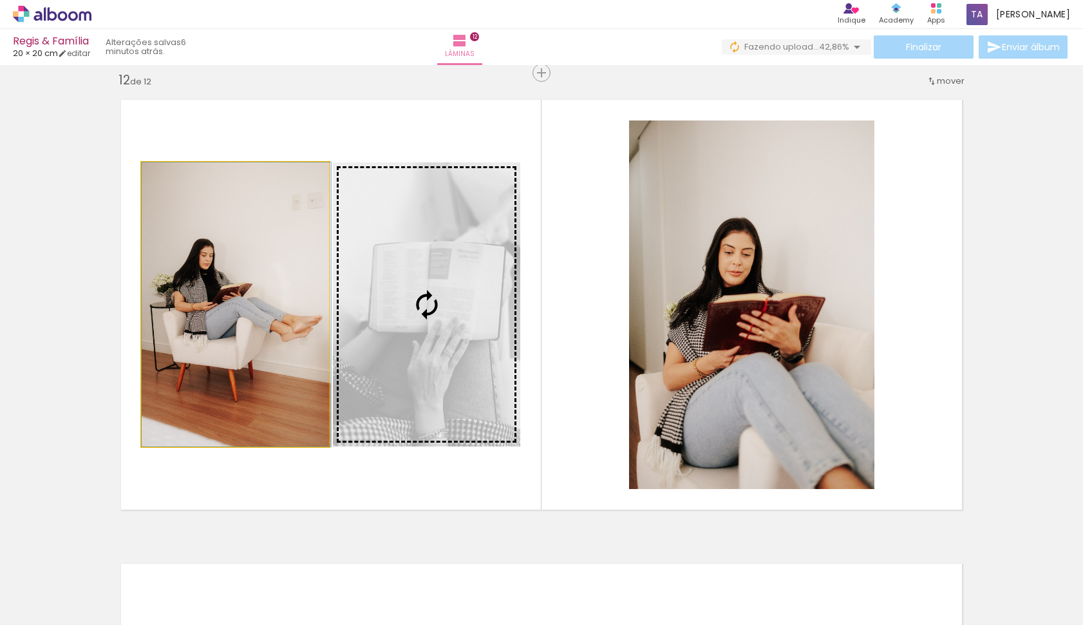
drag, startPoint x: 280, startPoint y: 369, endPoint x: 441, endPoint y: 344, distance: 162.9
click at [0, 0] on slot at bounding box center [0, 0] width 0 height 0
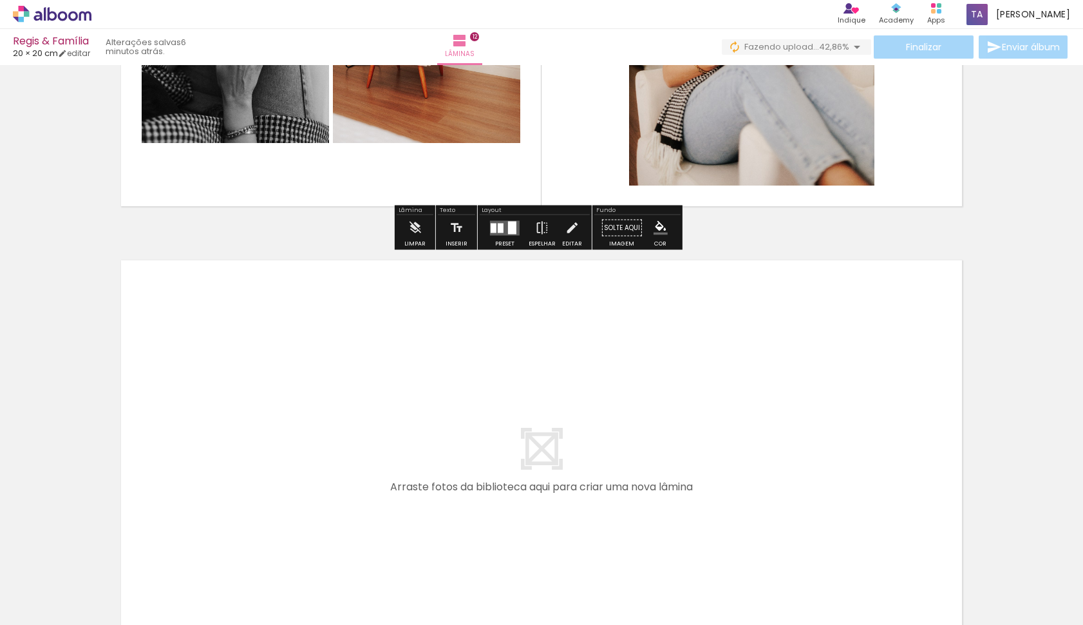
scroll to position [0, 1755]
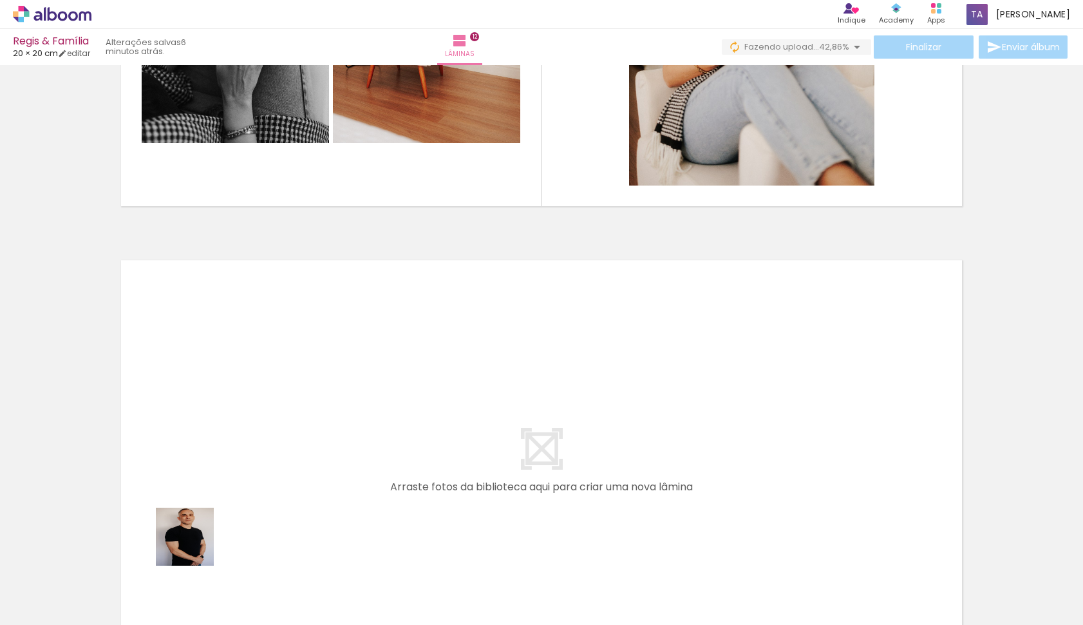
drag, startPoint x: 188, startPoint y: 574, endPoint x: 235, endPoint y: 451, distance: 131.7
click at [235, 451] on quentale-workspace at bounding box center [541, 312] width 1083 height 625
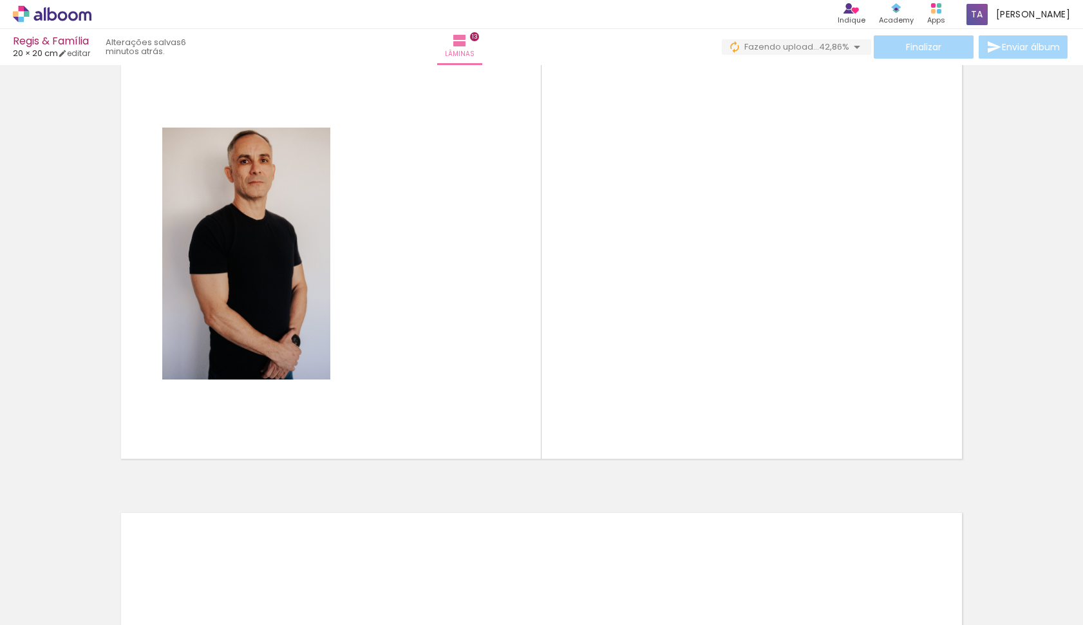
scroll to position [0, 2049]
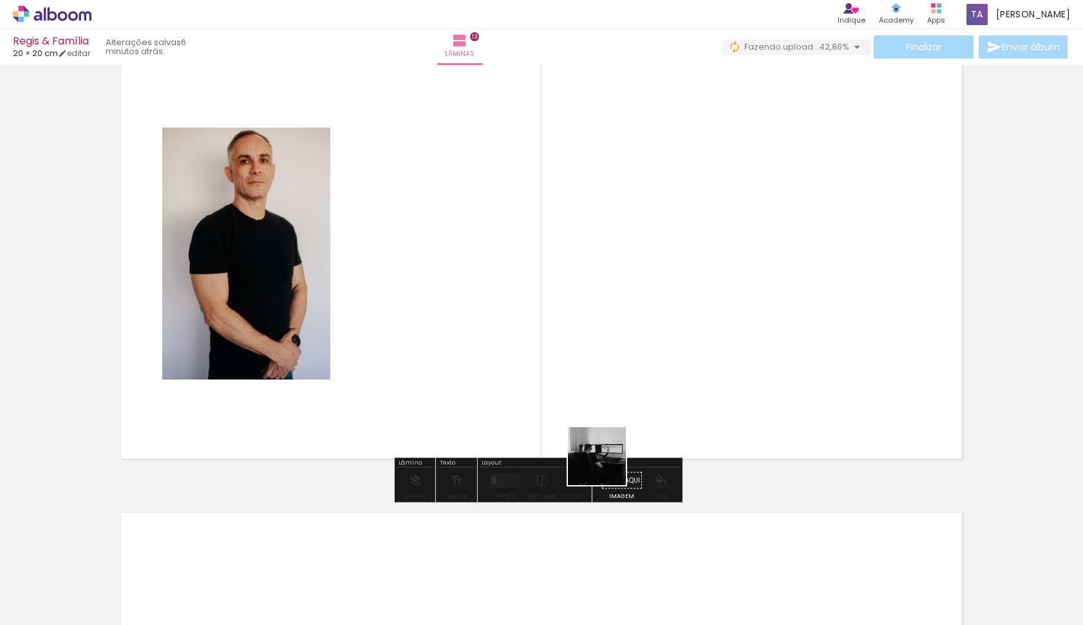
drag, startPoint x: 603, startPoint y: 536, endPoint x: 612, endPoint y: 417, distance: 119.5
click at [612, 417] on quentale-workspace at bounding box center [541, 312] width 1083 height 625
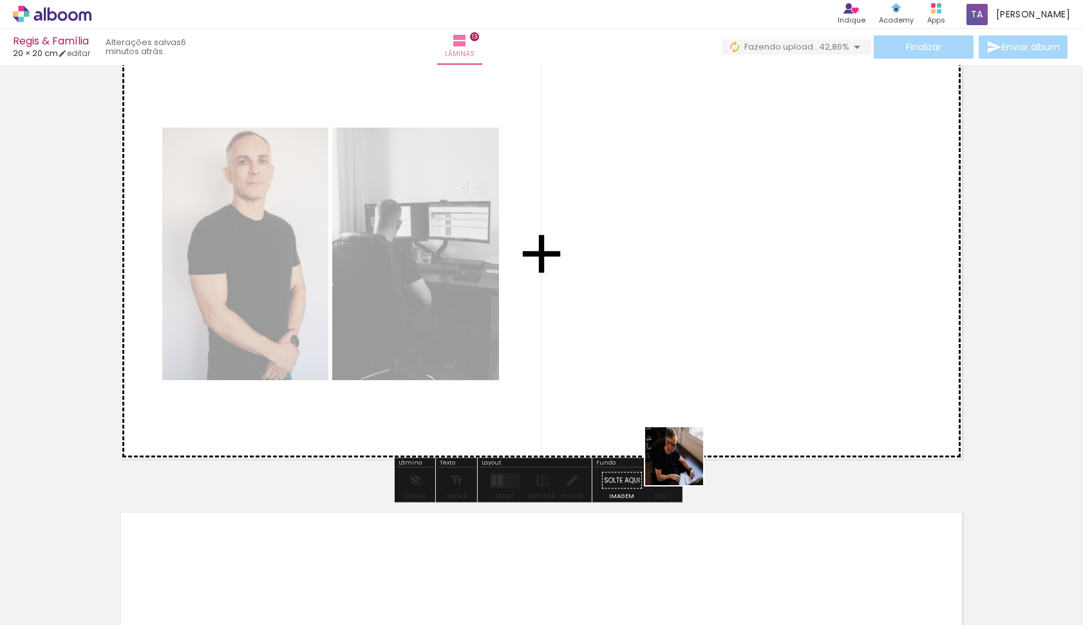
drag, startPoint x: 688, startPoint y: 511, endPoint x: 693, endPoint y: 378, distance: 132.7
click at [693, 378] on quentale-workspace at bounding box center [541, 312] width 1083 height 625
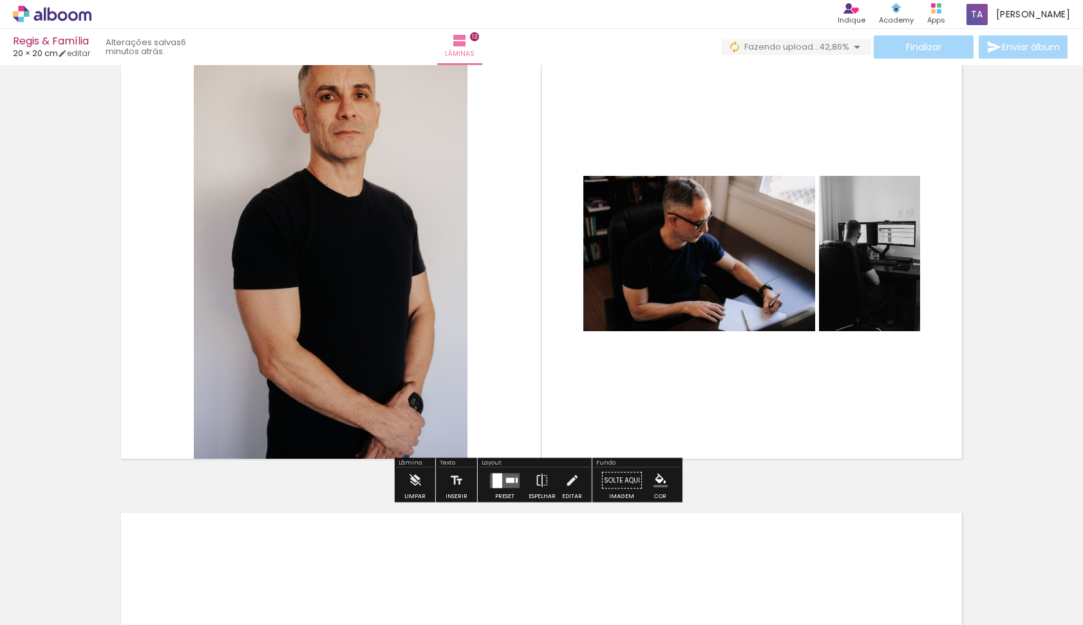
drag, startPoint x: 757, startPoint y: 574, endPoint x: 755, endPoint y: 448, distance: 125.6
click at [755, 448] on quentale-workspace at bounding box center [541, 312] width 1083 height 625
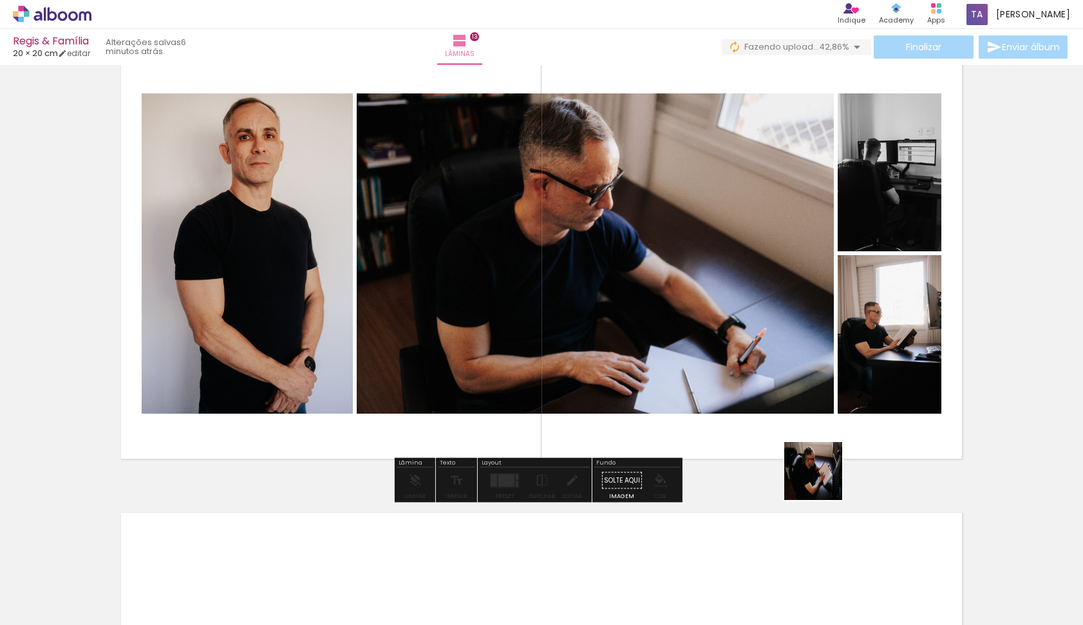
drag, startPoint x: 823, startPoint y: 480, endPoint x: 813, endPoint y: 460, distance: 22.2
click at [822, 446] on quentale-workspace at bounding box center [541, 312] width 1083 height 625
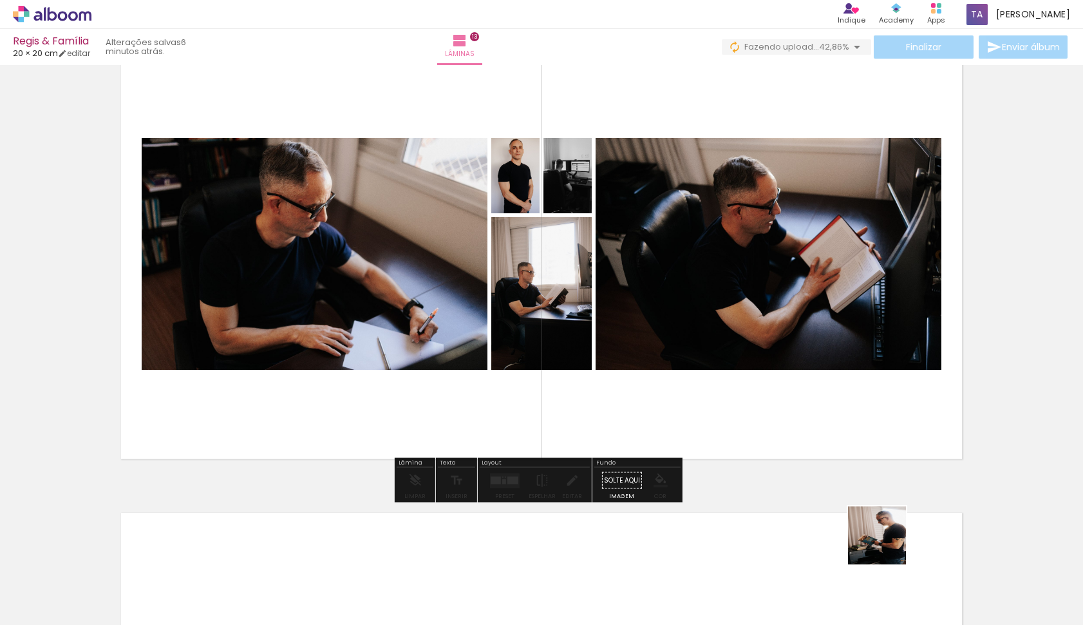
drag, startPoint x: 889, startPoint y: 562, endPoint x: 872, endPoint y: 402, distance: 160.5
click at [872, 402] on quentale-workspace at bounding box center [541, 312] width 1083 height 625
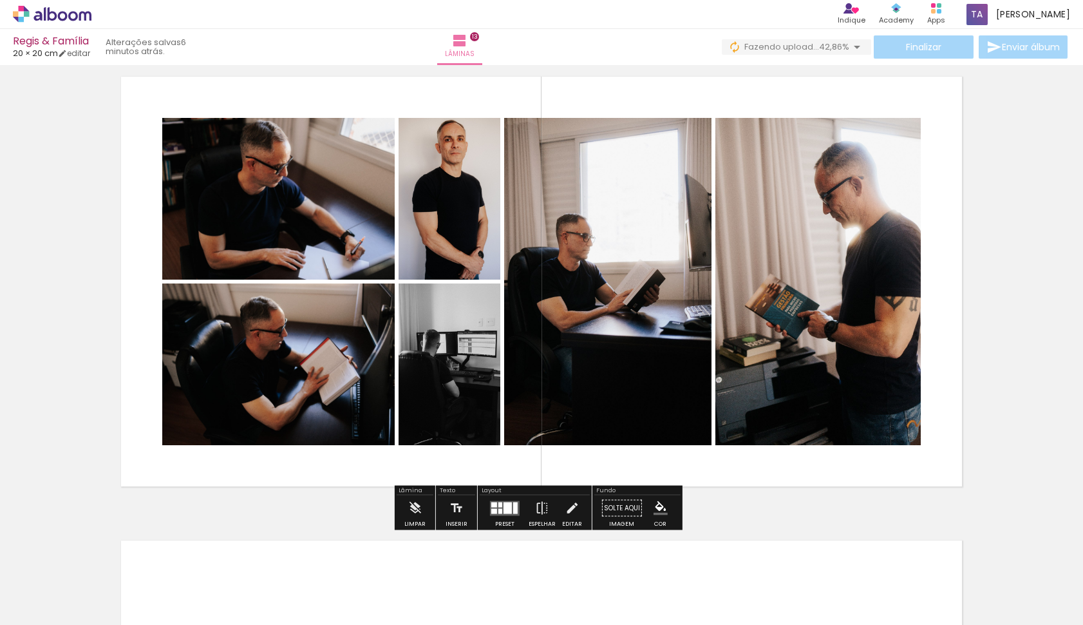
scroll to position [5599, 0]
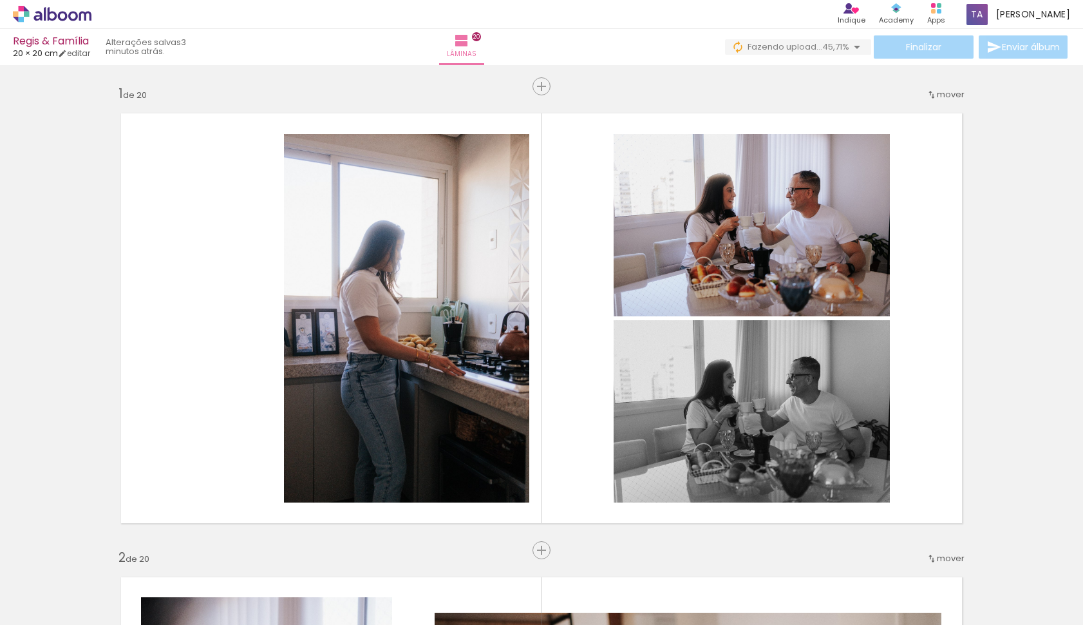
click at [0, 0] on slot at bounding box center [0, 0] width 0 height 0
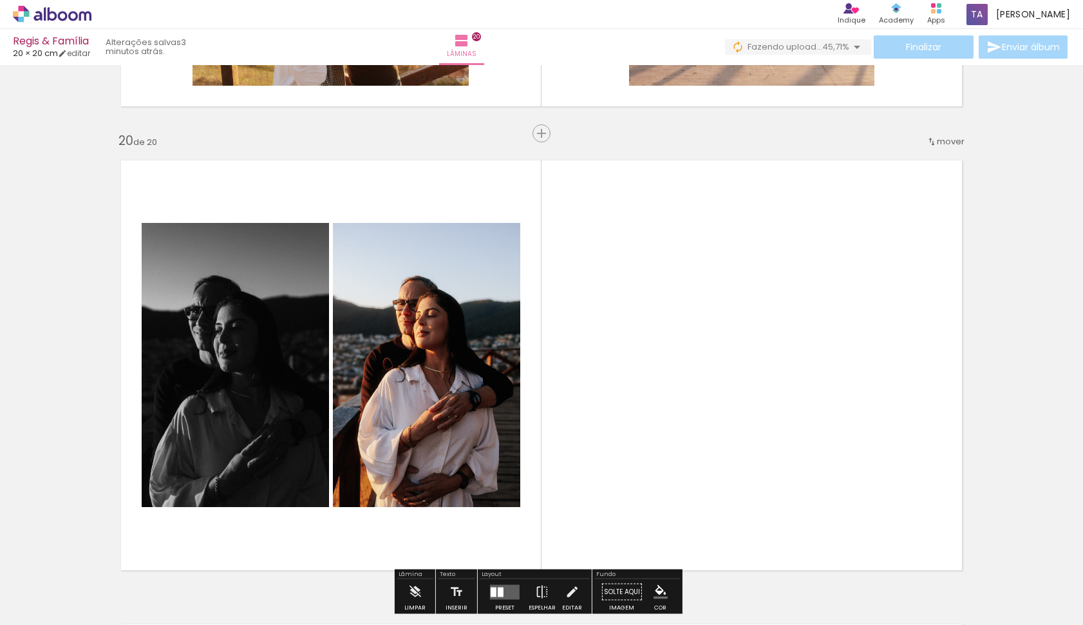
click at [612, 366] on quentale-layouter at bounding box center [541, 364] width 863 height 431
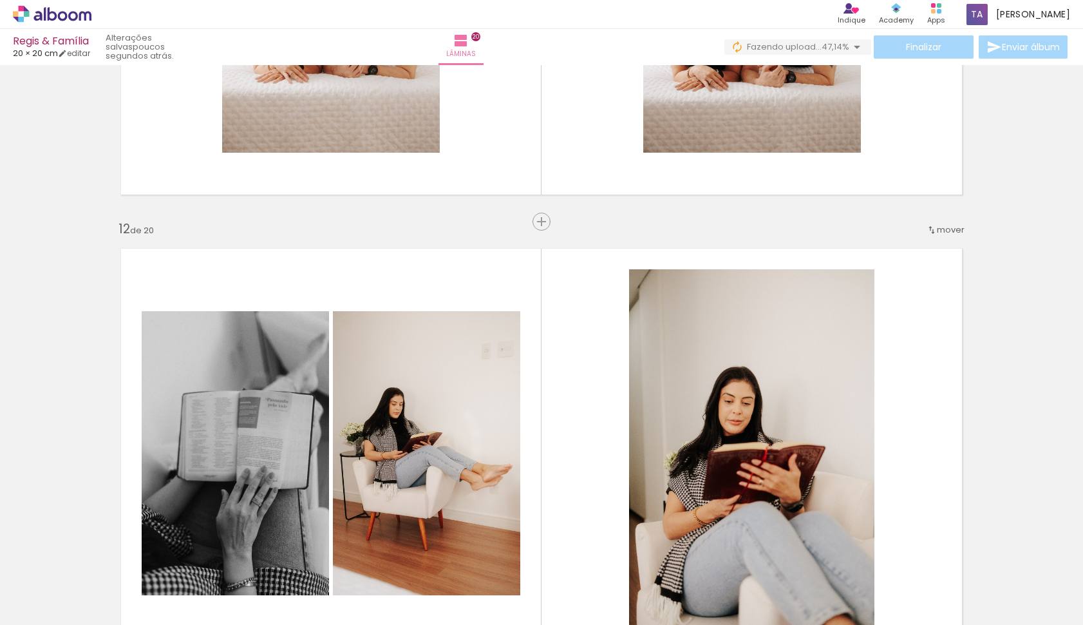
scroll to position [4966, 0]
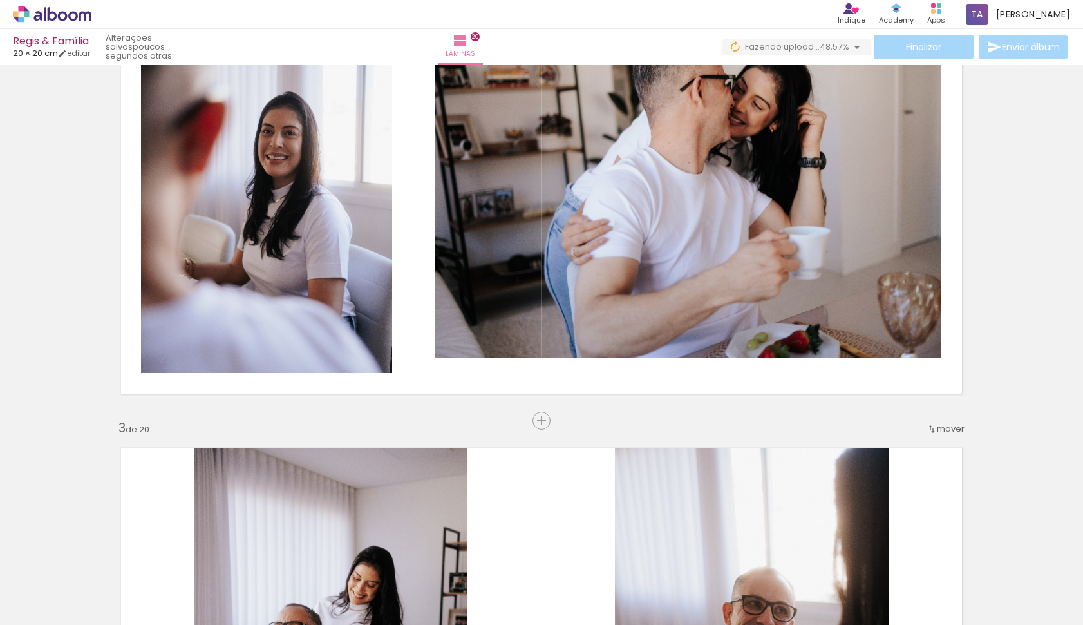
scroll to position [591, 0]
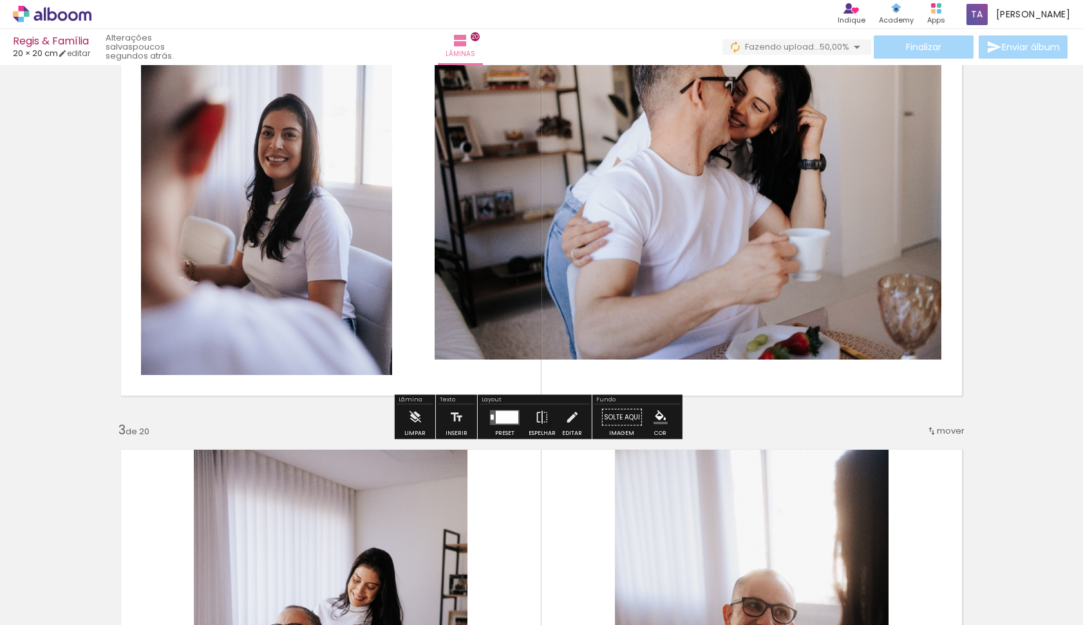
scroll to position [0, 3349]
